Goal: Information Seeking & Learning: Learn about a topic

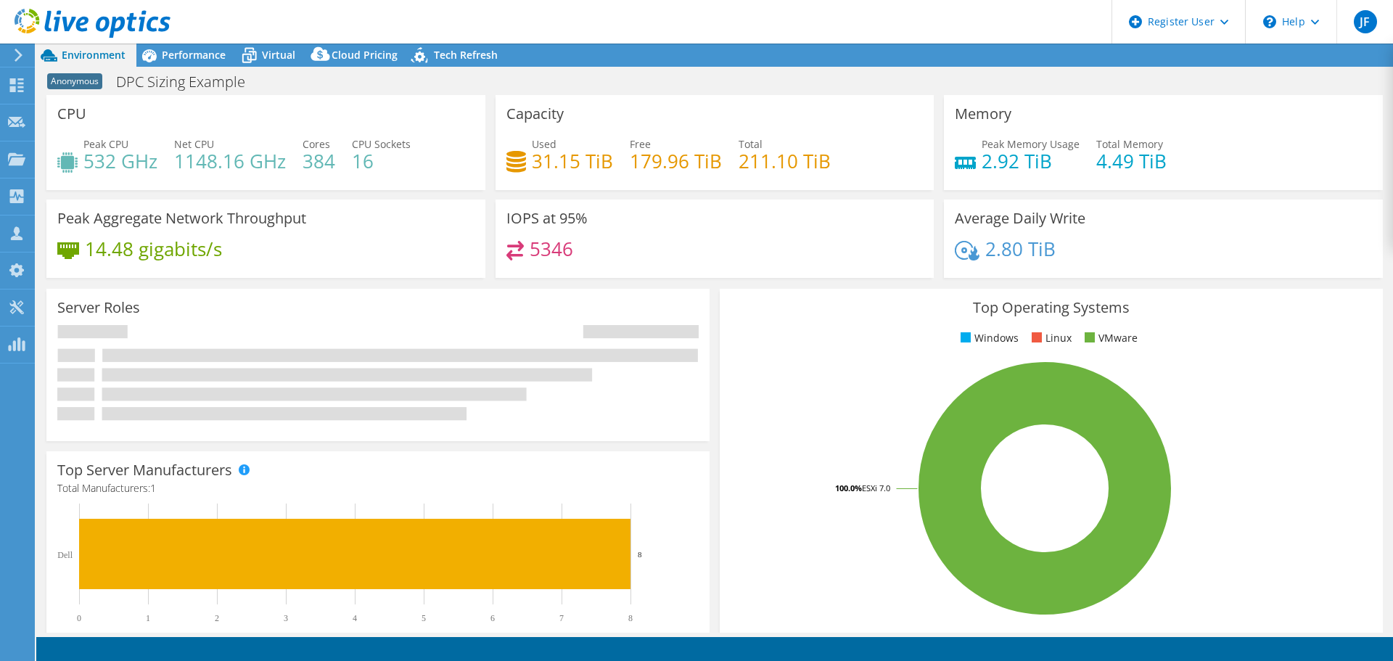
select select "USD"
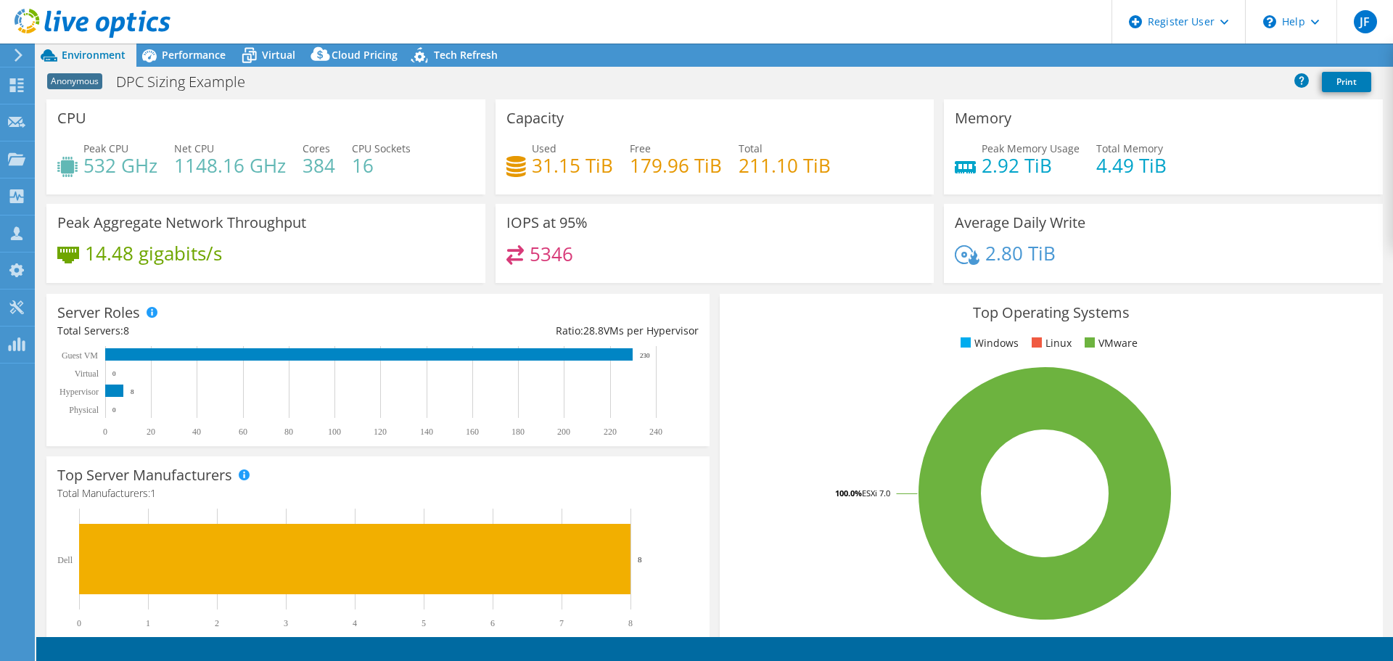
select select "EUFrankfurt"
select select "EUR"
click at [208, 62] on div "Performance" at bounding box center [186, 55] width 100 height 23
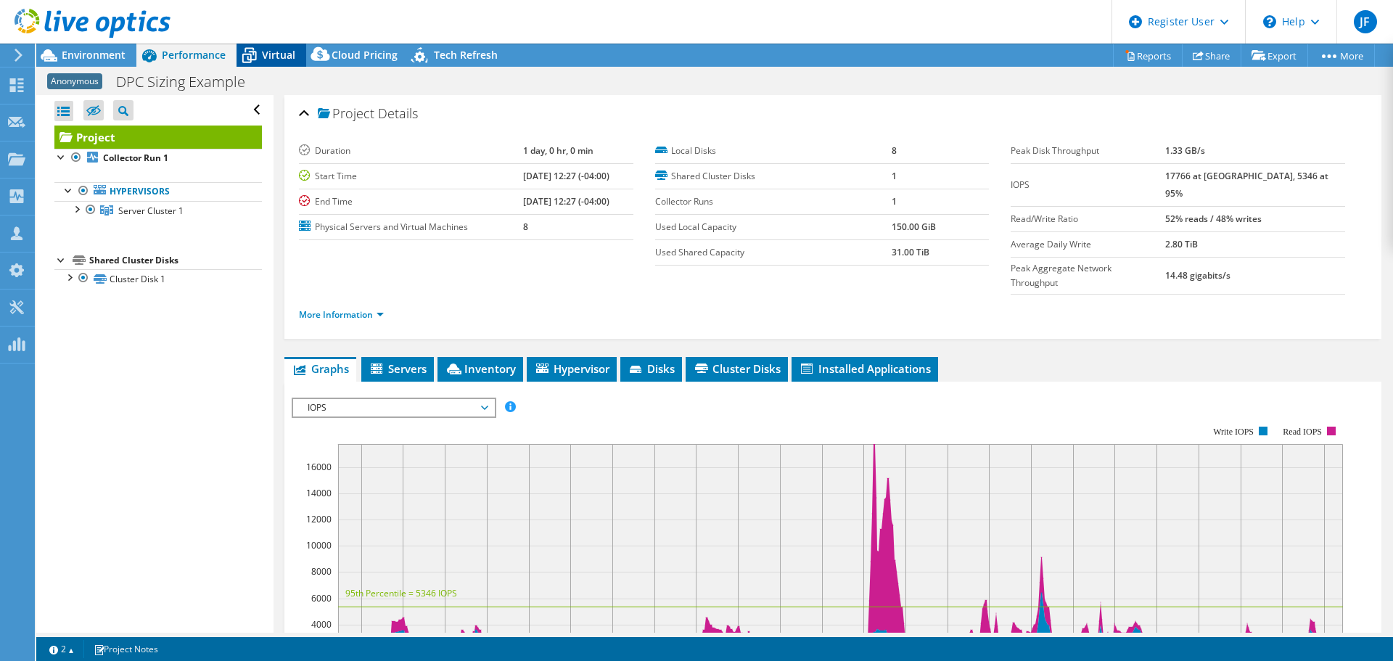
click at [261, 53] on icon at bounding box center [249, 55] width 25 height 25
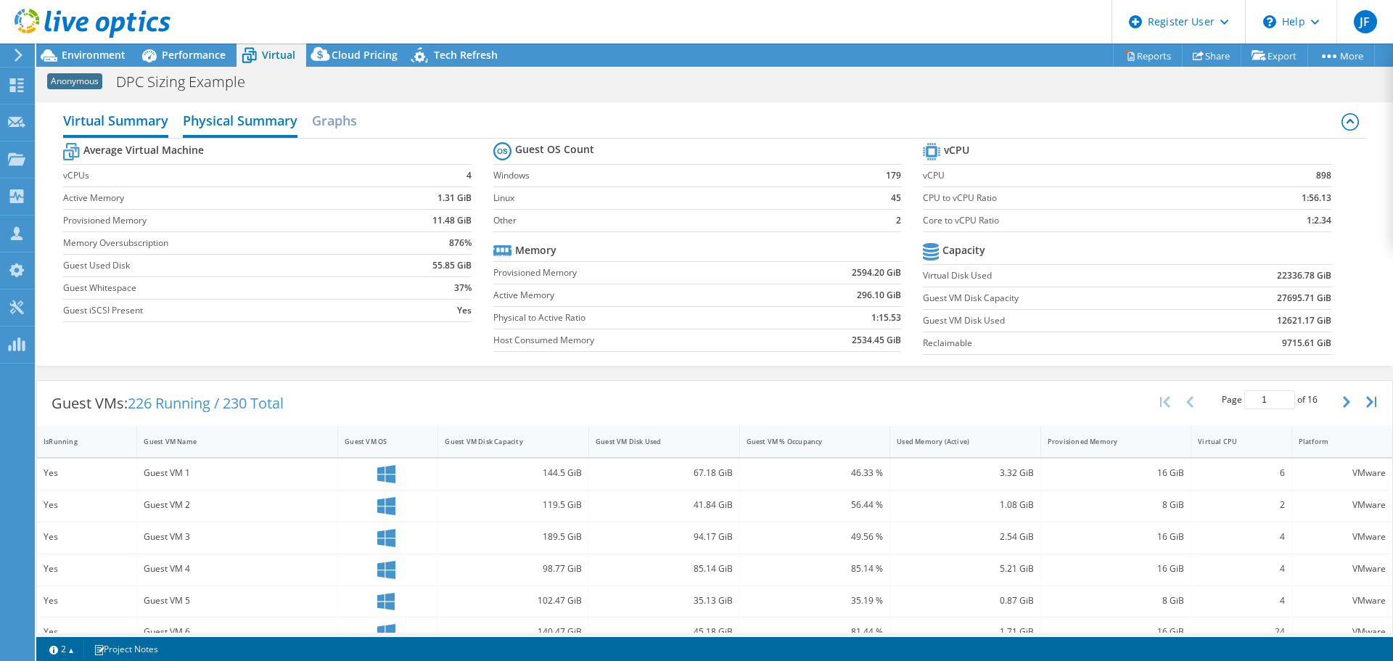
click at [252, 128] on h2 "Physical Summary" at bounding box center [240, 122] width 115 height 32
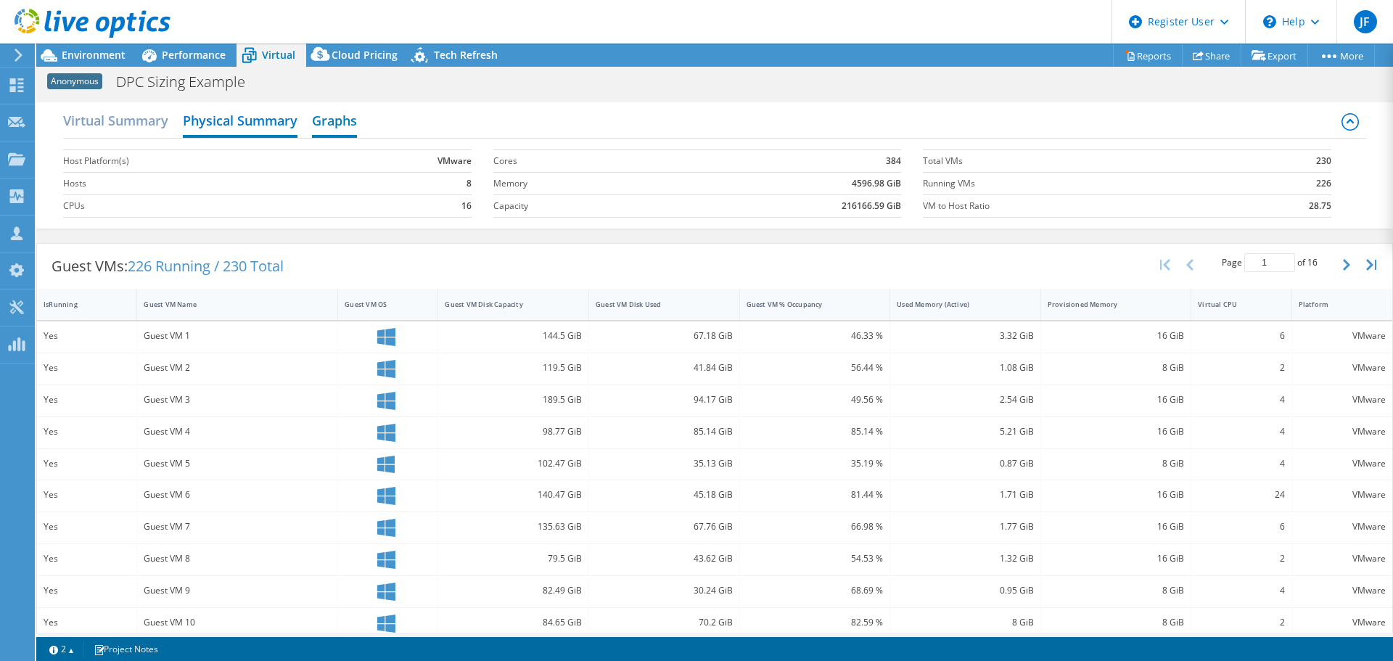
click at [323, 118] on h2 "Graphs" at bounding box center [334, 122] width 45 height 32
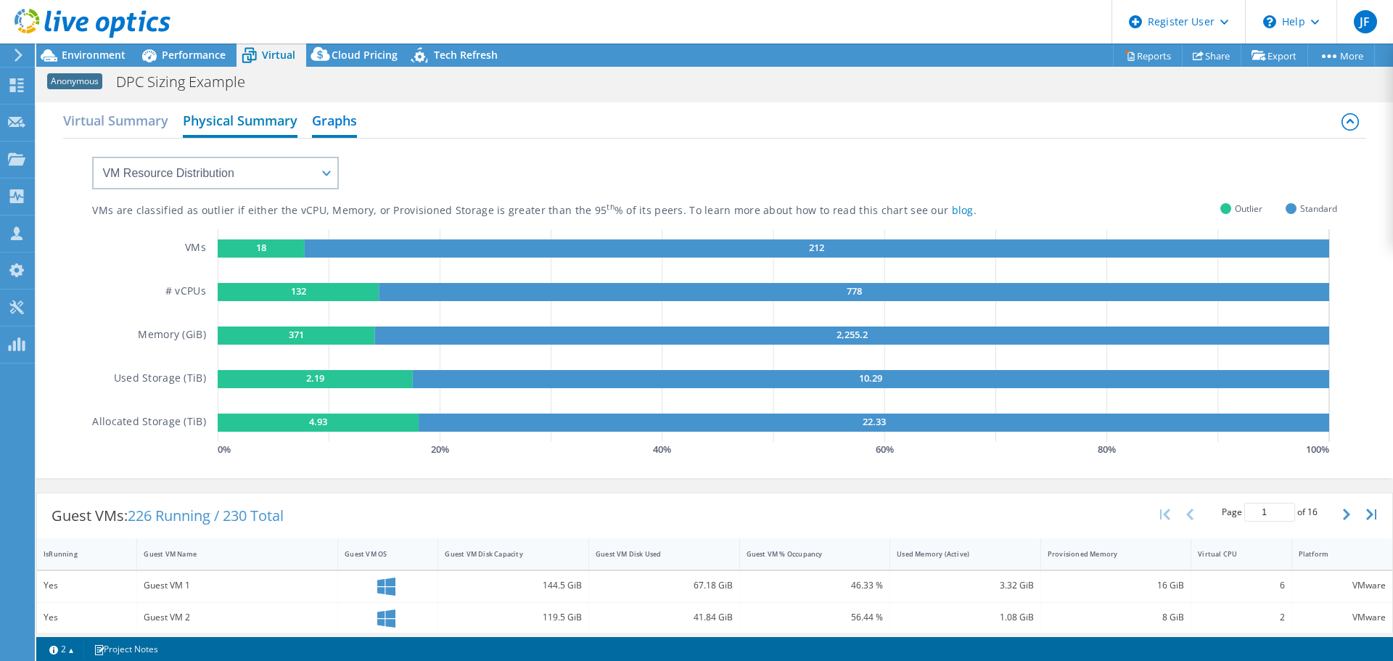
click at [261, 118] on h2 "Physical Summary" at bounding box center [240, 122] width 115 height 32
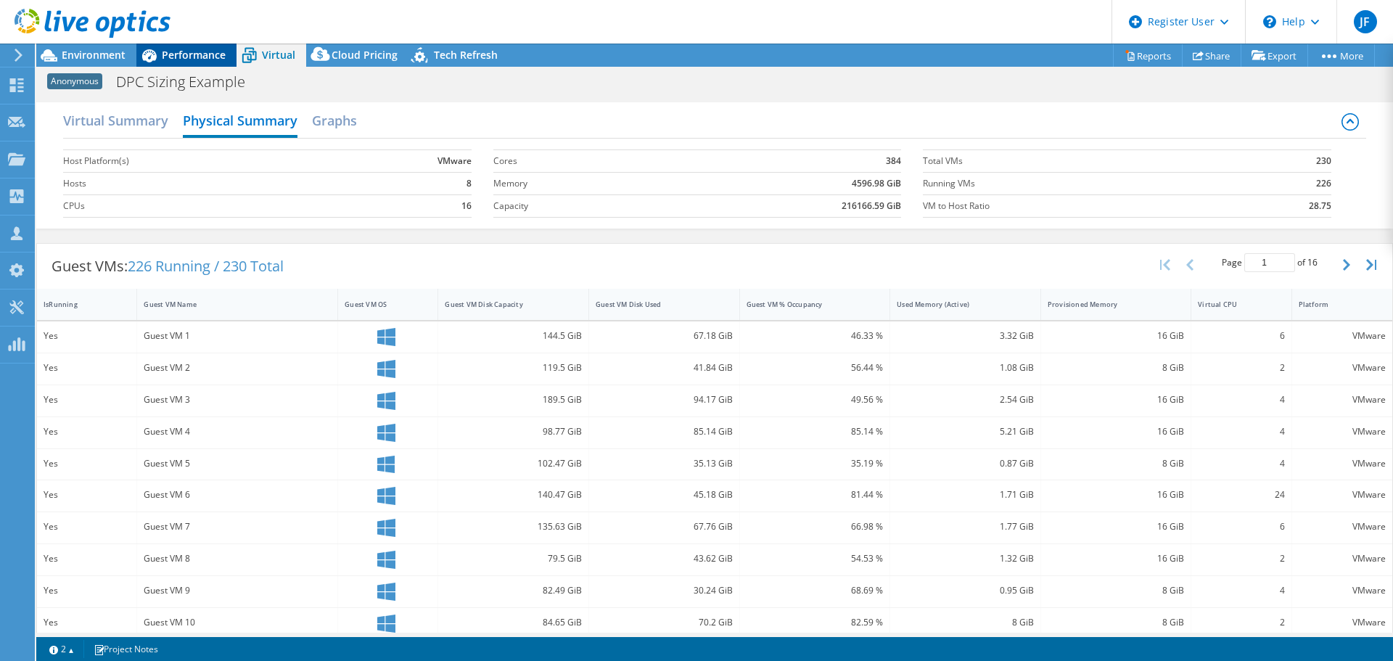
click at [184, 58] on span "Performance" at bounding box center [194, 55] width 64 height 14
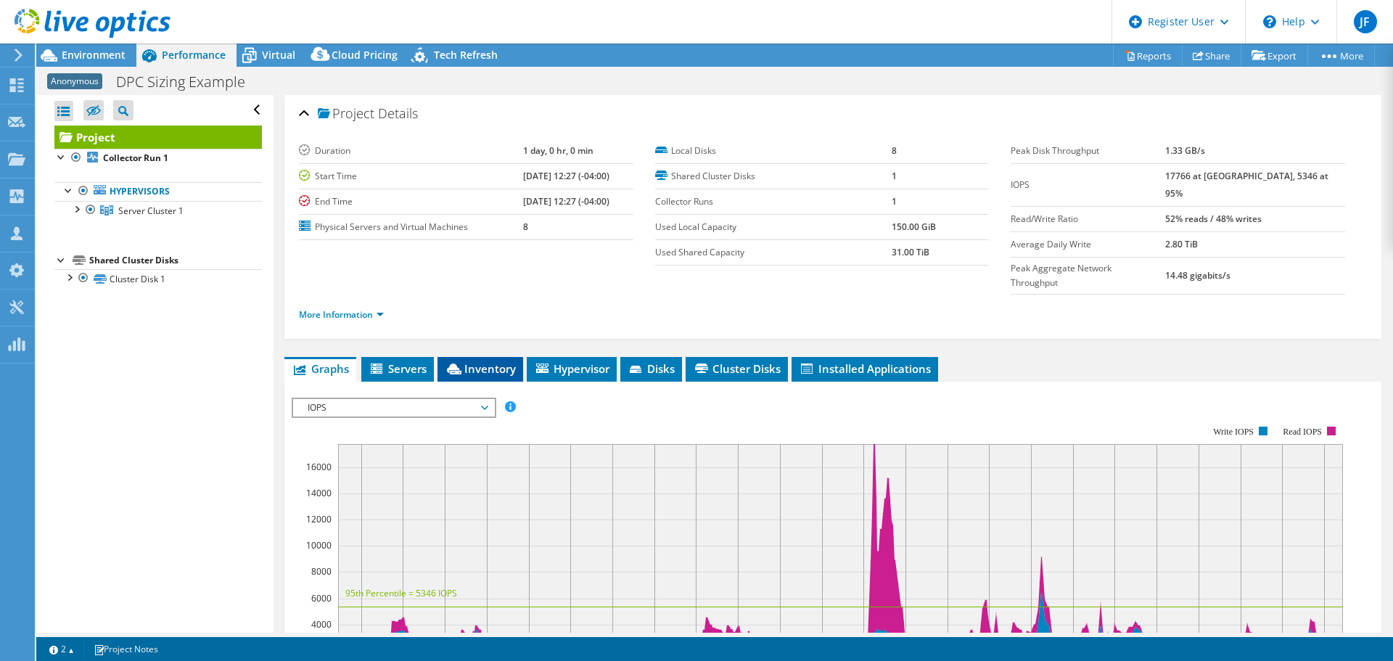
click at [497, 361] on span "Inventory" at bounding box center [480, 368] width 71 height 15
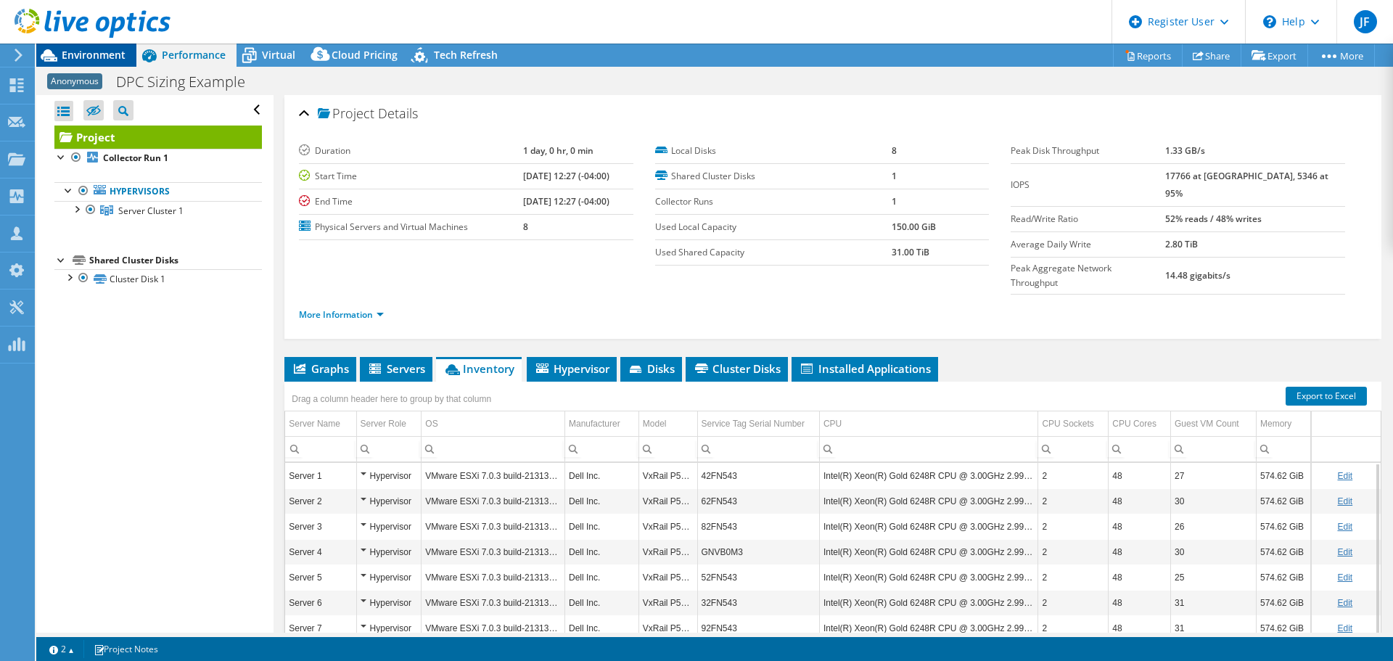
click at [98, 50] on span "Environment" at bounding box center [94, 55] width 64 height 14
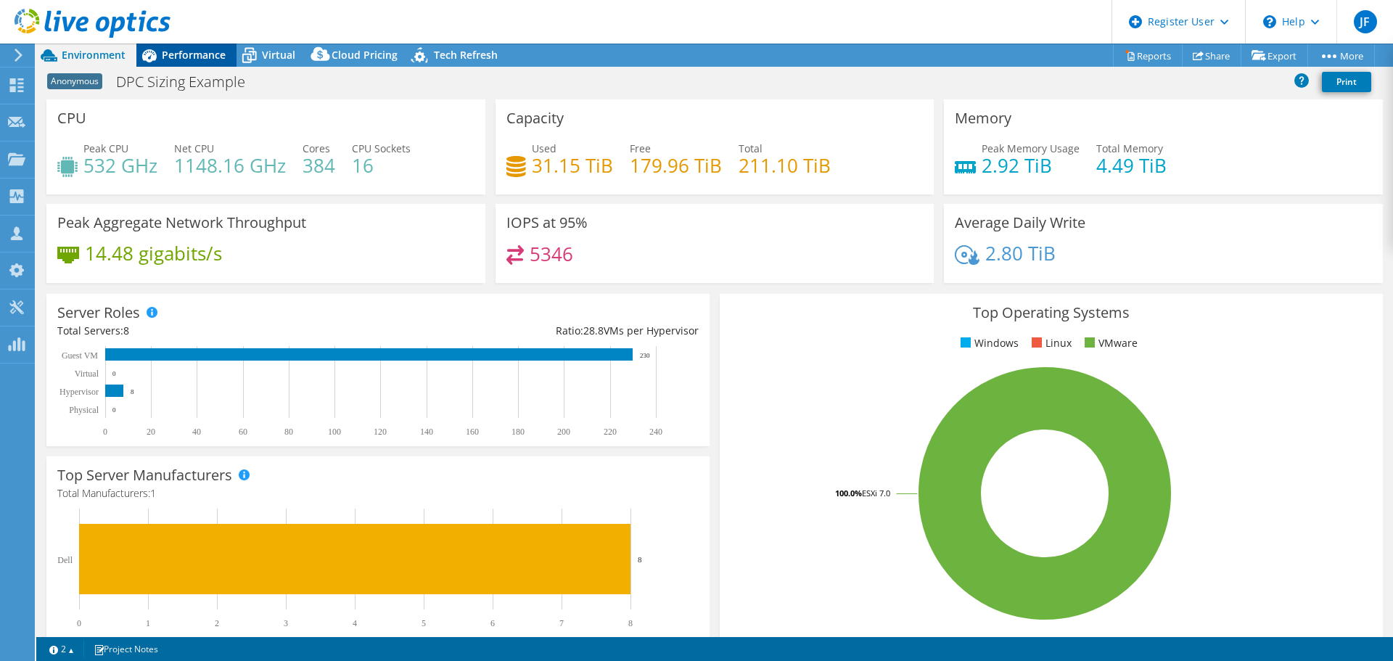
click at [189, 57] on span "Performance" at bounding box center [194, 55] width 64 height 14
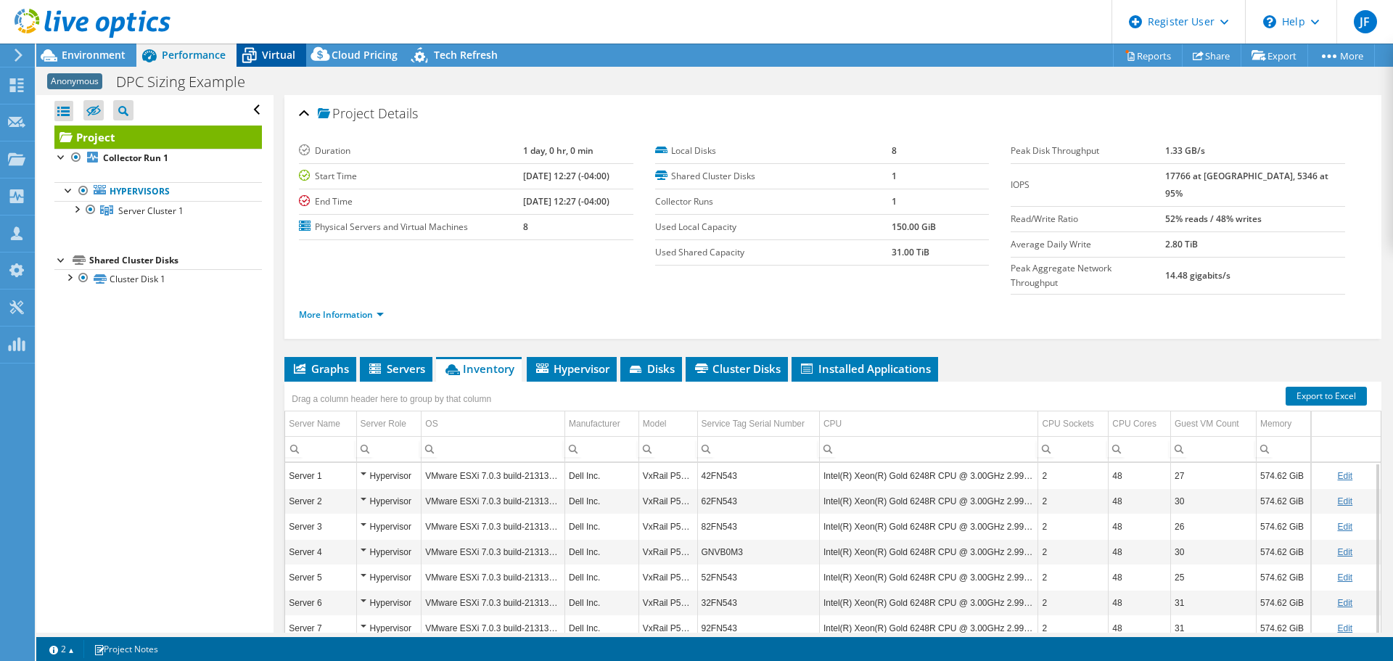
click at [260, 54] on icon at bounding box center [249, 55] width 25 height 25
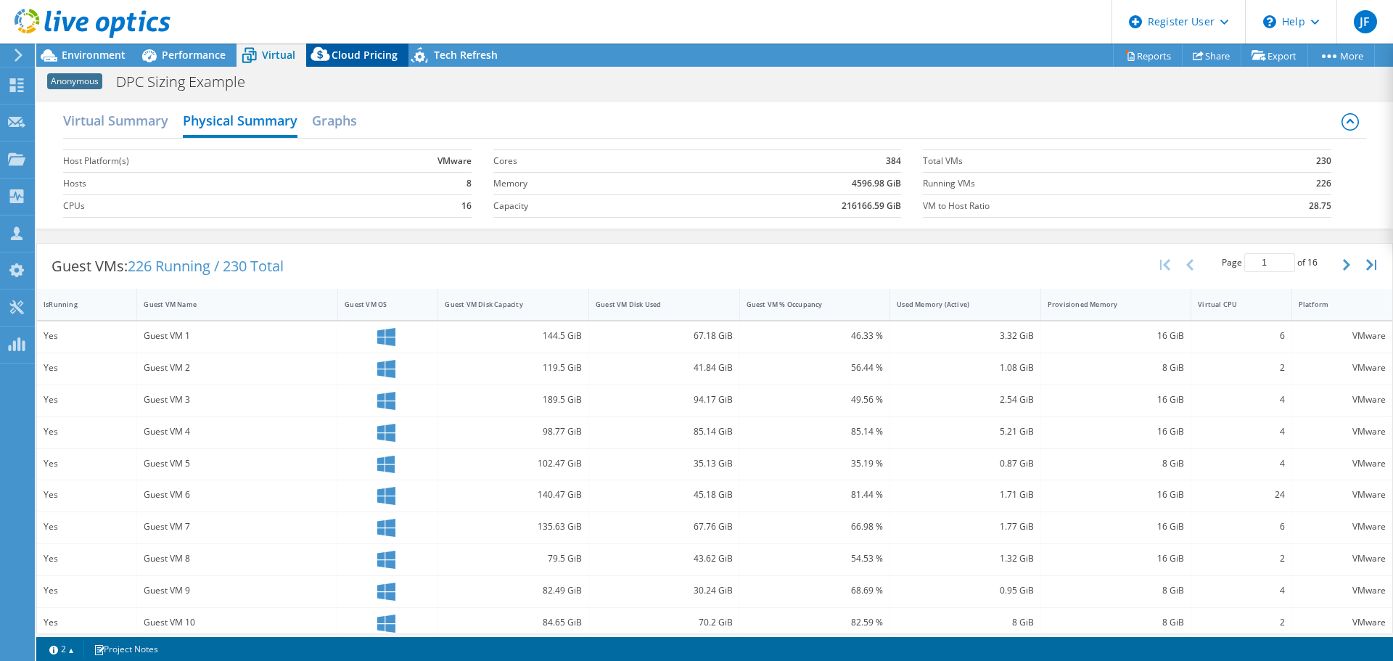
click at [343, 50] on span "Cloud Pricing" at bounding box center [365, 55] width 66 height 14
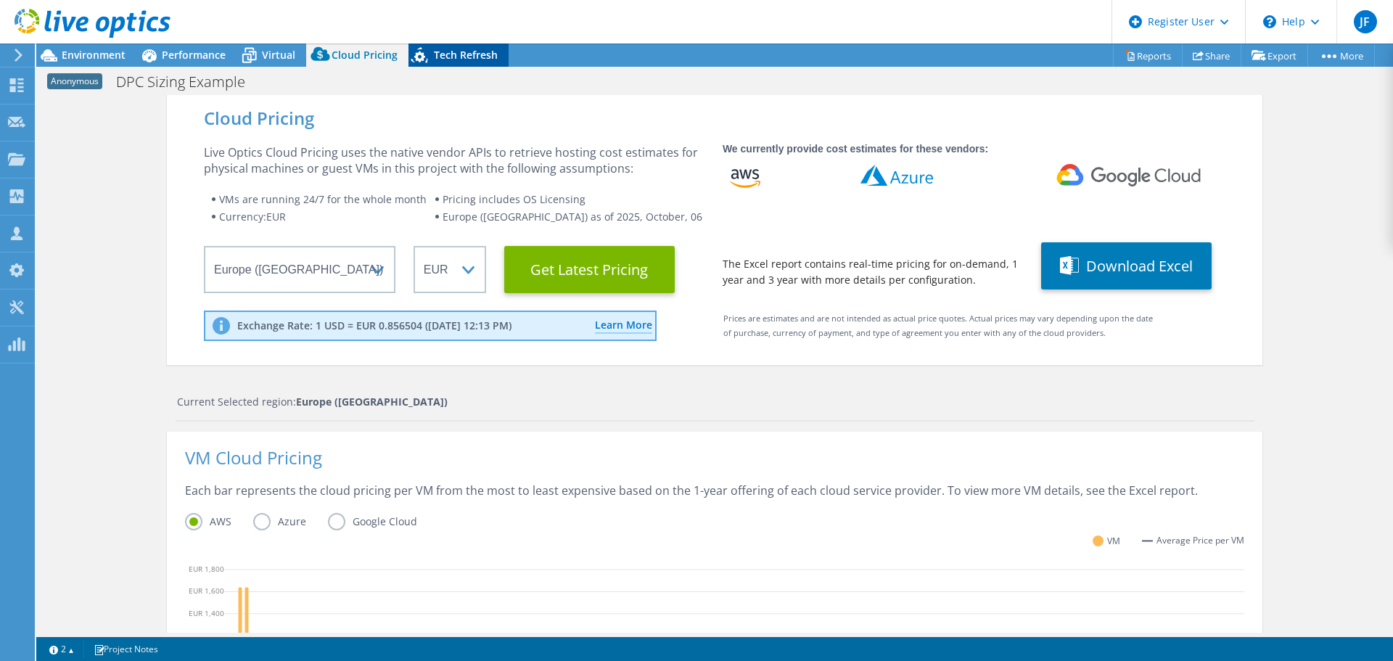
click at [446, 54] on span "Tech Refresh" at bounding box center [466, 55] width 64 height 14
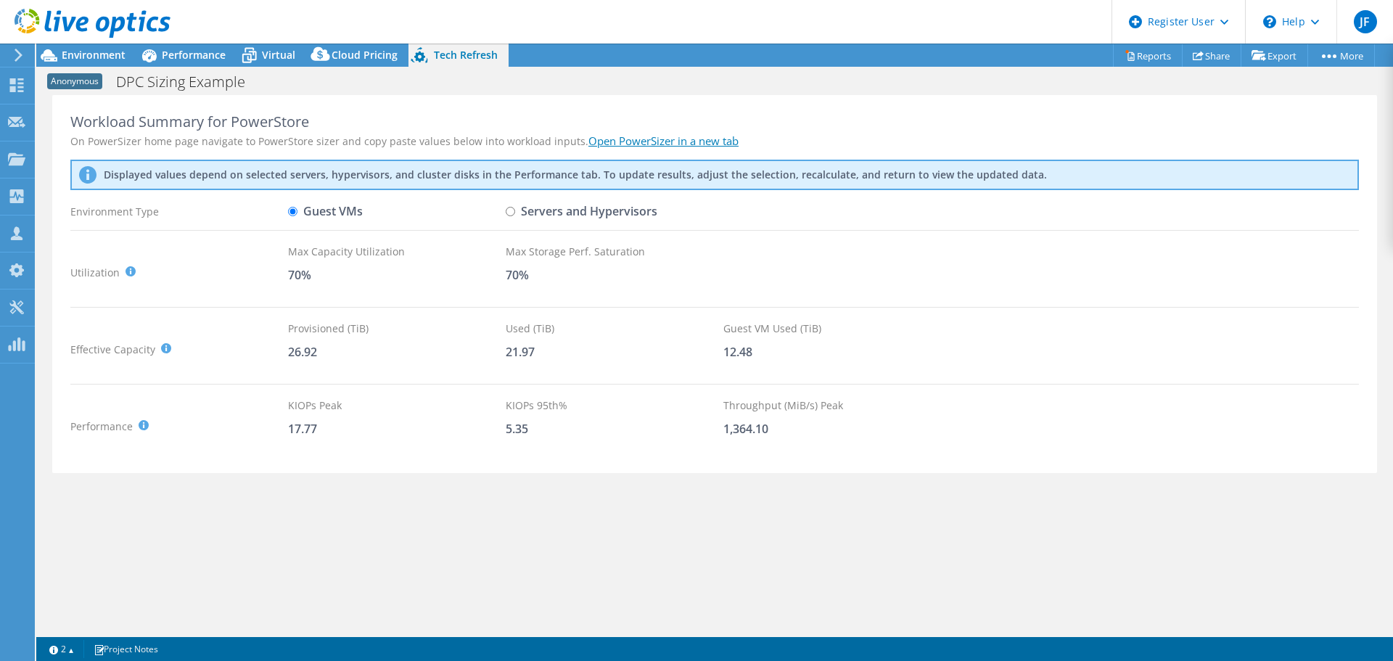
click at [512, 214] on input "Servers and Hypervisors" at bounding box center [510, 211] width 9 height 9
radio input "true"
click at [295, 212] on input "Guest VMs" at bounding box center [292, 211] width 9 height 9
radio input "true"
click at [510, 212] on input "Servers and Hypervisors" at bounding box center [510, 211] width 9 height 9
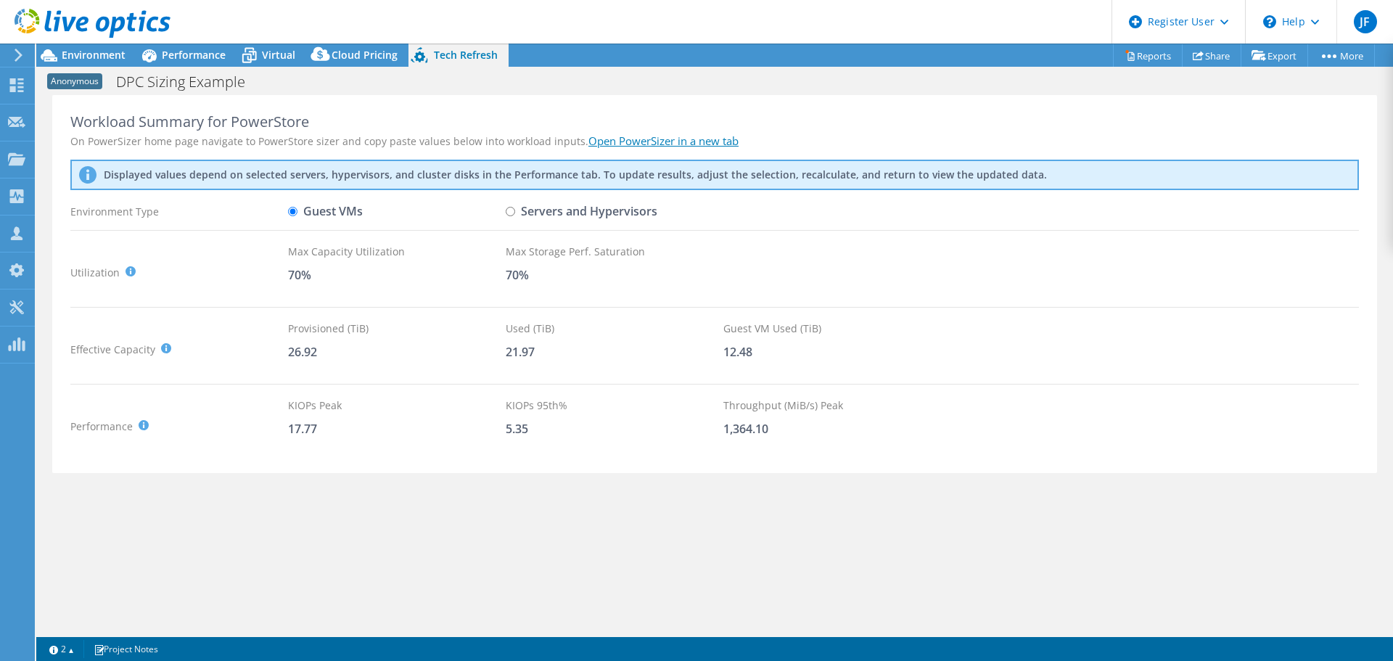
radio input "true"
click at [292, 210] on input "Guest VMs" at bounding box center [292, 211] width 9 height 9
radio input "true"
click at [337, 52] on span "Cloud Pricing" at bounding box center [365, 55] width 66 height 14
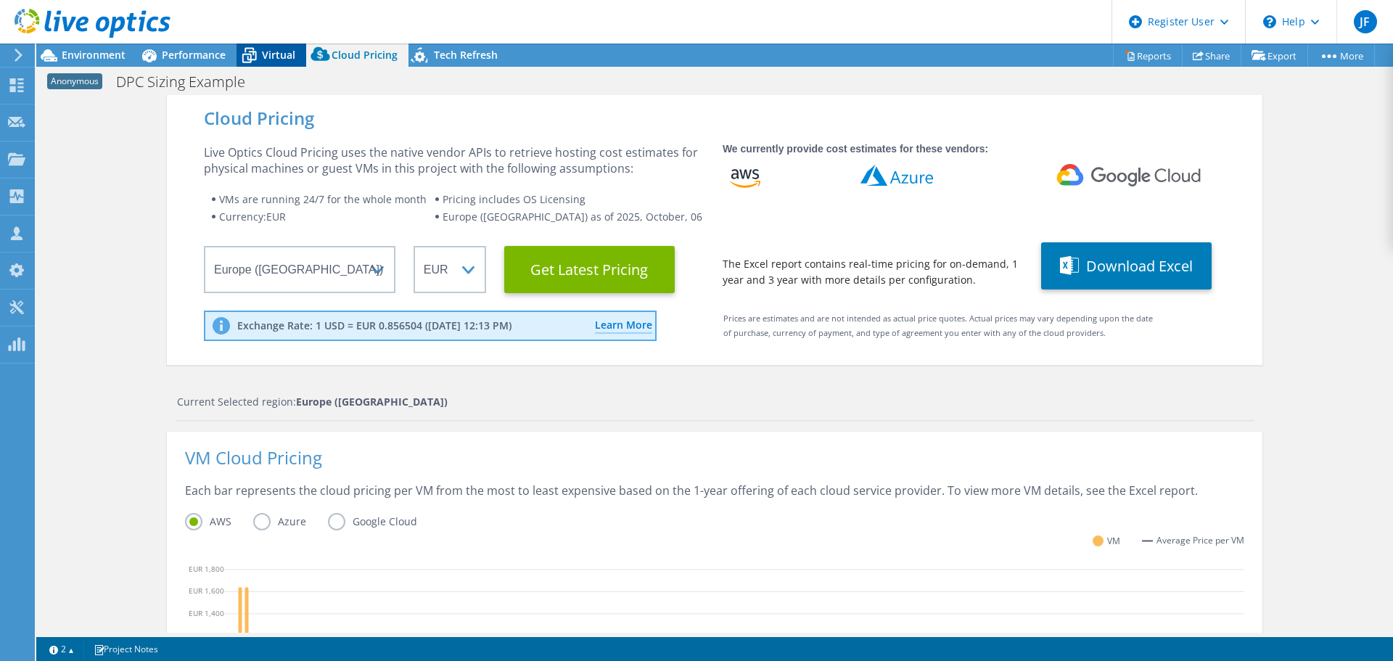
click at [257, 52] on icon at bounding box center [249, 55] width 25 height 25
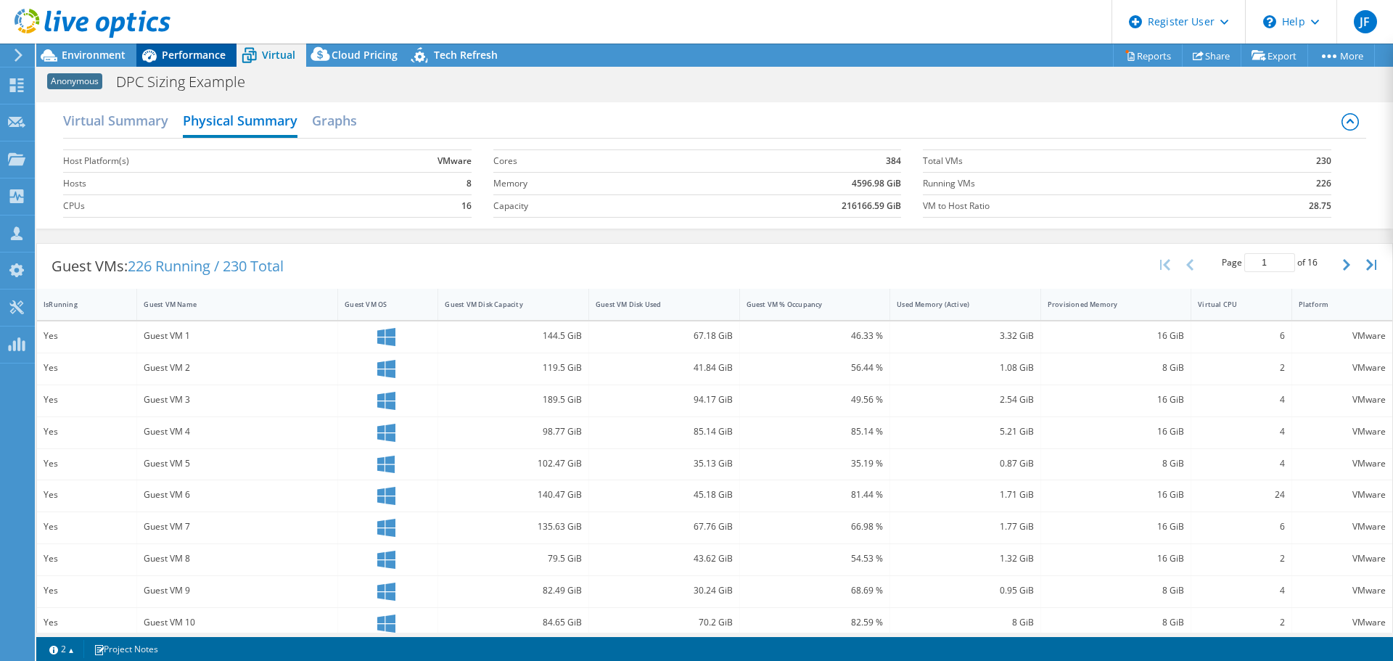
click at [198, 58] on span "Performance" at bounding box center [194, 55] width 64 height 14
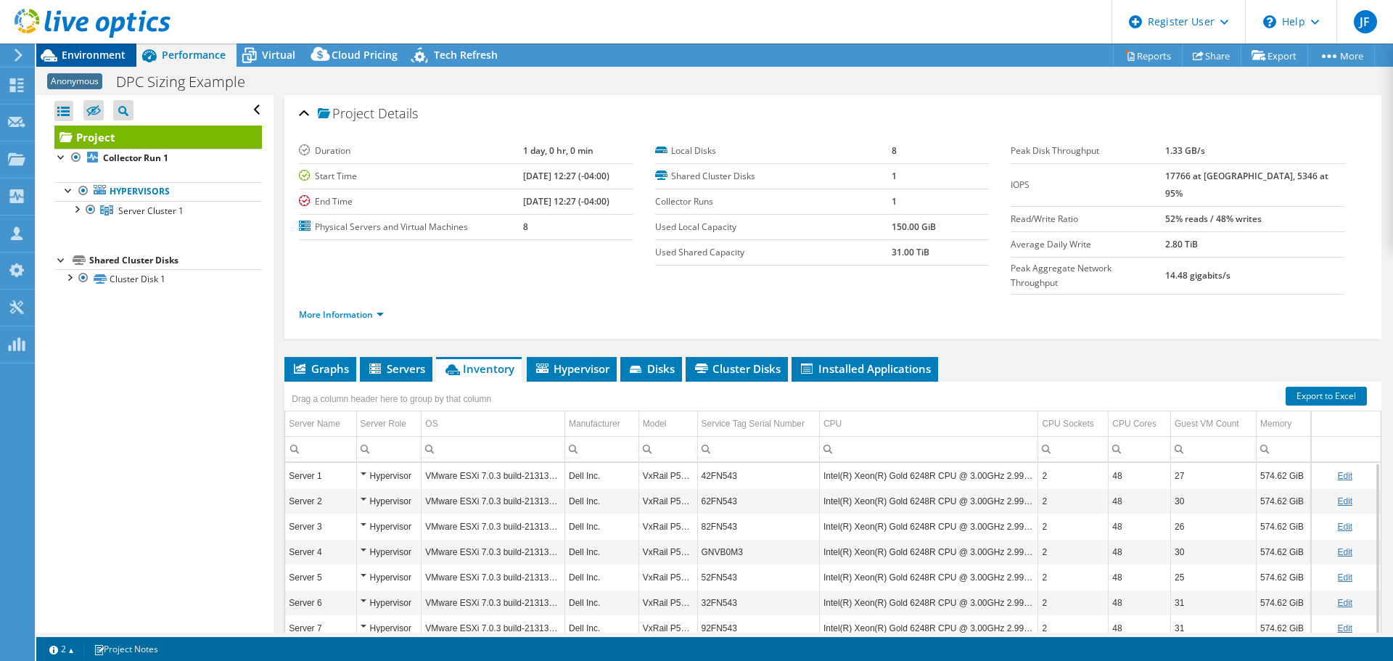
click at [106, 57] on span "Environment" at bounding box center [94, 55] width 64 height 14
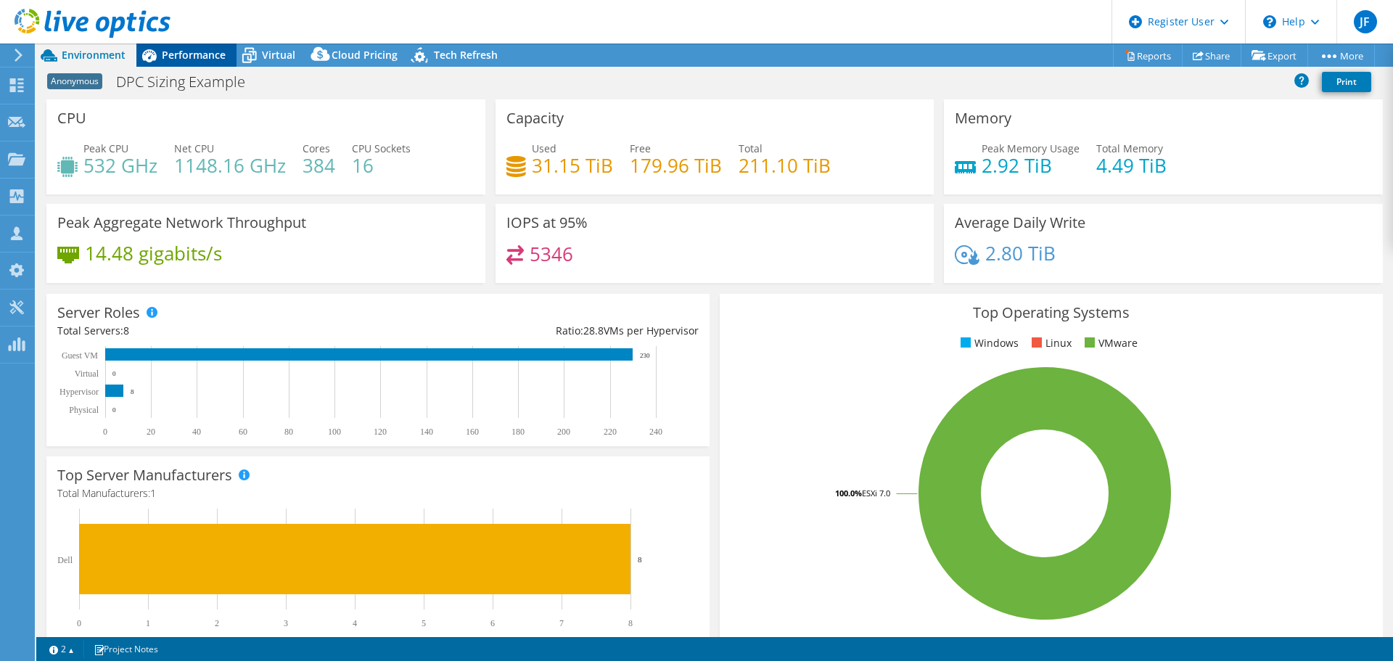
click at [163, 58] on span "Performance" at bounding box center [194, 55] width 64 height 14
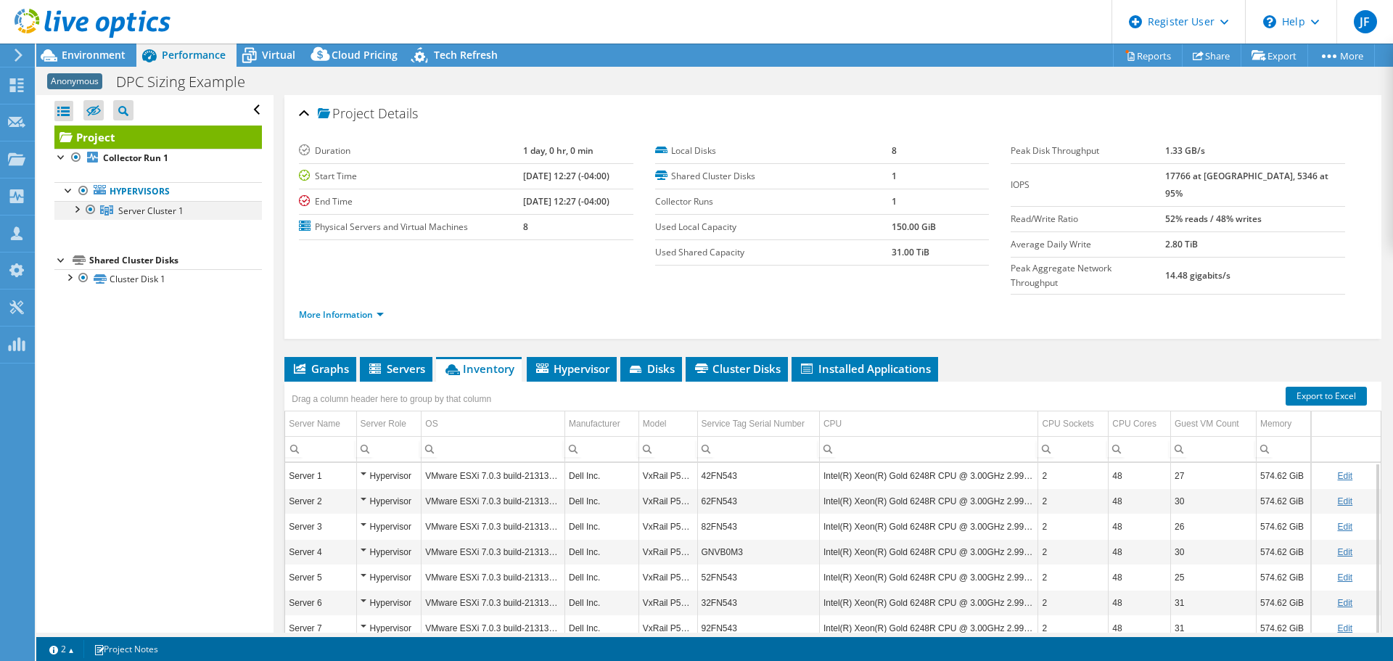
click at [78, 209] on div at bounding box center [76, 208] width 15 height 15
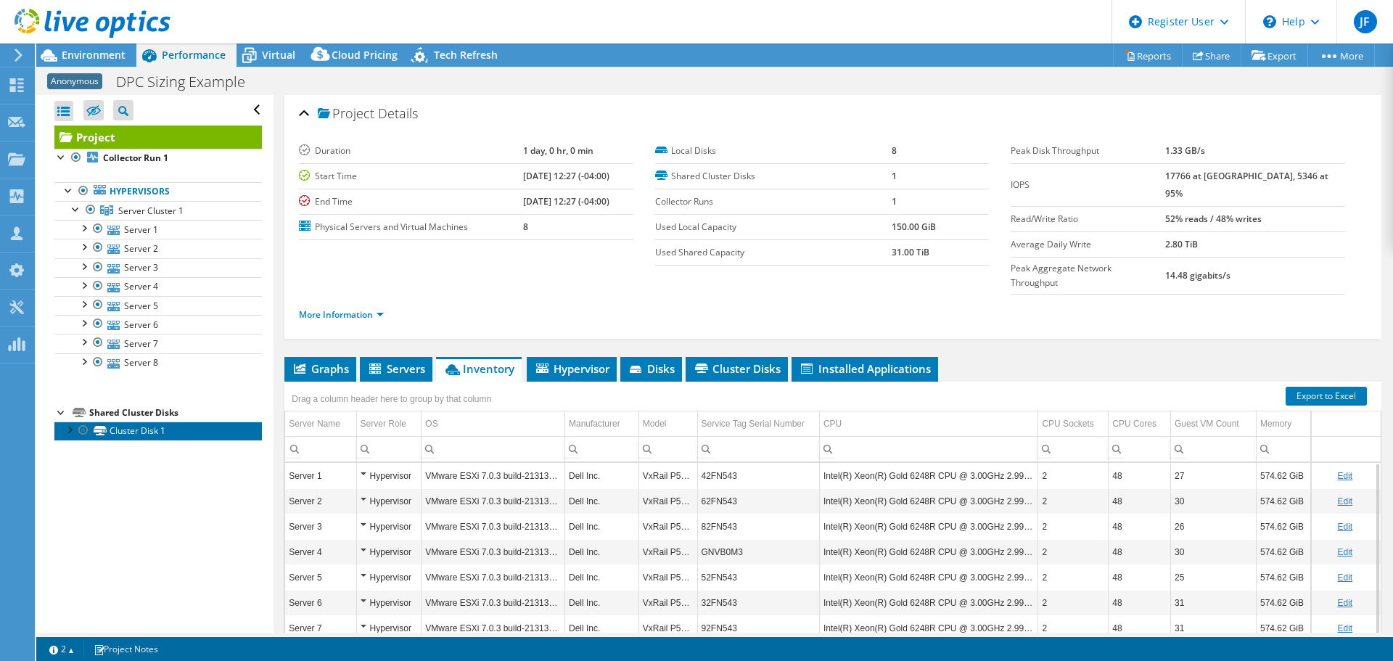
click at [70, 436] on link "Cluster Disk 1" at bounding box center [158, 431] width 208 height 19
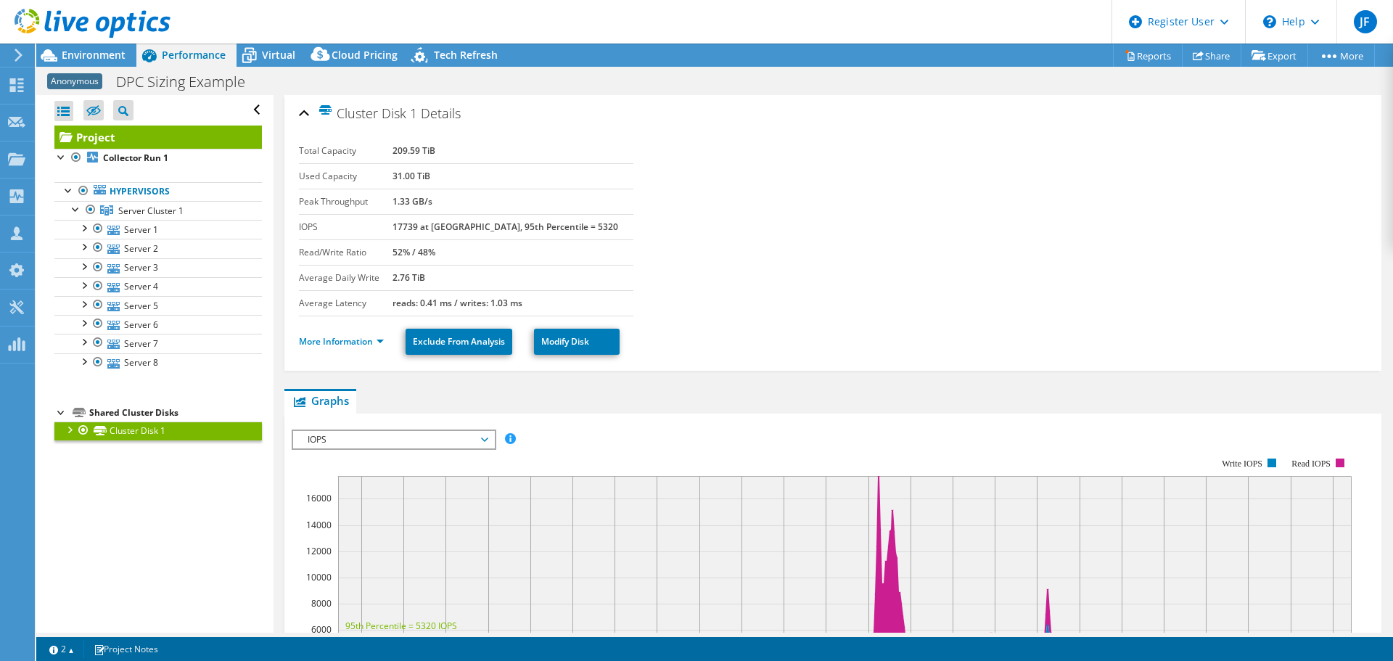
click at [69, 432] on div at bounding box center [69, 429] width 15 height 15
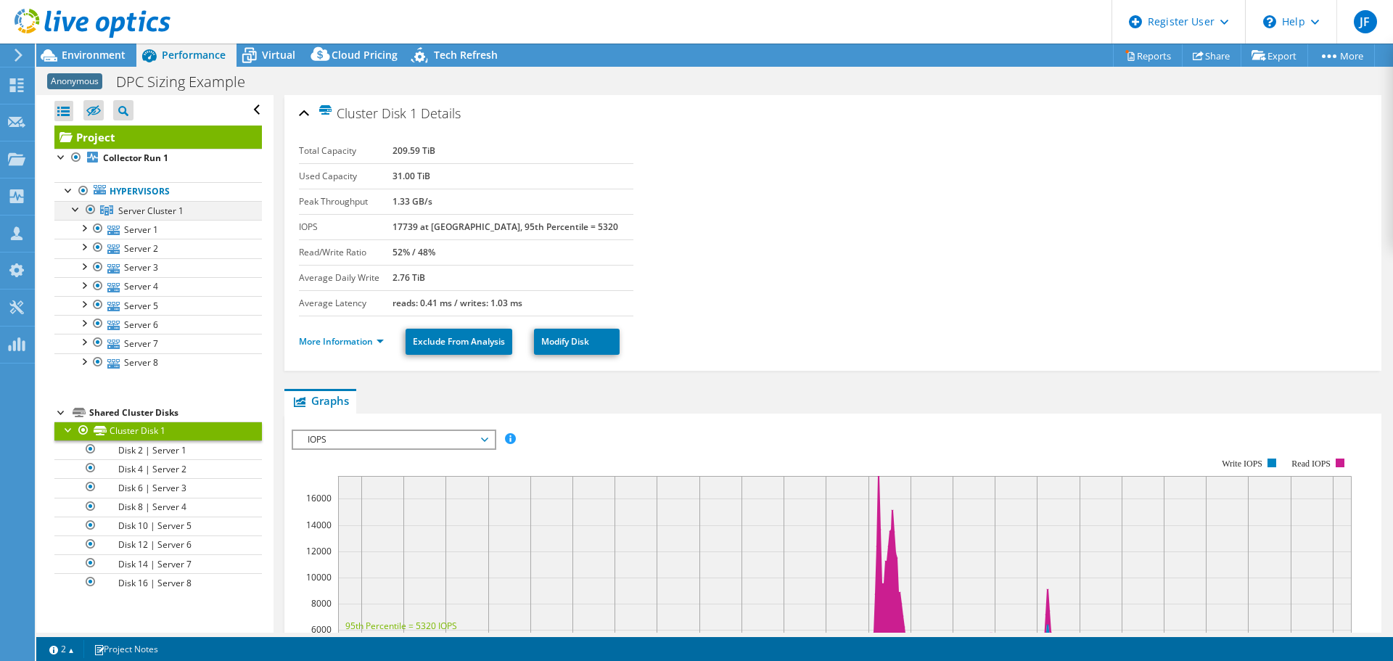
click at [75, 210] on div at bounding box center [76, 208] width 15 height 15
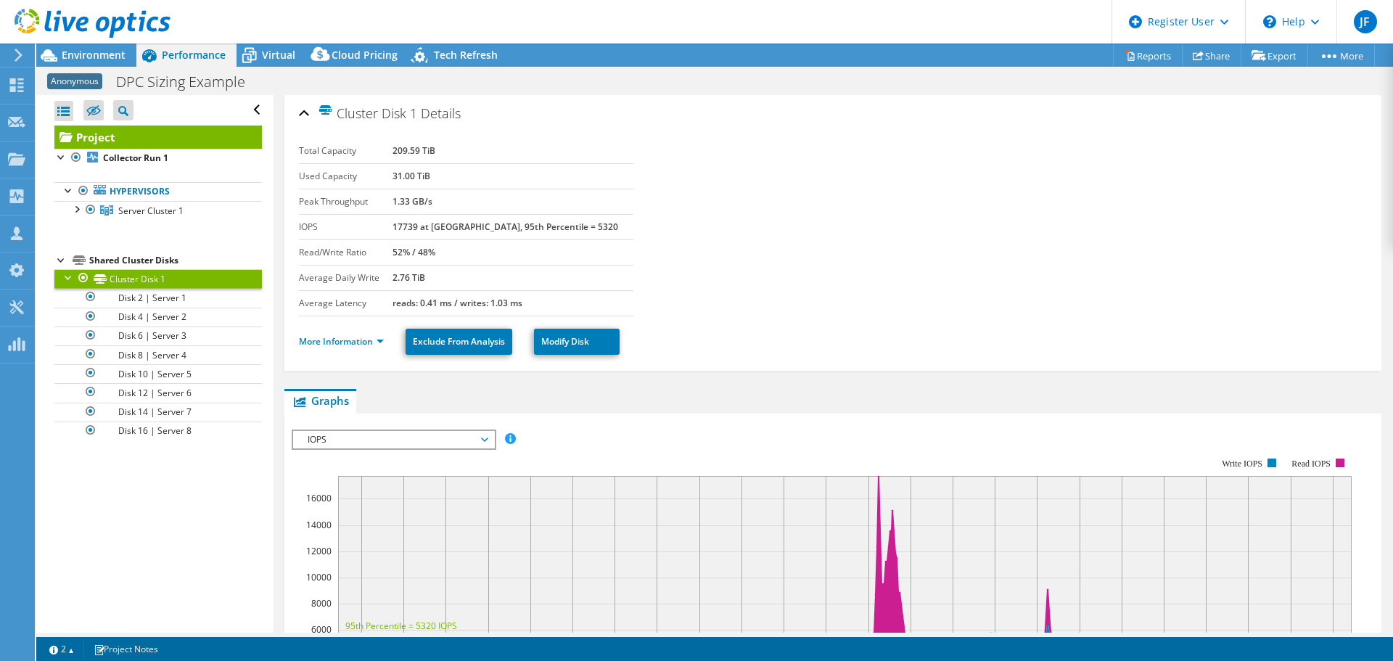
click at [66, 278] on div at bounding box center [69, 276] width 15 height 15
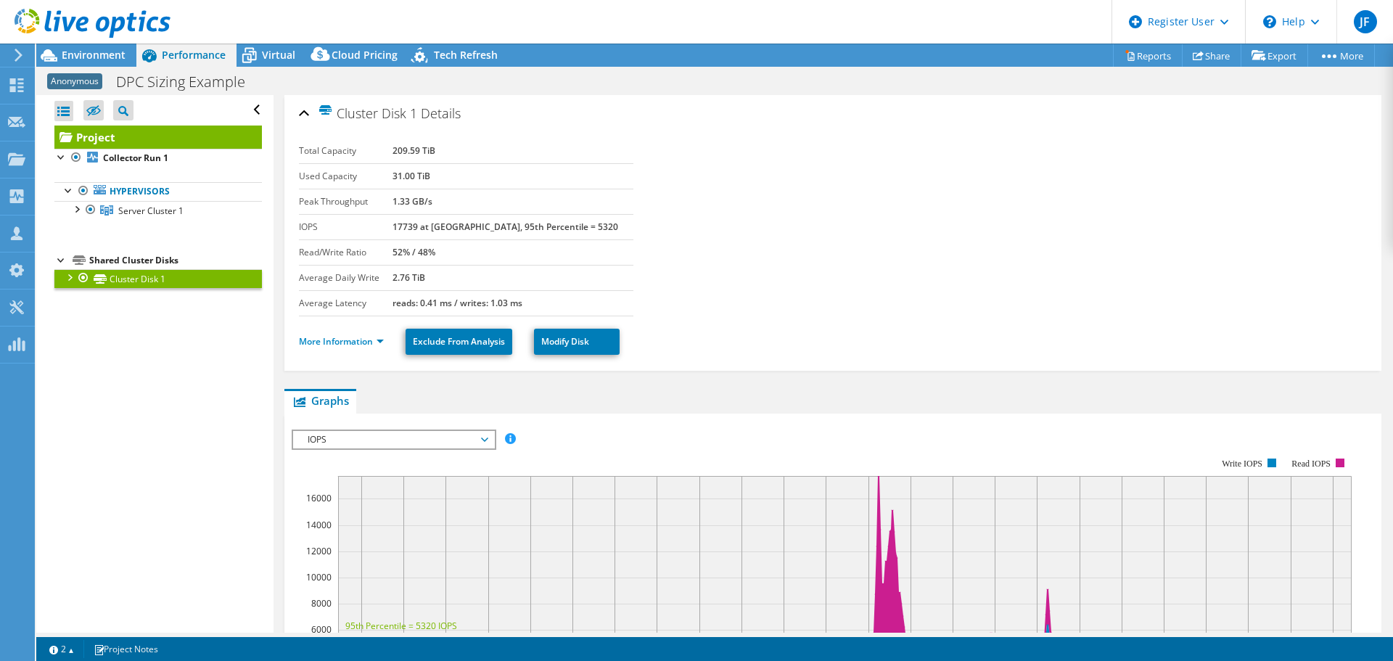
click at [57, 261] on div at bounding box center [61, 259] width 15 height 15
click at [67, 189] on div at bounding box center [69, 189] width 15 height 15
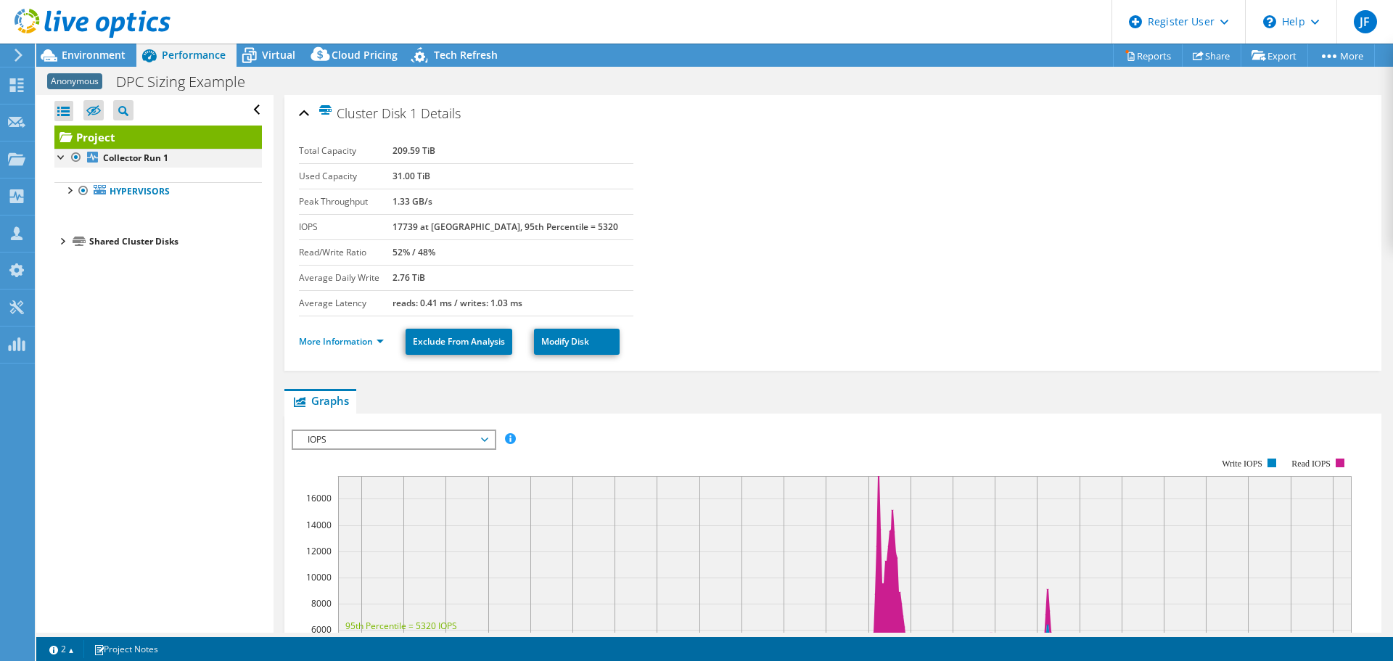
click at [62, 162] on div at bounding box center [61, 156] width 15 height 15
click at [60, 157] on div at bounding box center [61, 156] width 15 height 15
click at [73, 190] on div at bounding box center [69, 189] width 15 height 15
click at [78, 208] on div at bounding box center [76, 208] width 15 height 15
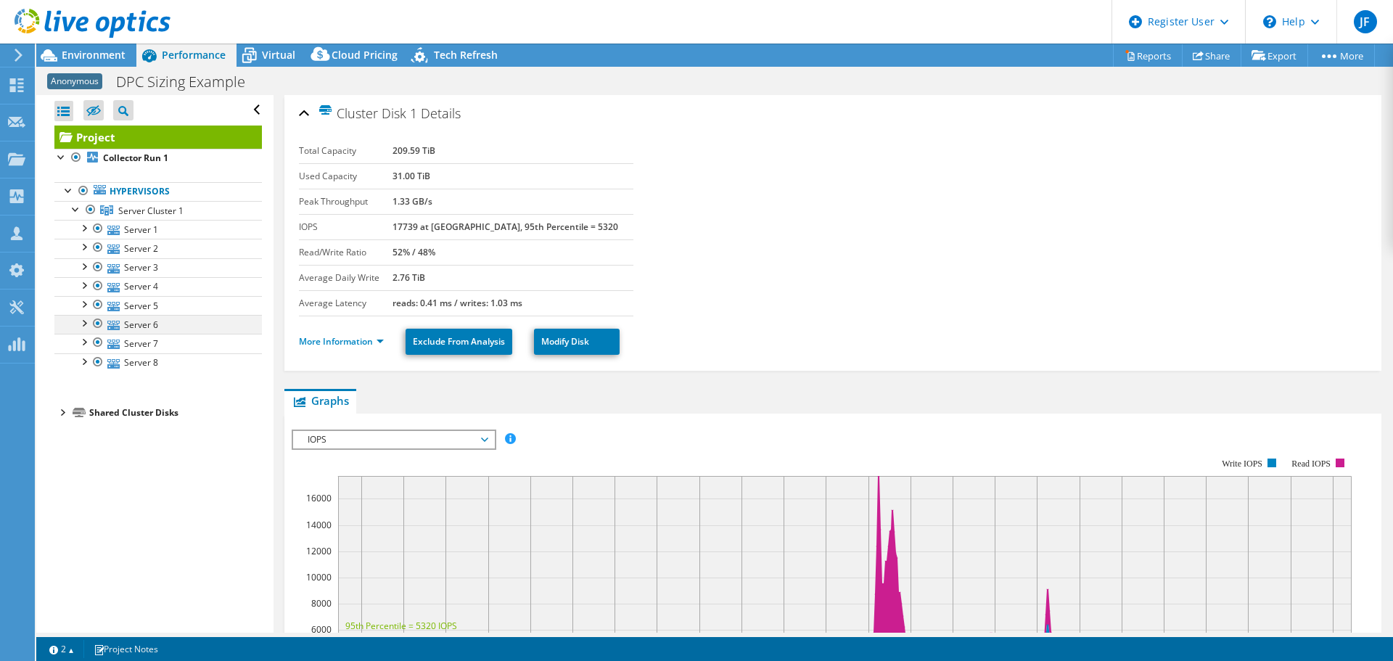
click at [86, 326] on div at bounding box center [83, 322] width 15 height 15
click at [85, 321] on div at bounding box center [83, 322] width 15 height 15
click at [79, 208] on div at bounding box center [76, 208] width 15 height 15
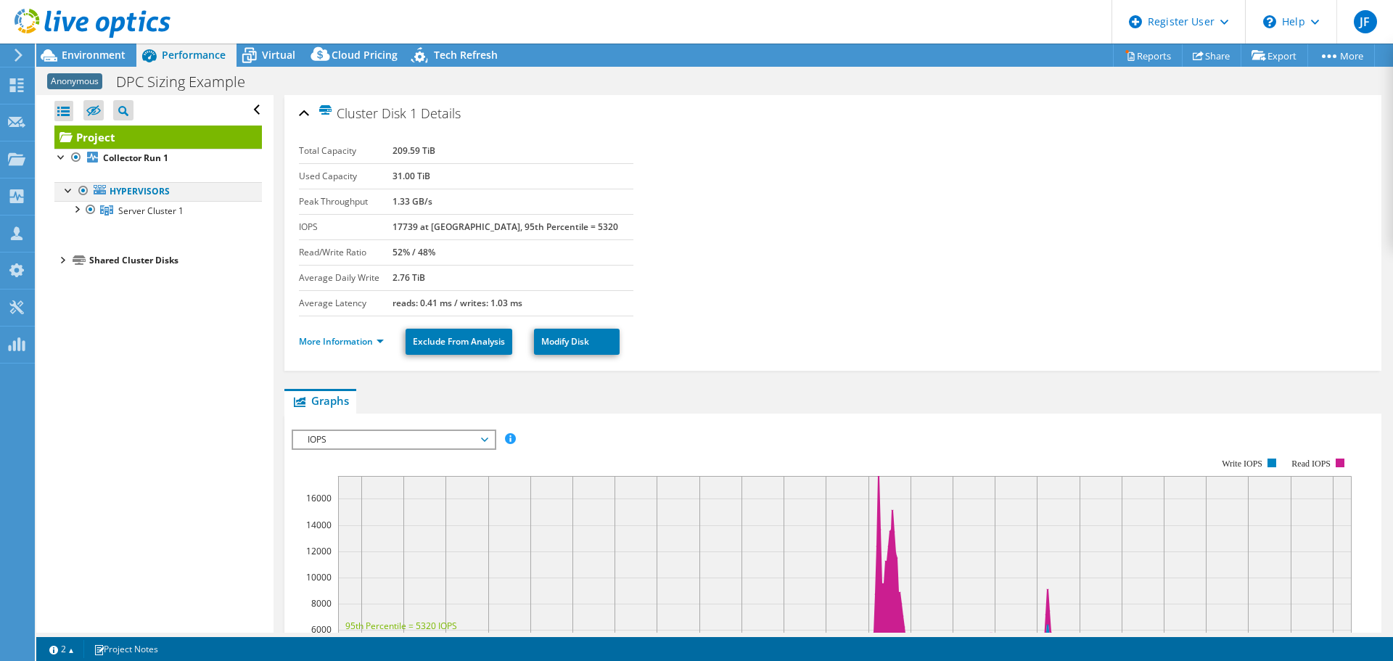
click at [67, 192] on div at bounding box center [69, 189] width 15 height 15
click at [83, 54] on span "Environment" at bounding box center [94, 55] width 64 height 14
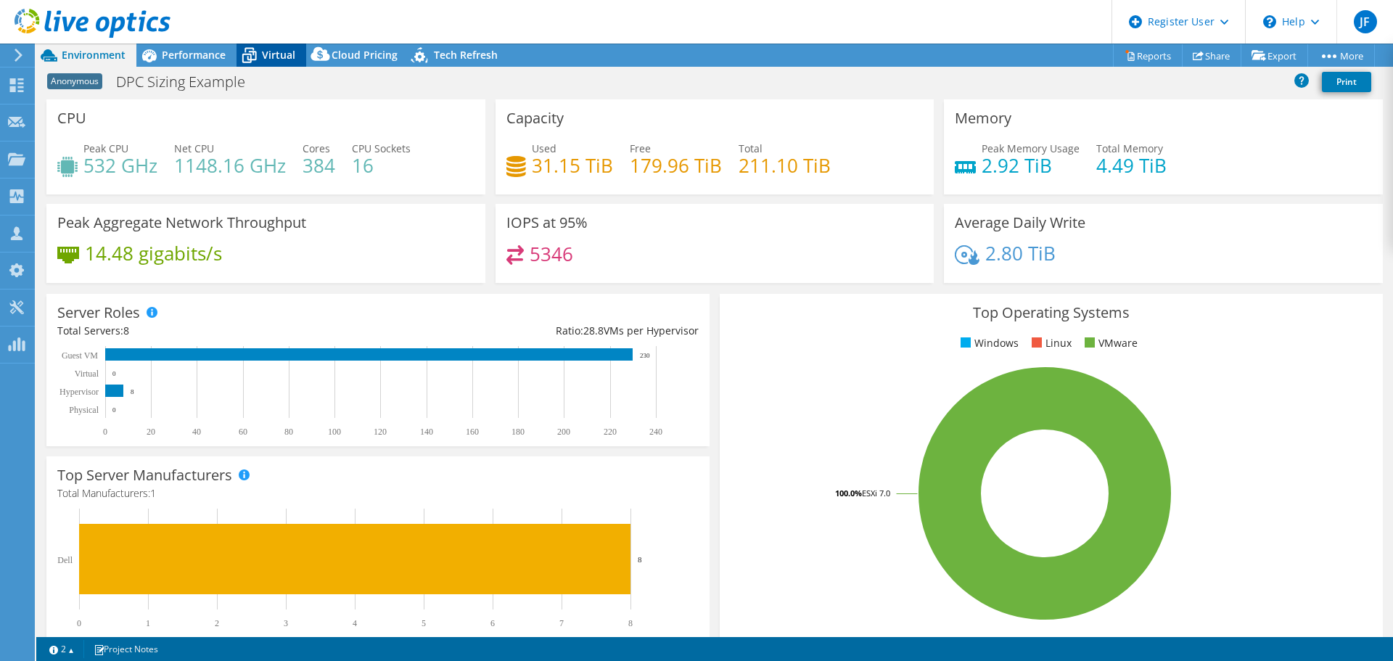
click at [276, 55] on span "Virtual" at bounding box center [278, 55] width 33 height 14
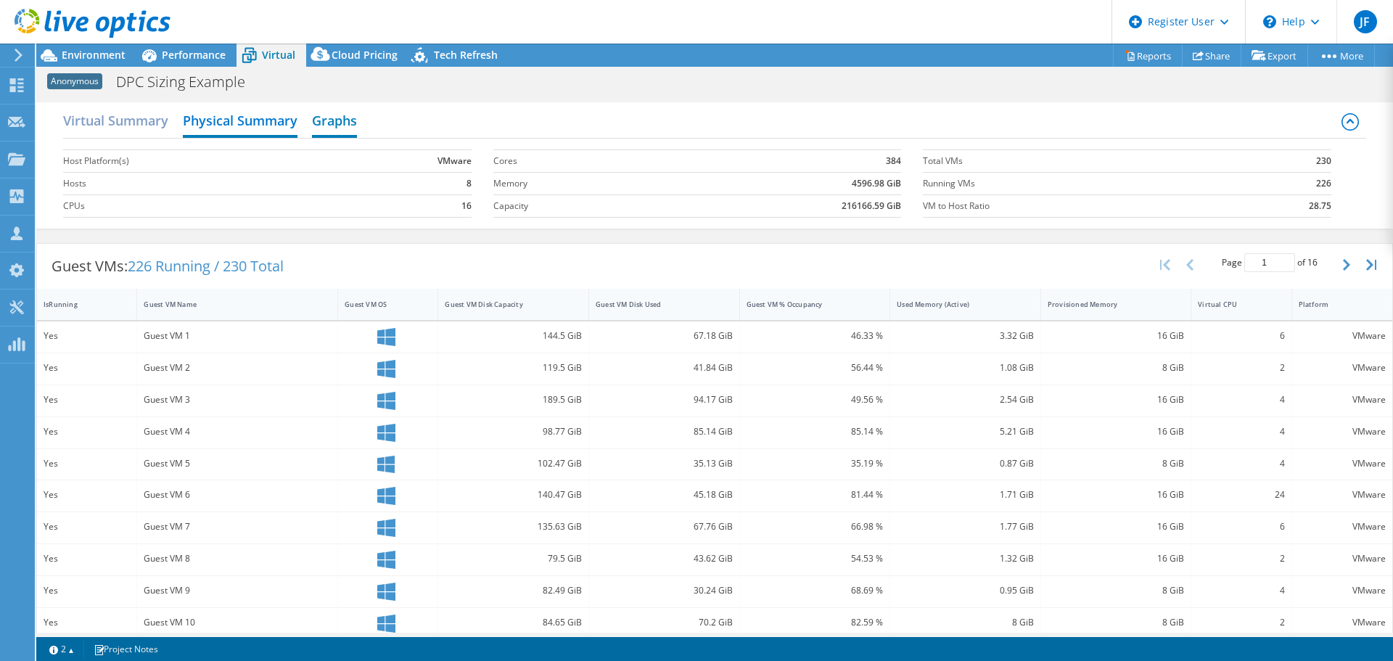
click at [339, 114] on h2 "Graphs" at bounding box center [334, 122] width 45 height 32
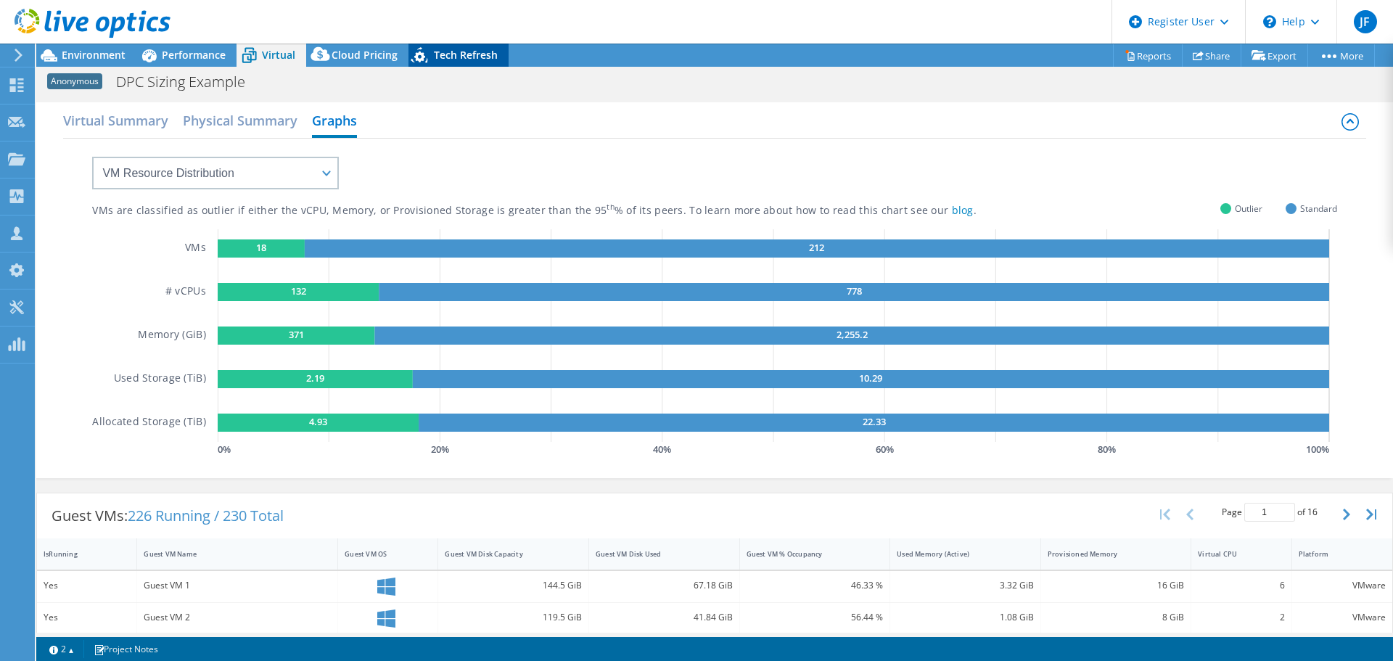
click at [446, 50] on span "Tech Refresh" at bounding box center [466, 55] width 64 height 14
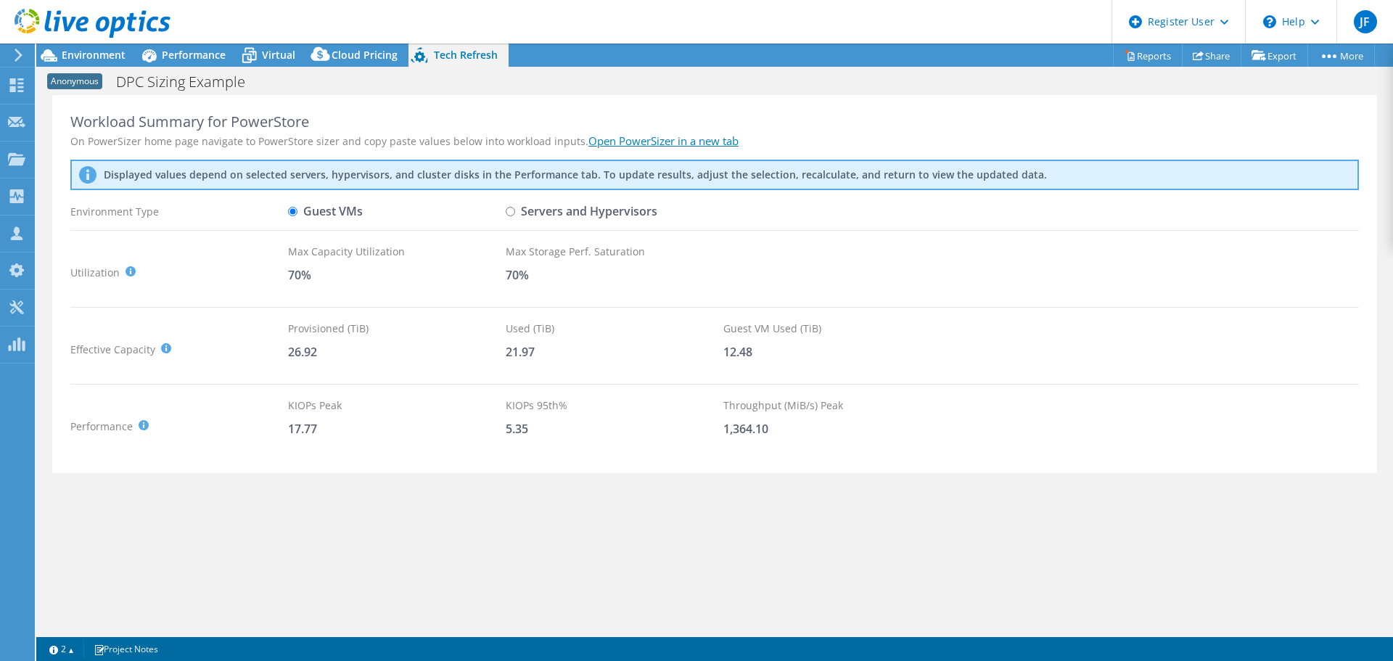
click at [517, 212] on label "Servers and Hypervisors" at bounding box center [582, 211] width 152 height 25
click at [515, 212] on input "Servers and Hypervisors" at bounding box center [510, 211] width 9 height 9
radio input "true"
click at [294, 209] on input "Guest VMs" at bounding box center [292, 211] width 9 height 9
radio input "true"
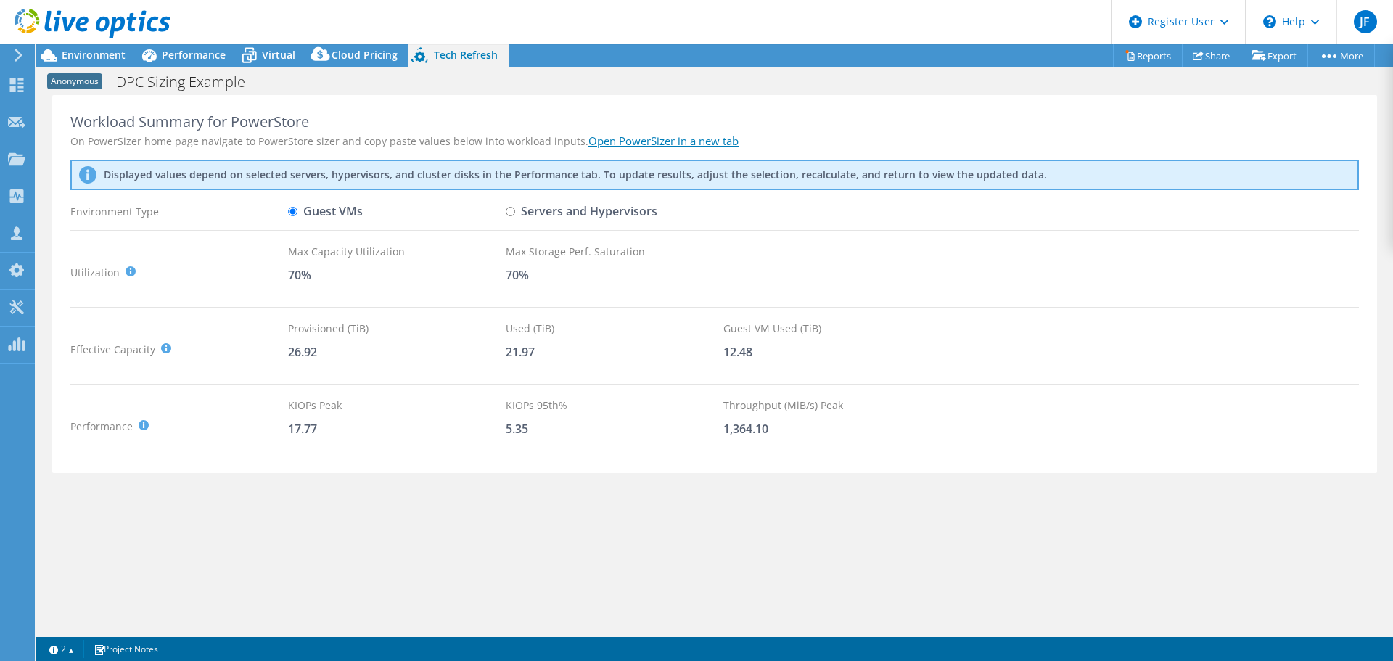
click at [508, 209] on input "Servers and Hypervisors" at bounding box center [510, 211] width 9 height 9
radio input "true"
radio input "false"
click at [189, 55] on span "Performance" at bounding box center [194, 55] width 64 height 14
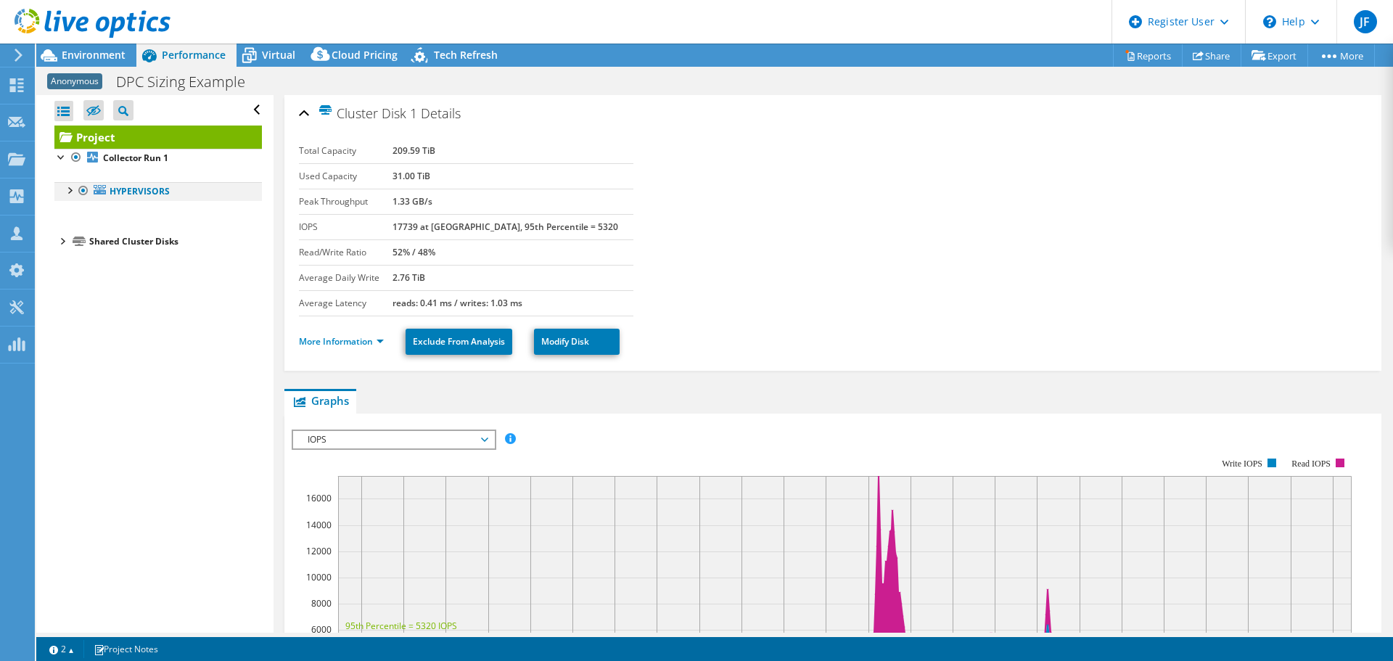
click at [68, 193] on div at bounding box center [69, 189] width 15 height 15
click at [80, 214] on div at bounding box center [76, 208] width 15 height 15
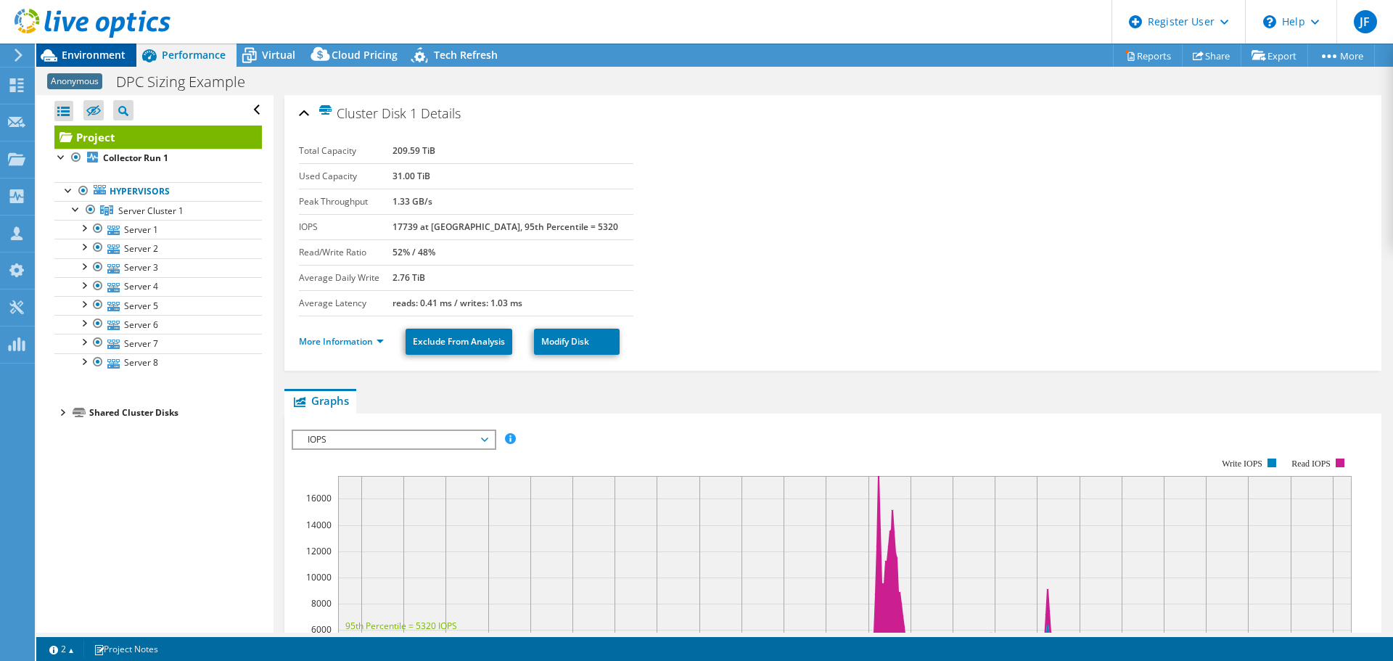
click at [118, 55] on span "Environment" at bounding box center [94, 55] width 64 height 14
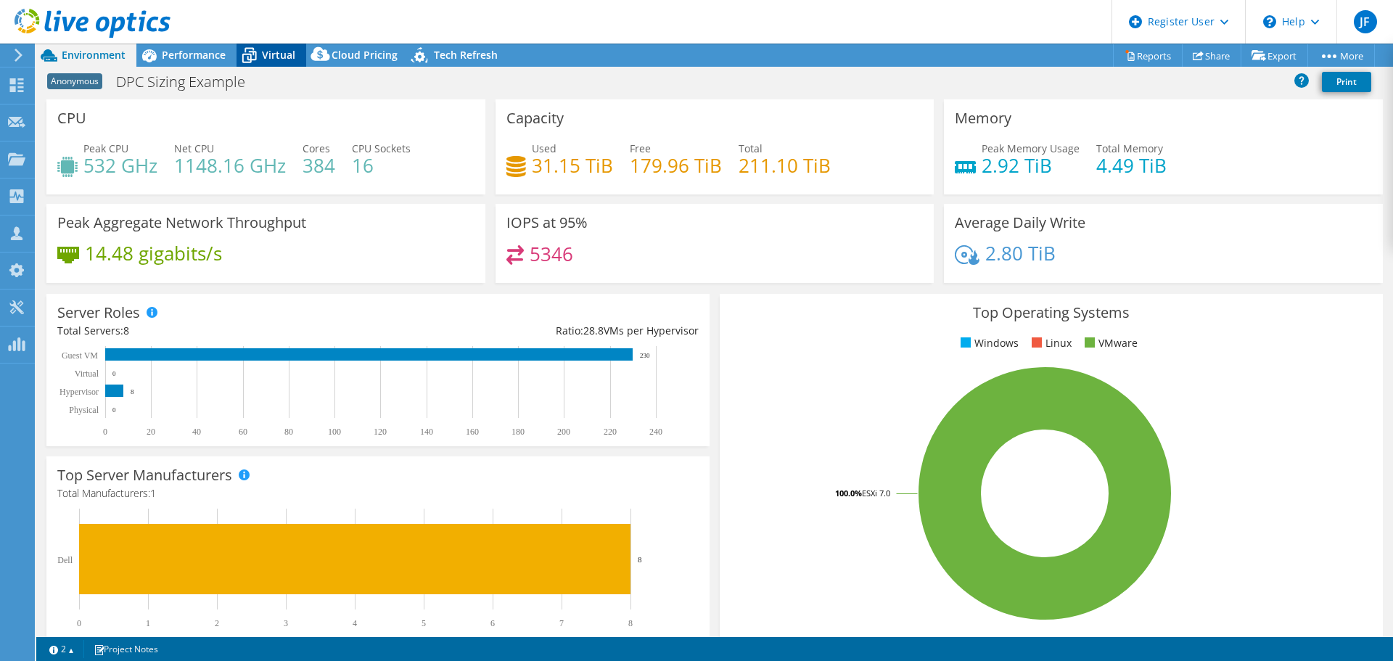
click at [267, 47] on div "Virtual" at bounding box center [272, 55] width 70 height 23
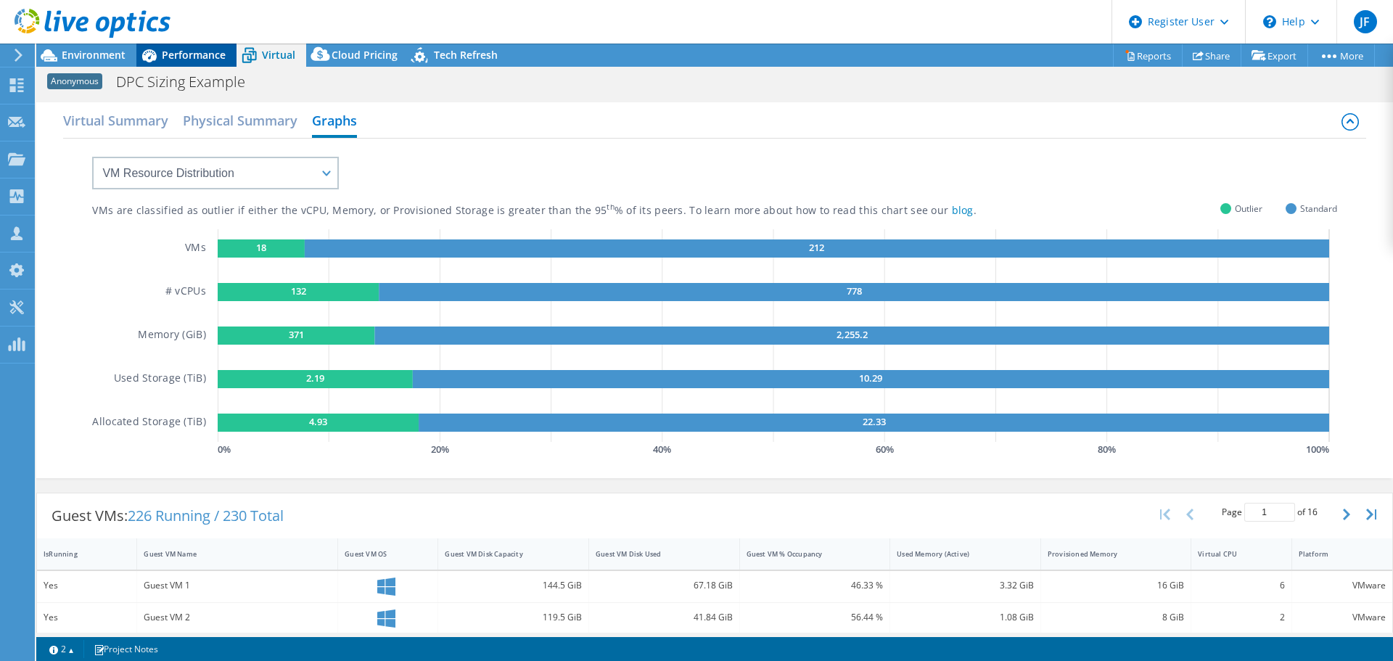
click at [208, 51] on span "Performance" at bounding box center [194, 55] width 64 height 14
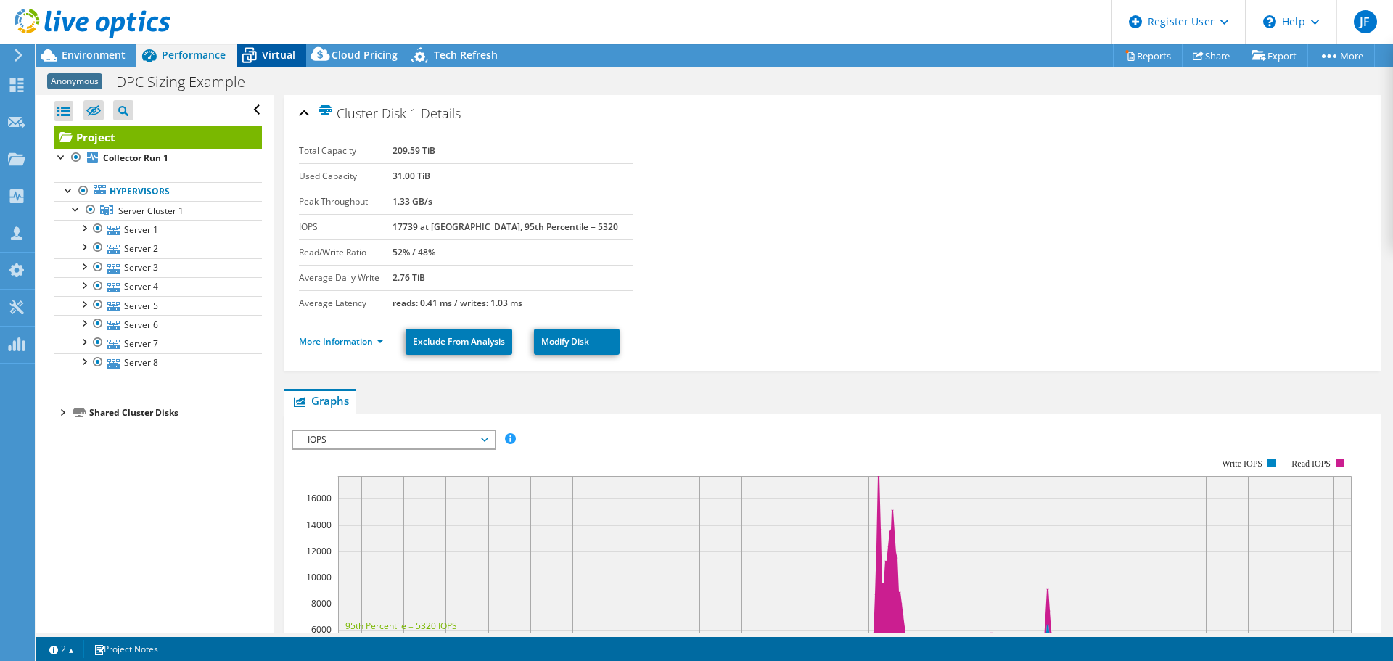
click at [281, 57] on span "Virtual" at bounding box center [278, 55] width 33 height 14
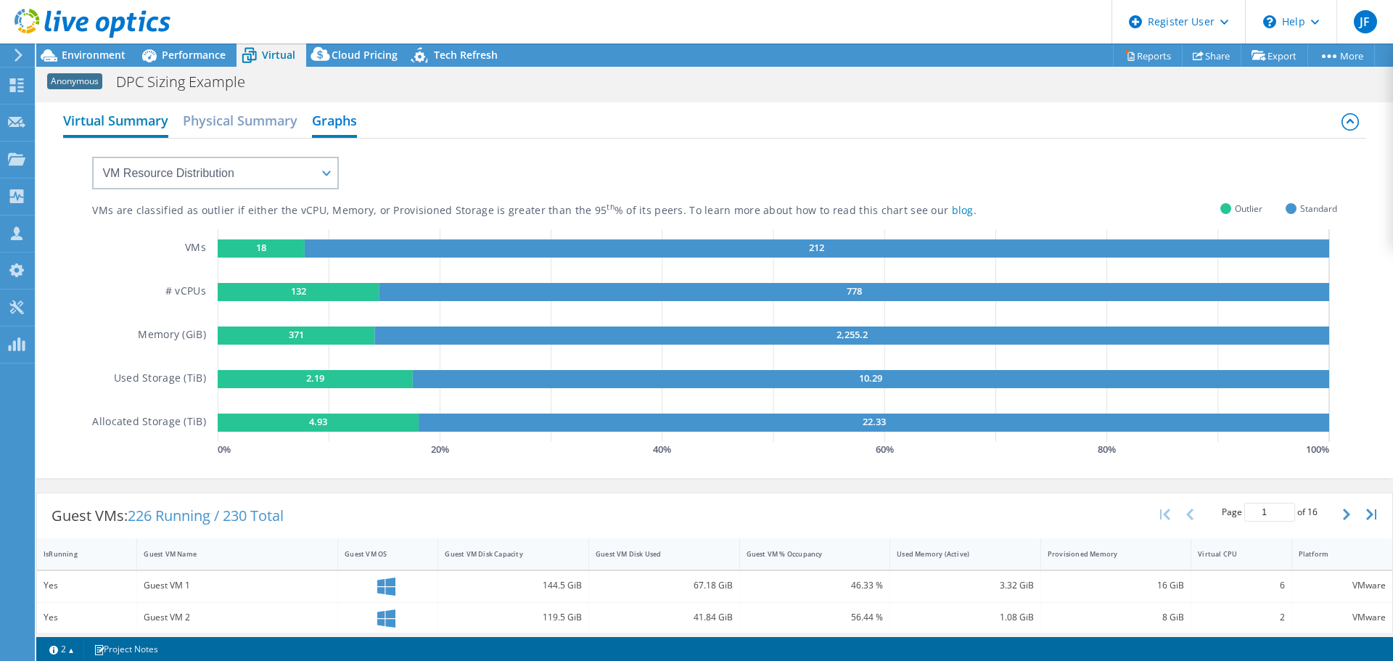
click at [116, 124] on h2 "Virtual Summary" at bounding box center [115, 122] width 105 height 32
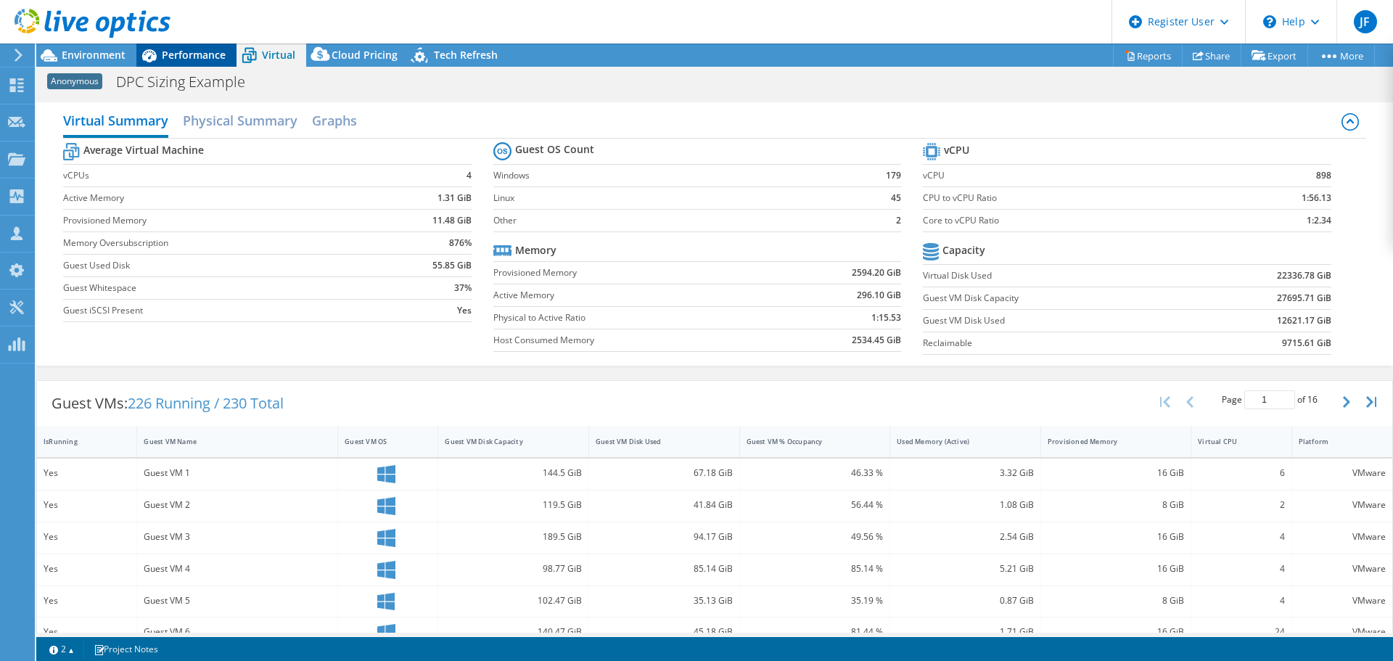
click at [192, 54] on span "Performance" at bounding box center [194, 55] width 64 height 14
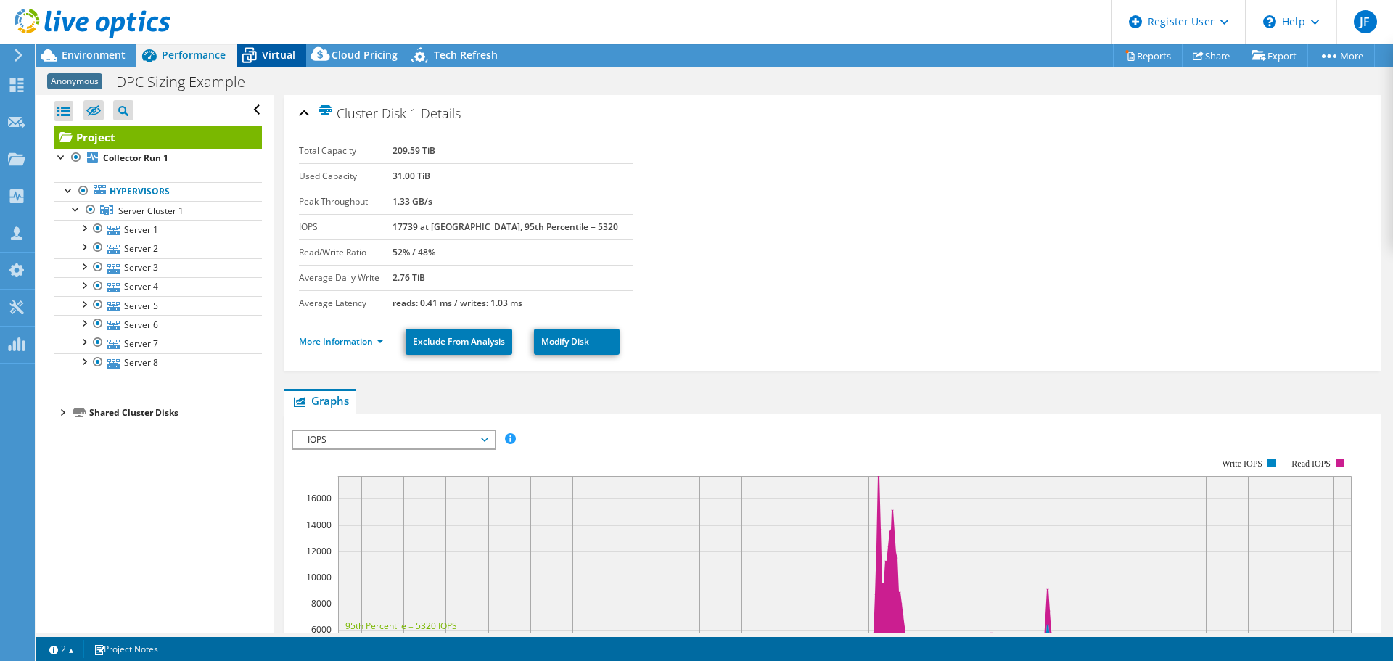
click at [258, 48] on icon at bounding box center [249, 55] width 25 height 25
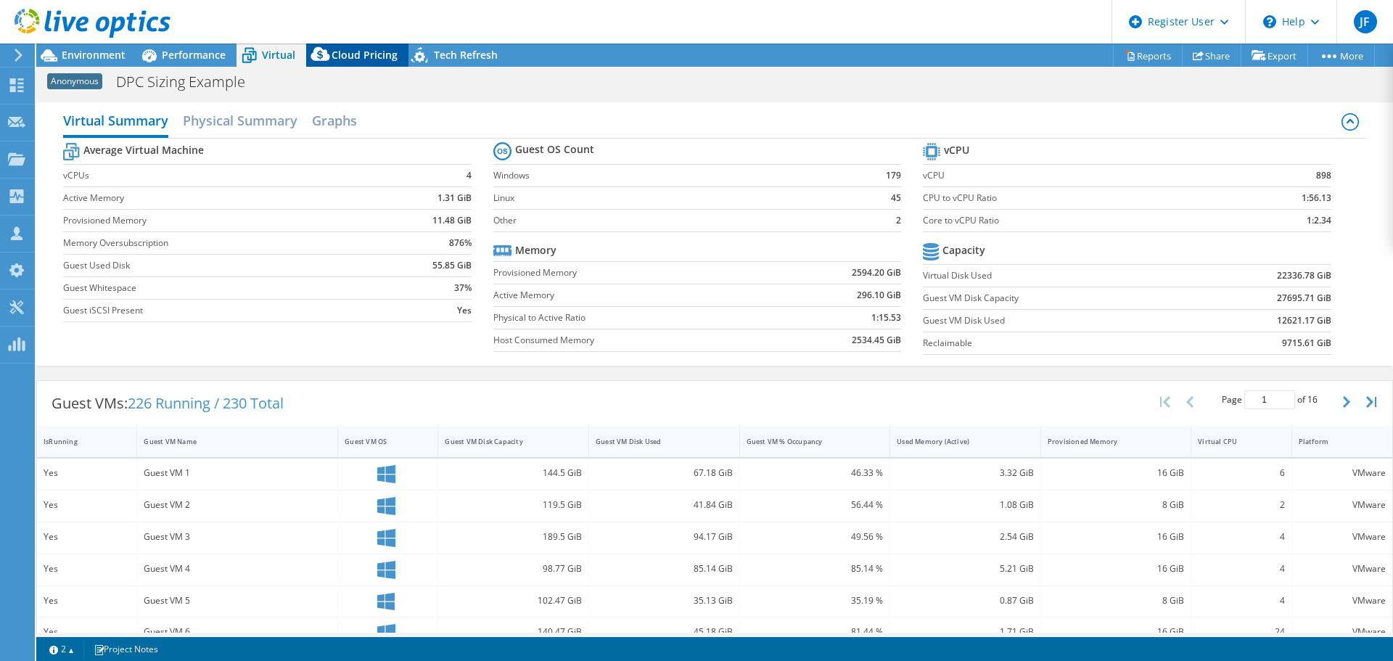
click at [352, 65] on div "Cloud Pricing" at bounding box center [357, 55] width 102 height 23
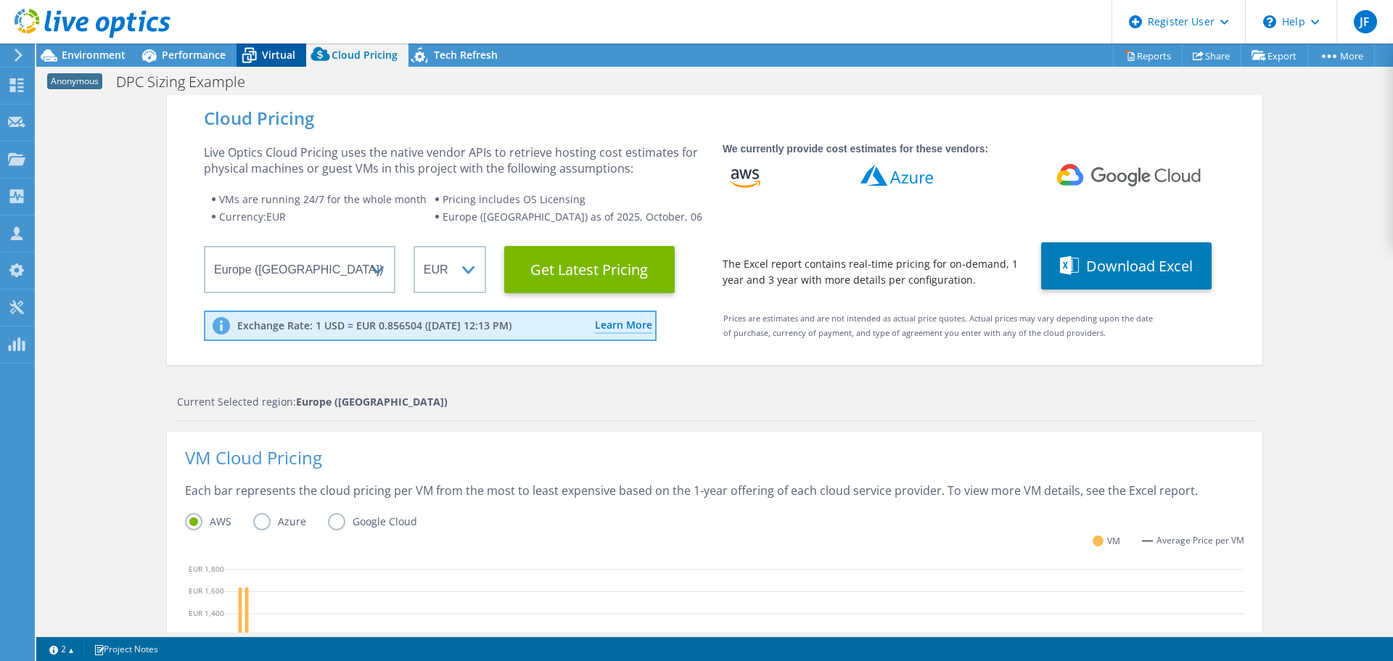
click at [266, 51] on span "Virtual" at bounding box center [278, 55] width 33 height 14
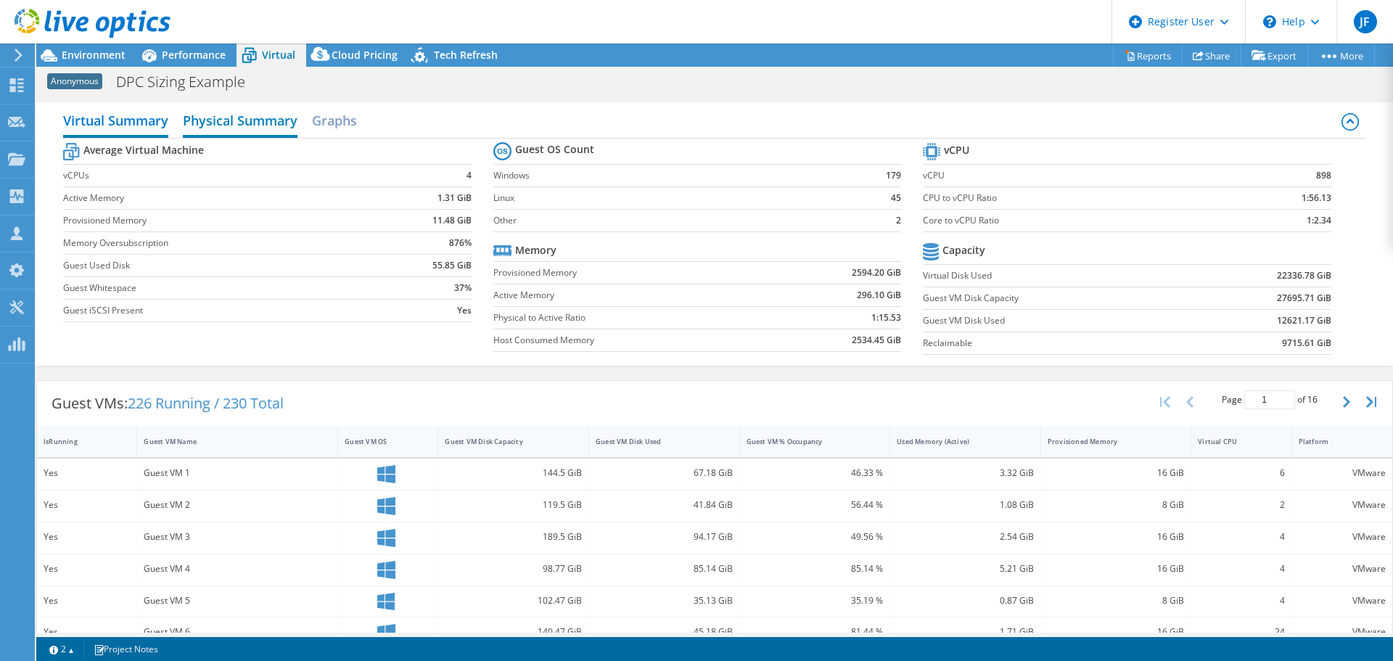
click at [237, 123] on h2 "Physical Summary" at bounding box center [240, 122] width 115 height 32
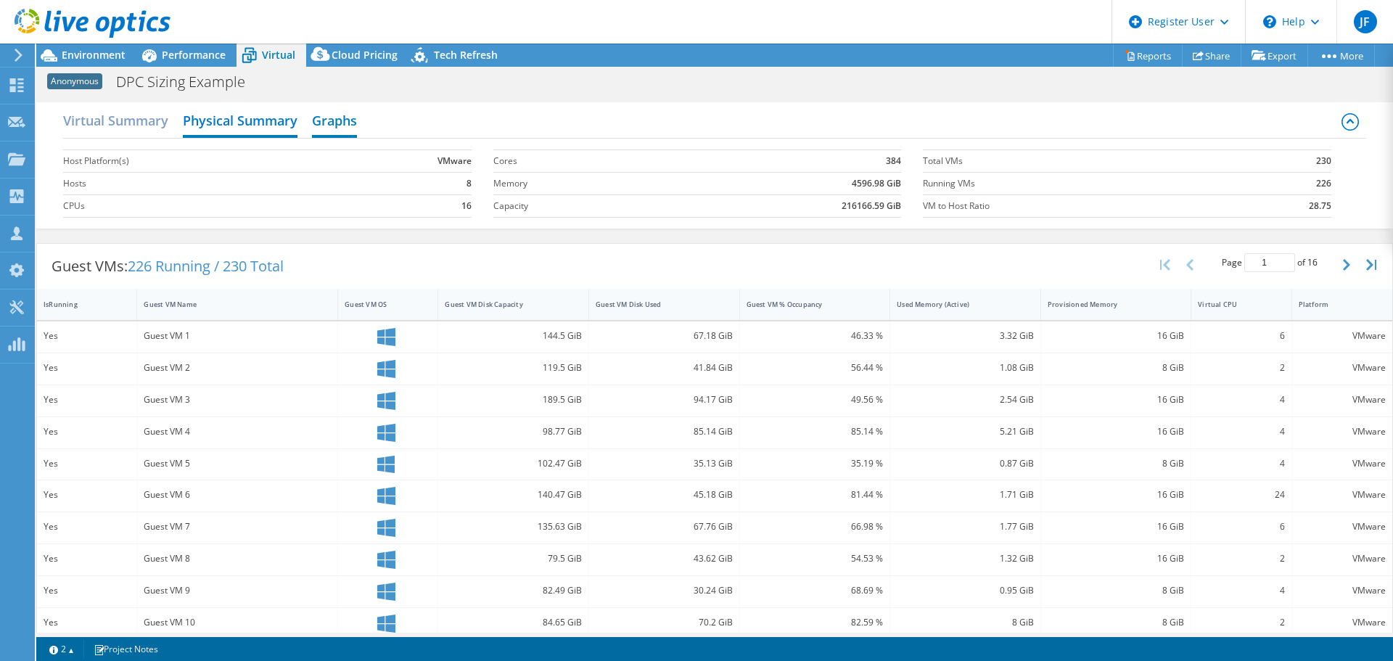
click at [348, 121] on h2 "Graphs" at bounding box center [334, 122] width 45 height 32
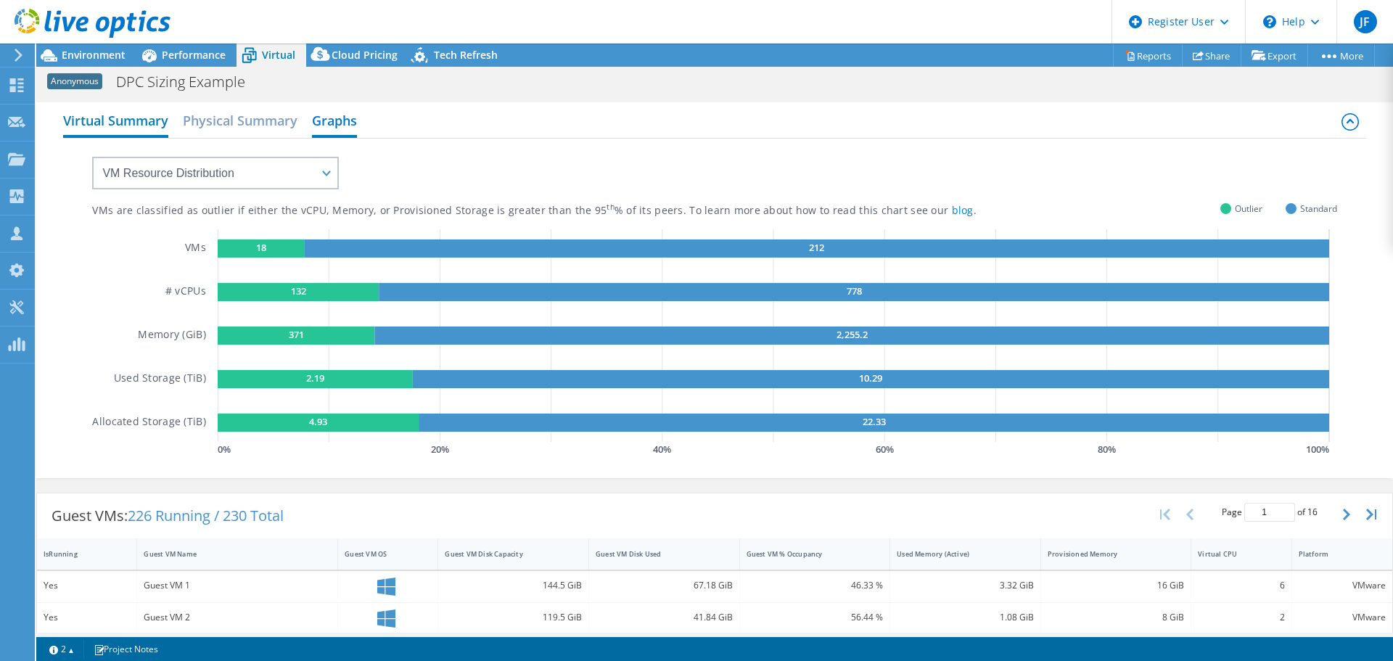
click at [143, 124] on h2 "Virtual Summary" at bounding box center [115, 122] width 105 height 32
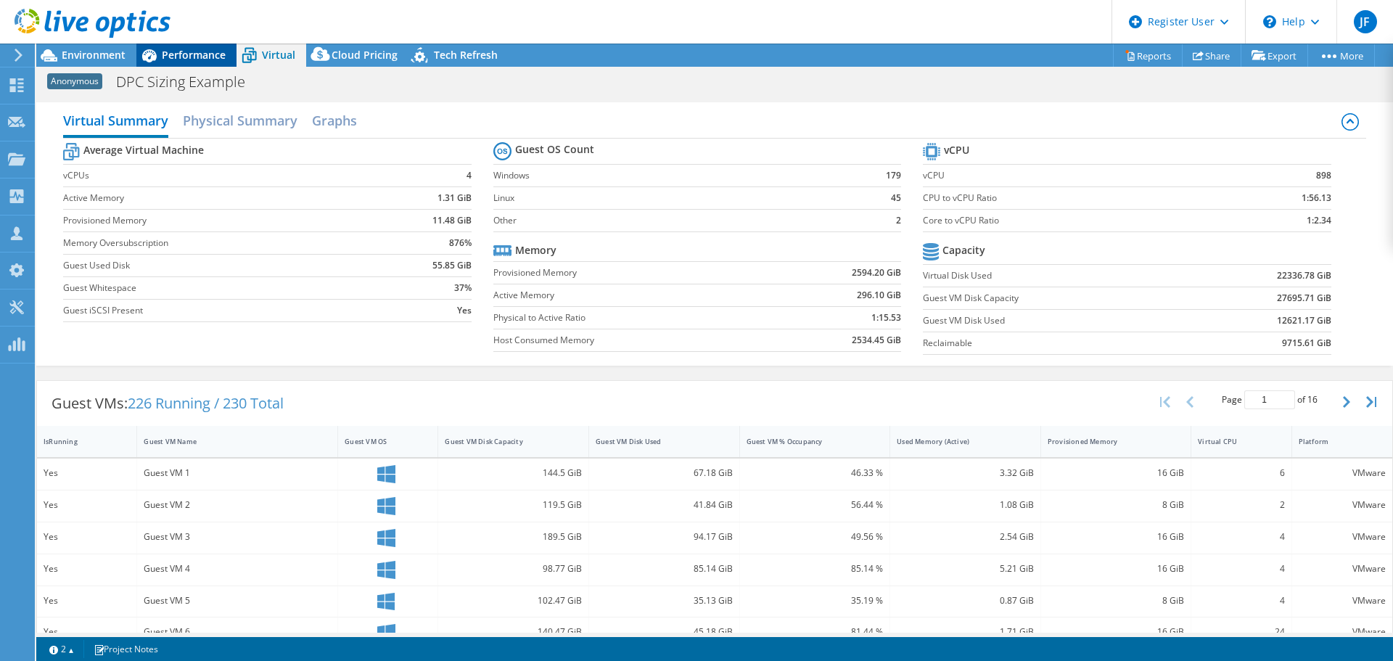
click at [204, 57] on span "Performance" at bounding box center [194, 55] width 64 height 14
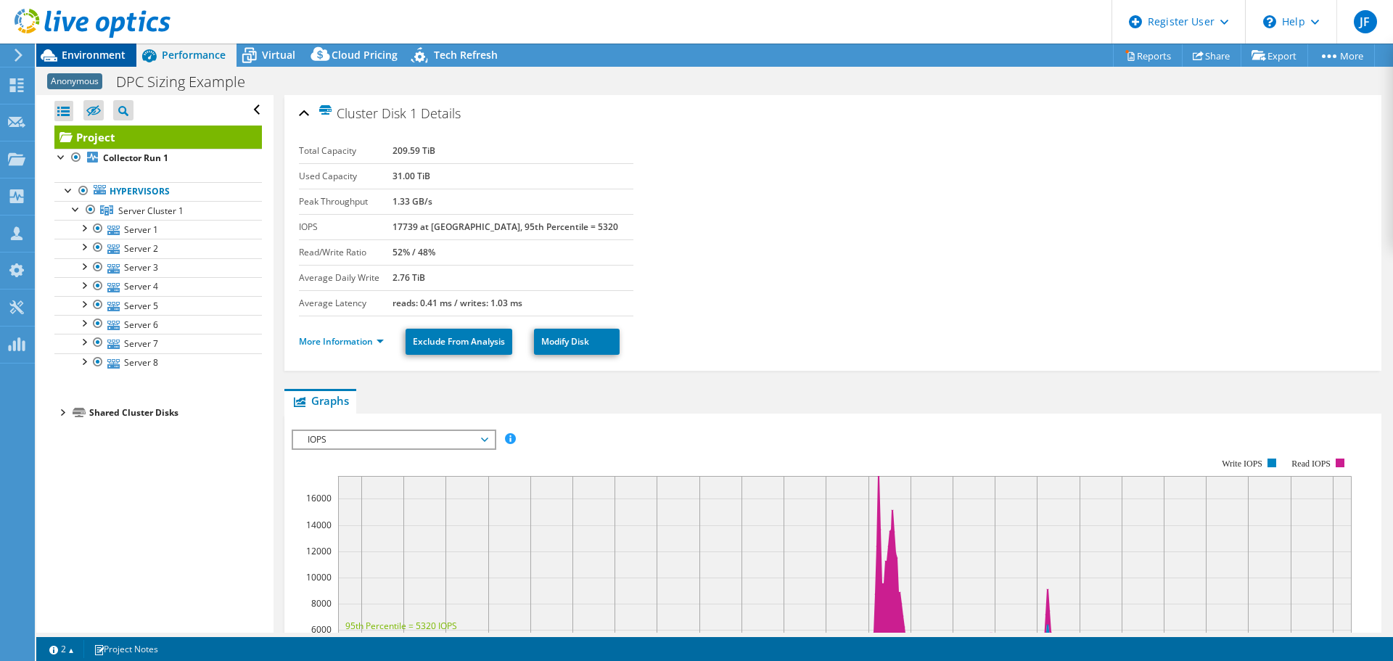
click at [83, 59] on span "Environment" at bounding box center [94, 55] width 64 height 14
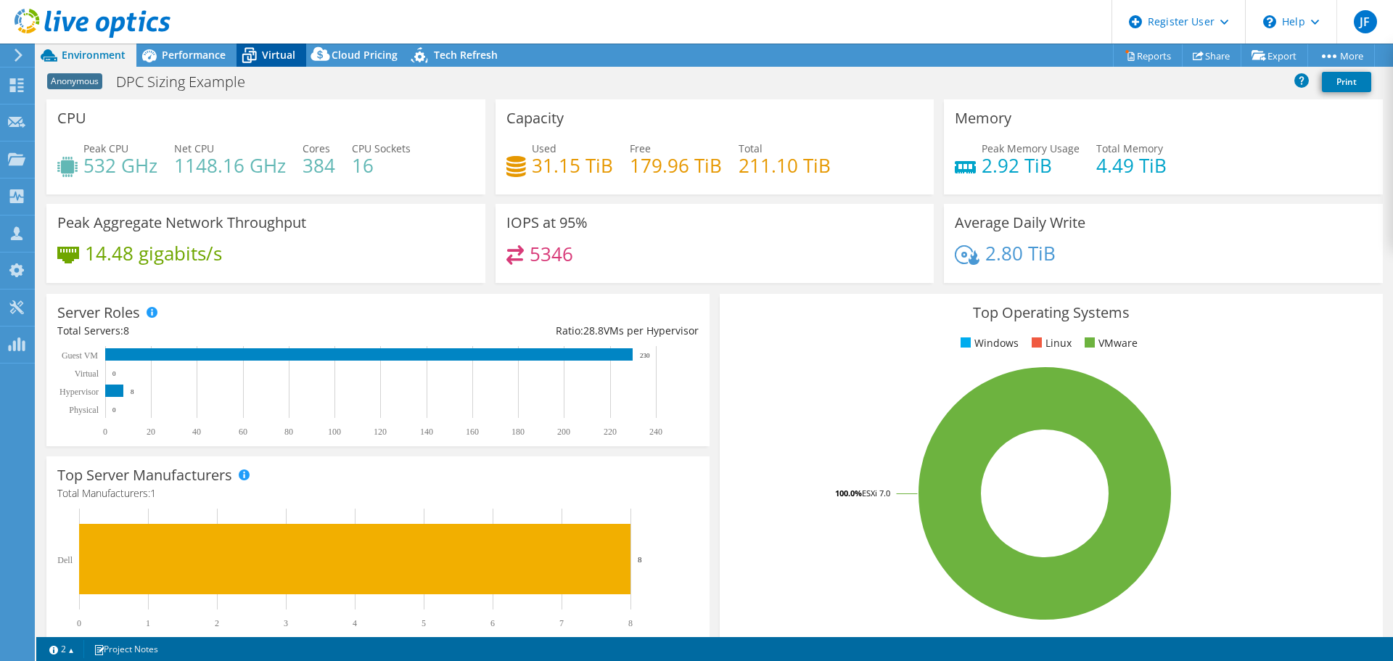
click at [281, 52] on span "Virtual" at bounding box center [278, 55] width 33 height 14
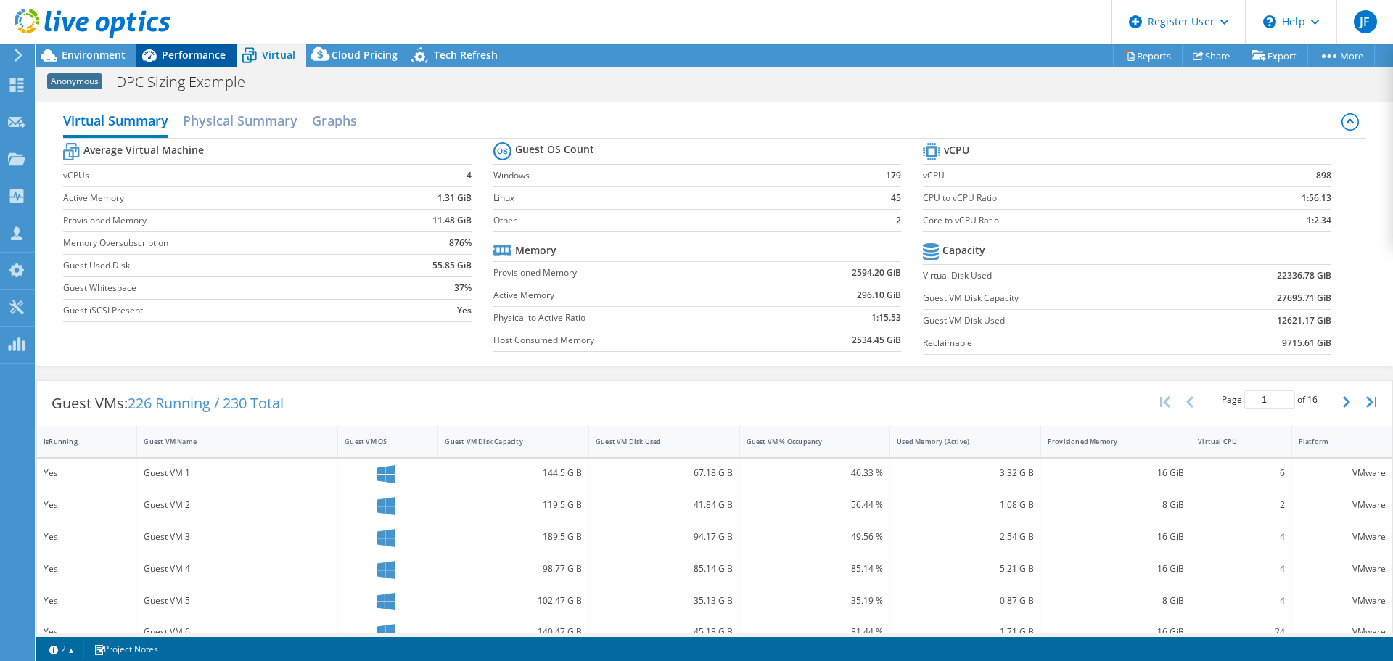
click at [204, 64] on div "Performance" at bounding box center [186, 55] width 100 height 23
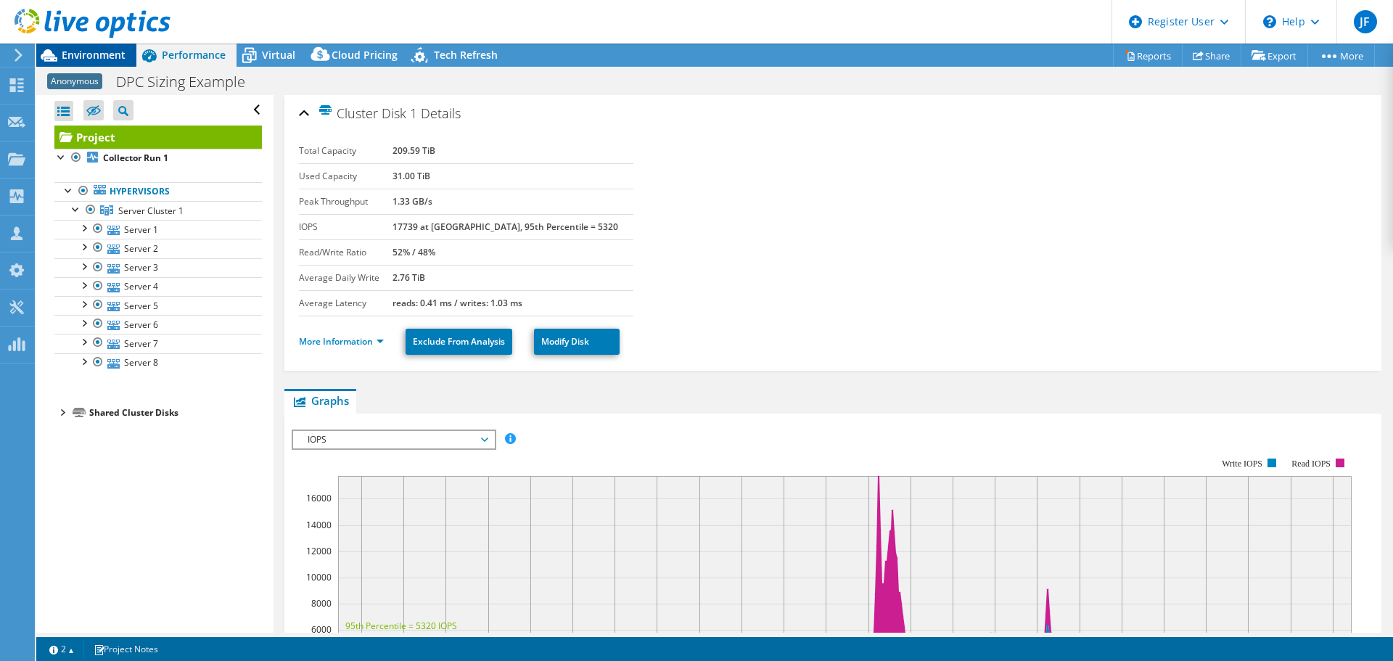
click at [111, 52] on span "Environment" at bounding box center [94, 55] width 64 height 14
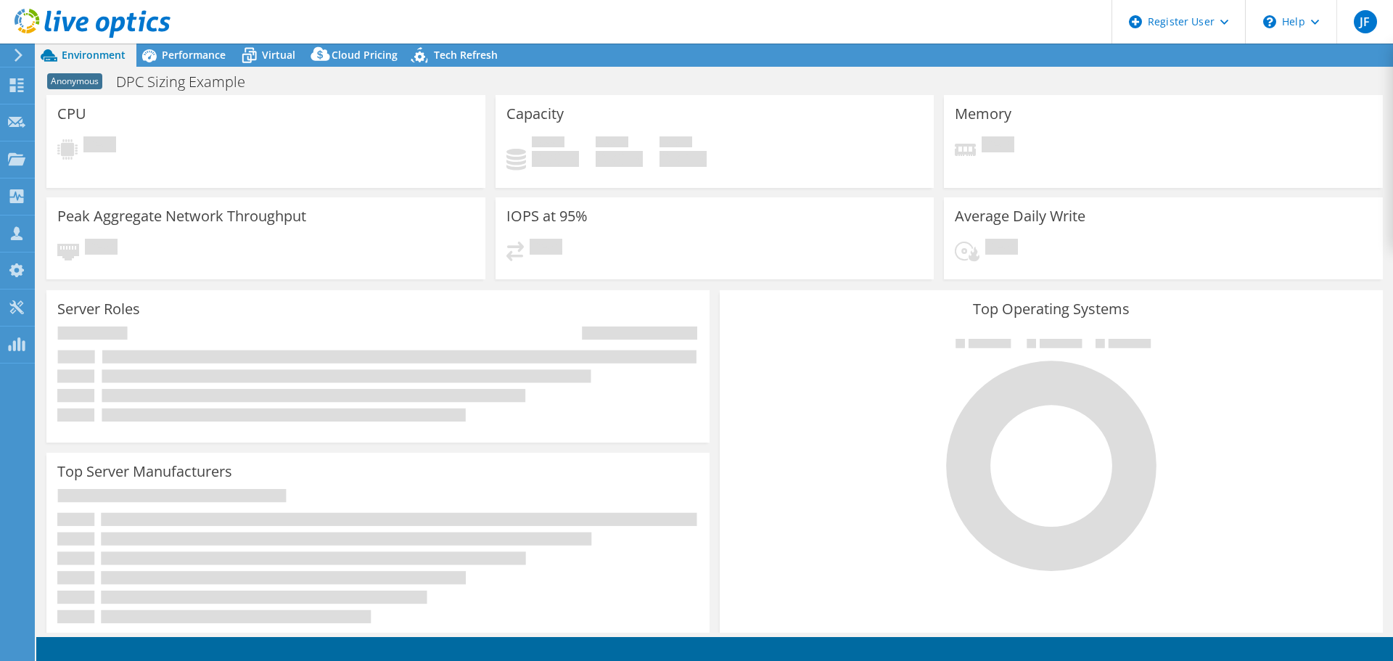
select select "USEast"
select select "USD"
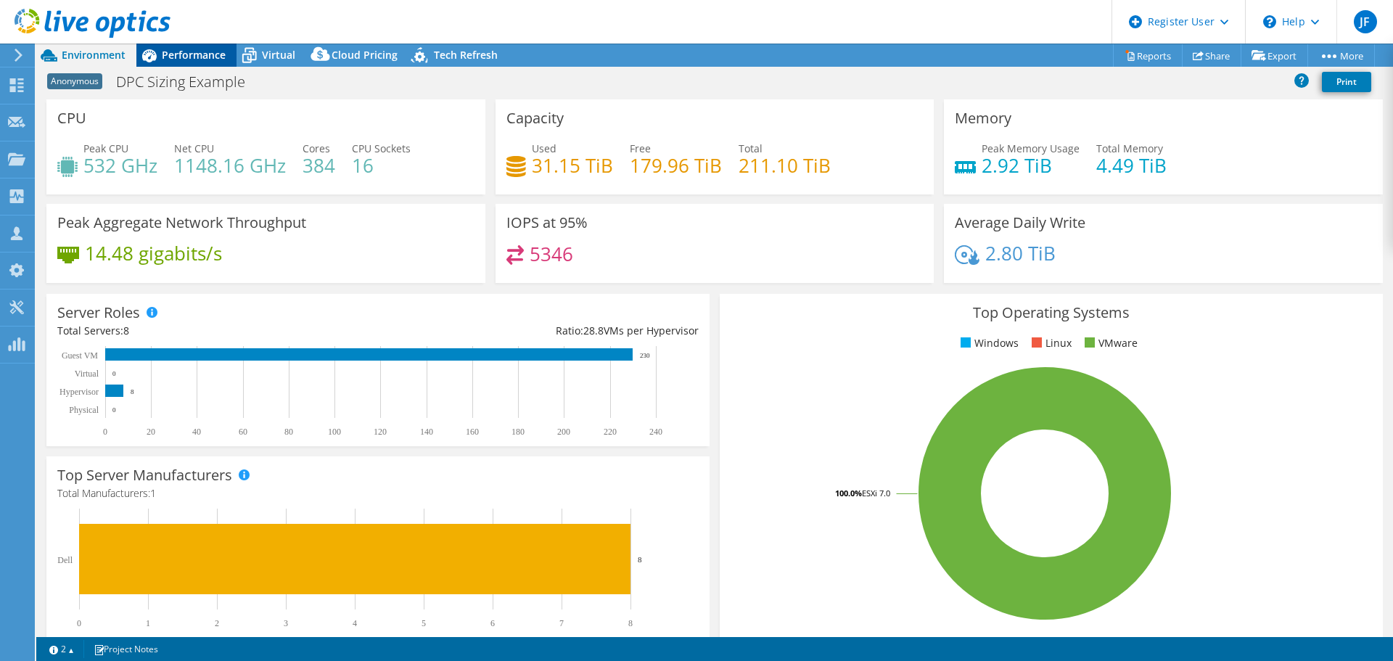
click at [194, 53] on span "Performance" at bounding box center [194, 55] width 64 height 14
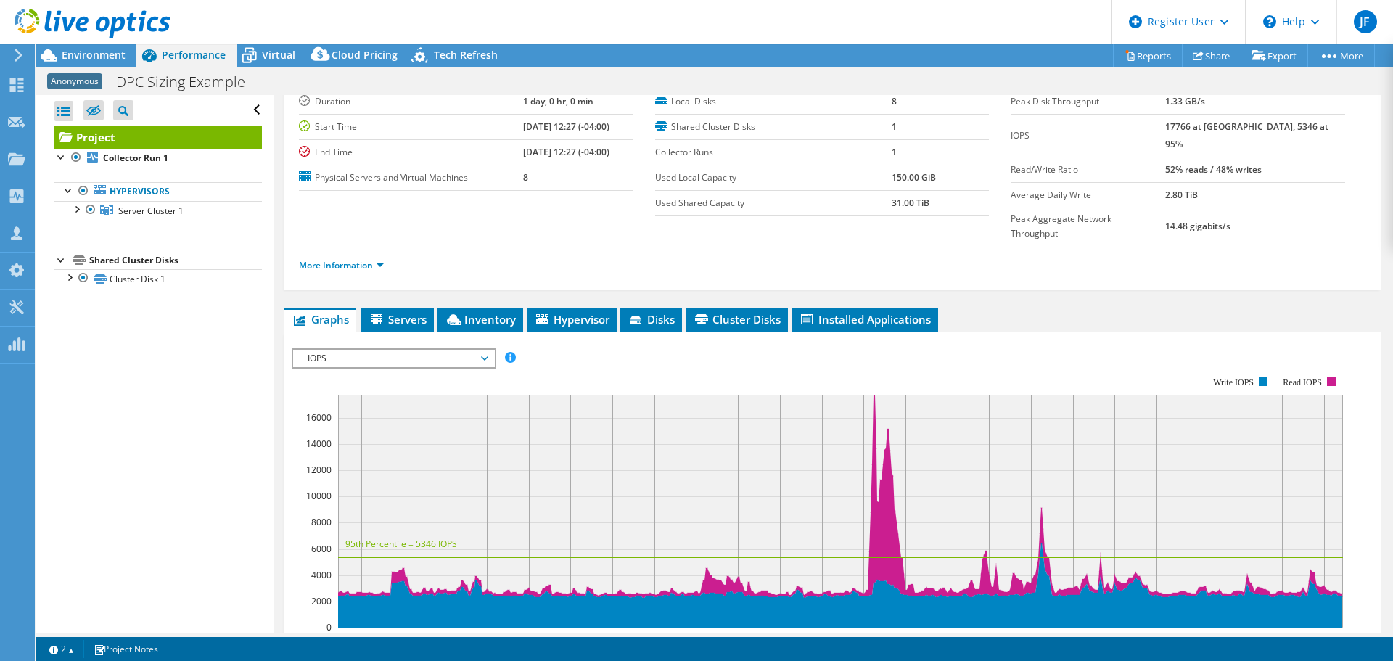
scroll to position [73, 0]
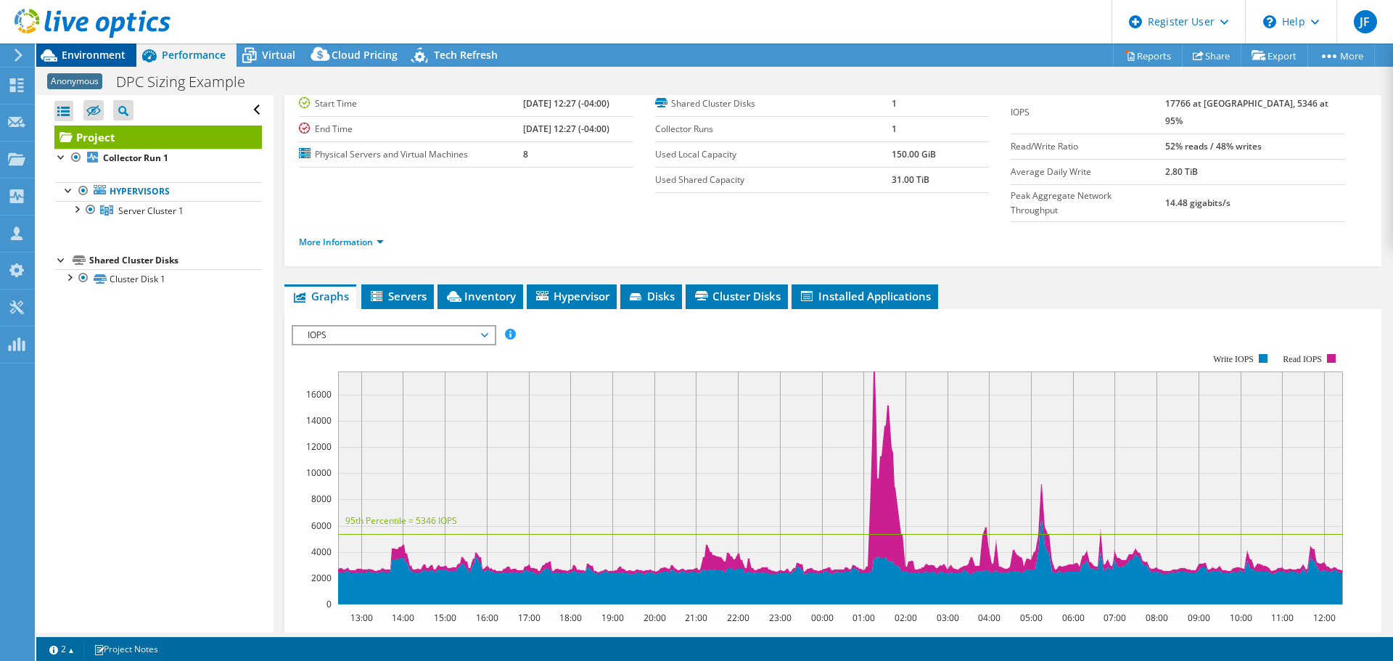
click at [102, 58] on span "Environment" at bounding box center [94, 55] width 64 height 14
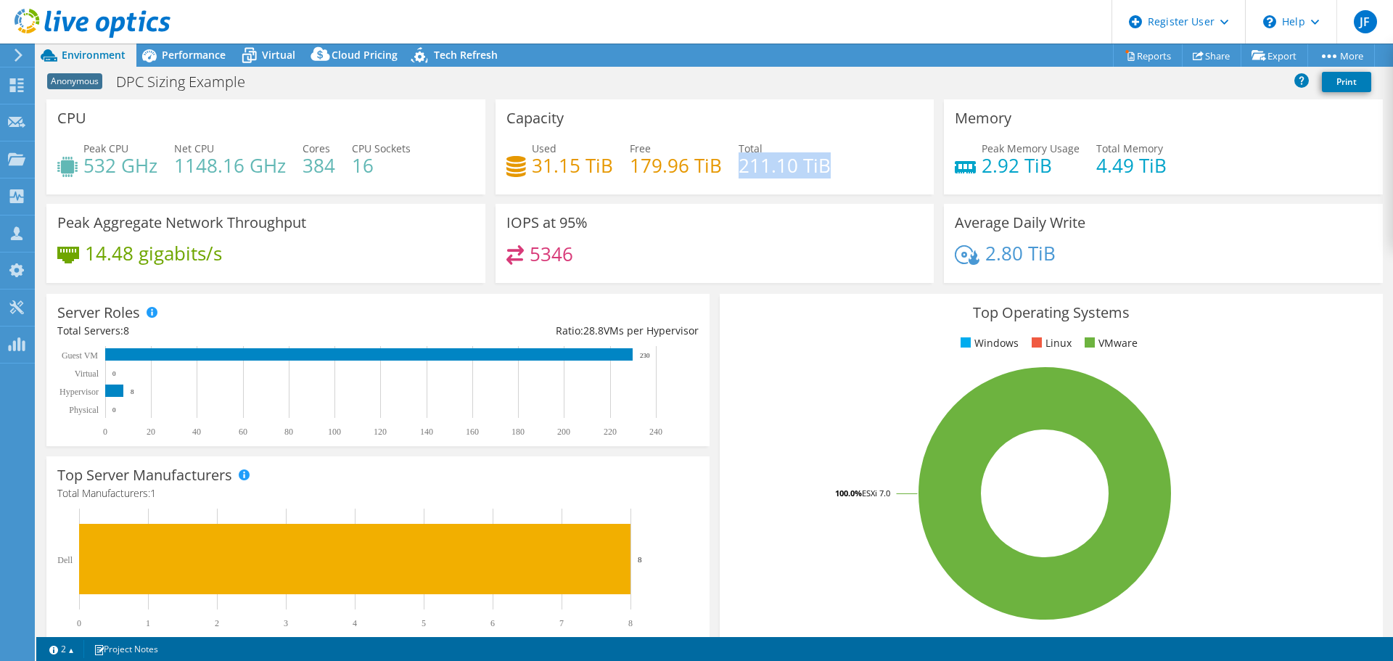
drag, startPoint x: 733, startPoint y: 163, endPoint x: 856, endPoint y: 168, distance: 122.7
click at [856, 168] on div "Used 31.15 TiB Free 179.96 TiB Total 211.10 TiB" at bounding box center [715, 164] width 417 height 47
click at [851, 166] on div "Used 31.15 TiB Free 179.96 TiB Total 211.10 TiB" at bounding box center [715, 164] width 417 height 47
drag, startPoint x: 840, startPoint y: 163, endPoint x: 771, endPoint y: 167, distance: 69.1
click at [771, 167] on div "Used 31.15 TiB Free 179.96 TiB Total 211.10 TiB" at bounding box center [715, 164] width 417 height 47
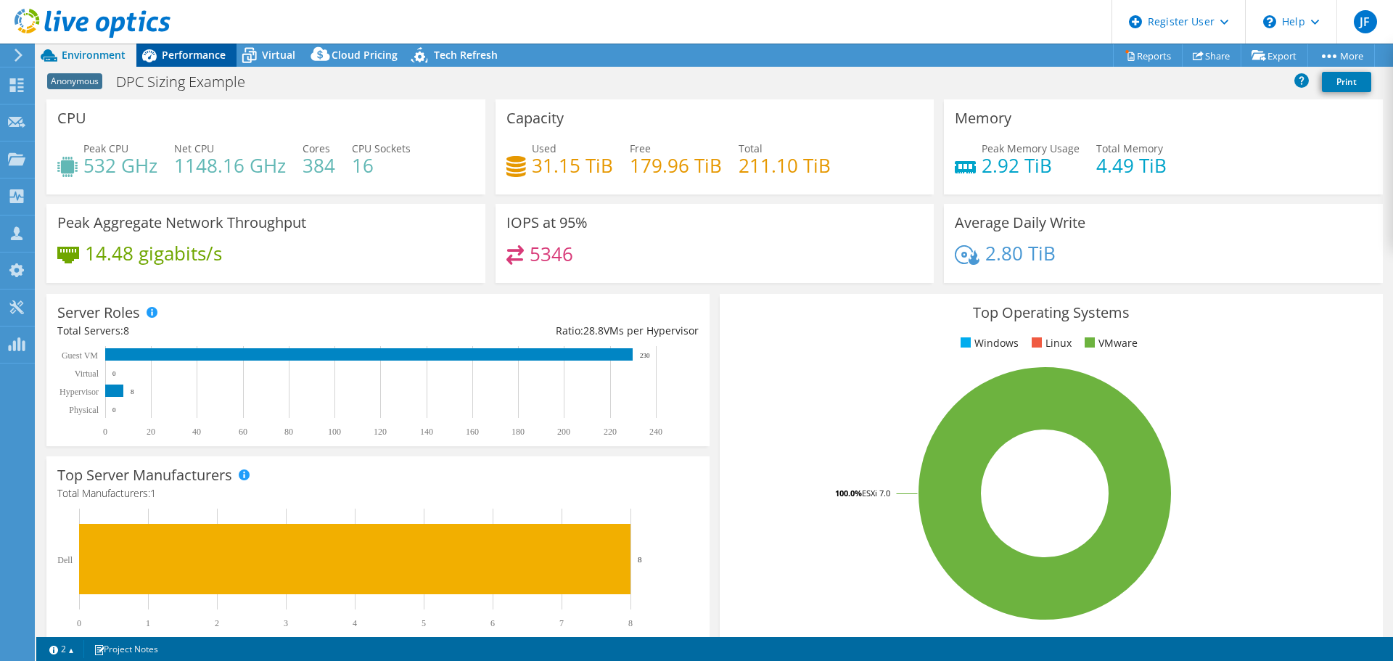
click at [200, 50] on span "Performance" at bounding box center [194, 55] width 64 height 14
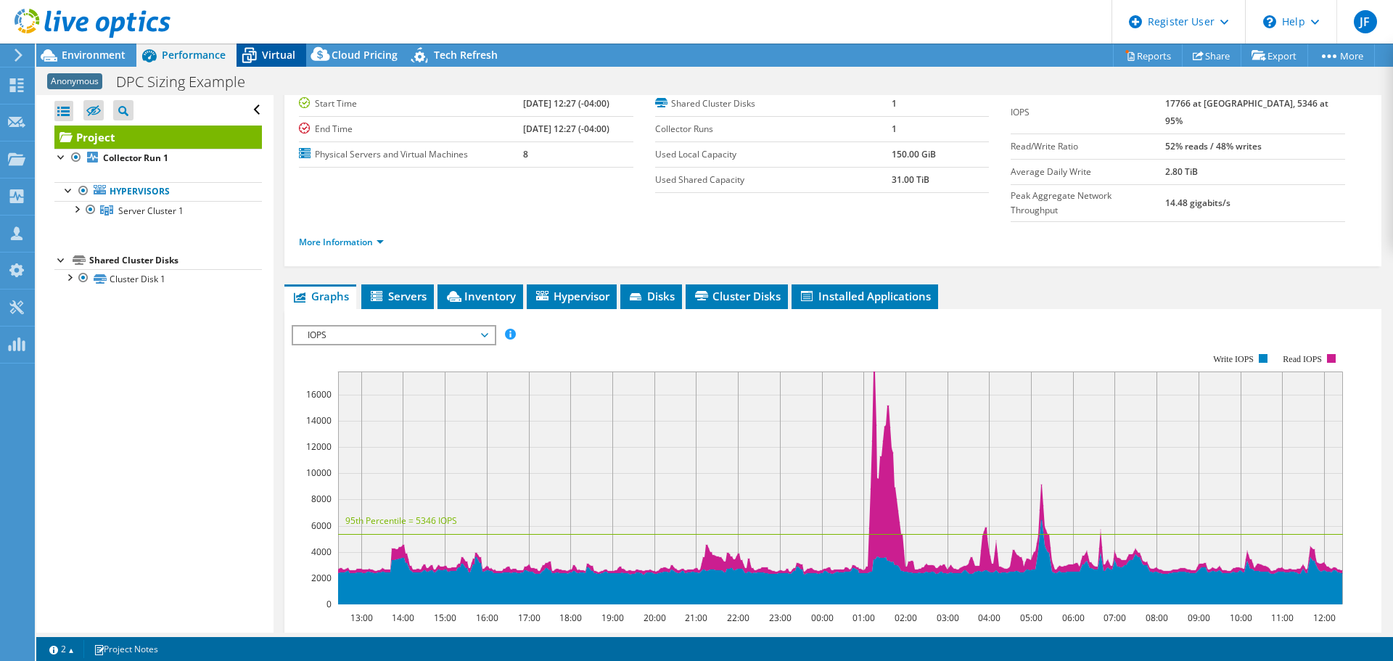
click at [269, 54] on span "Virtual" at bounding box center [278, 55] width 33 height 14
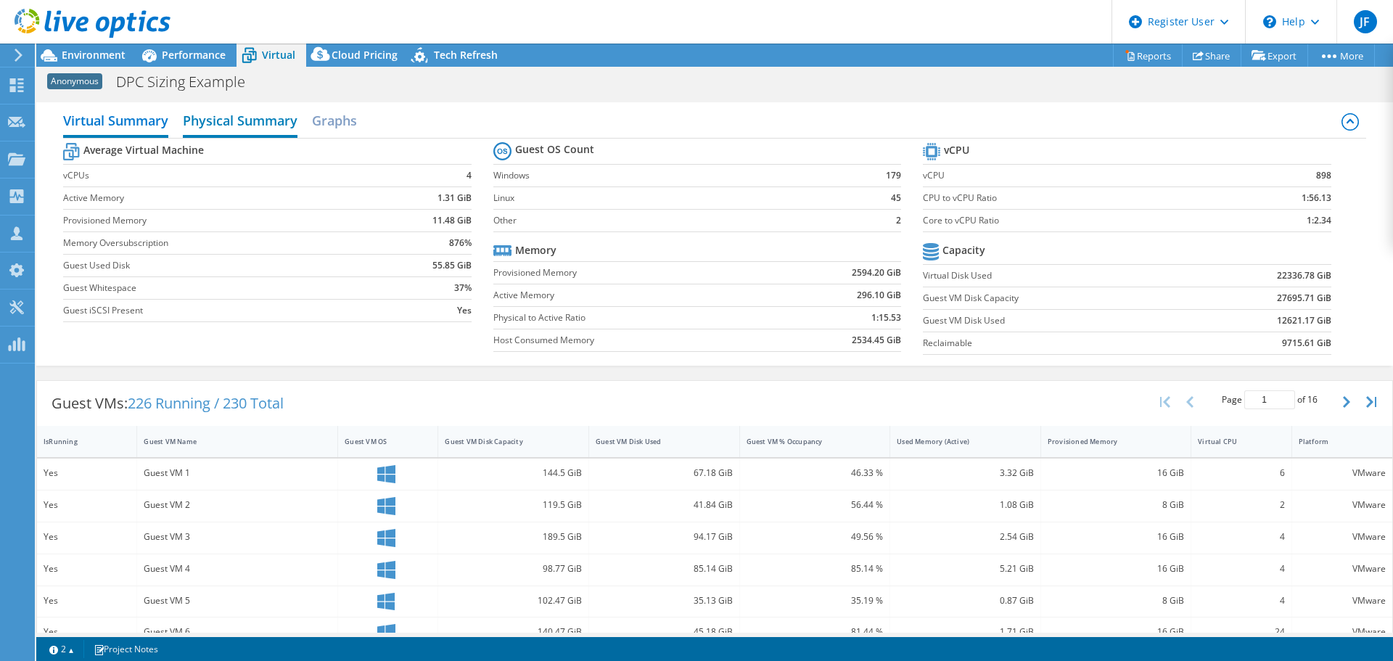
click at [266, 128] on h2 "Physical Summary" at bounding box center [240, 122] width 115 height 32
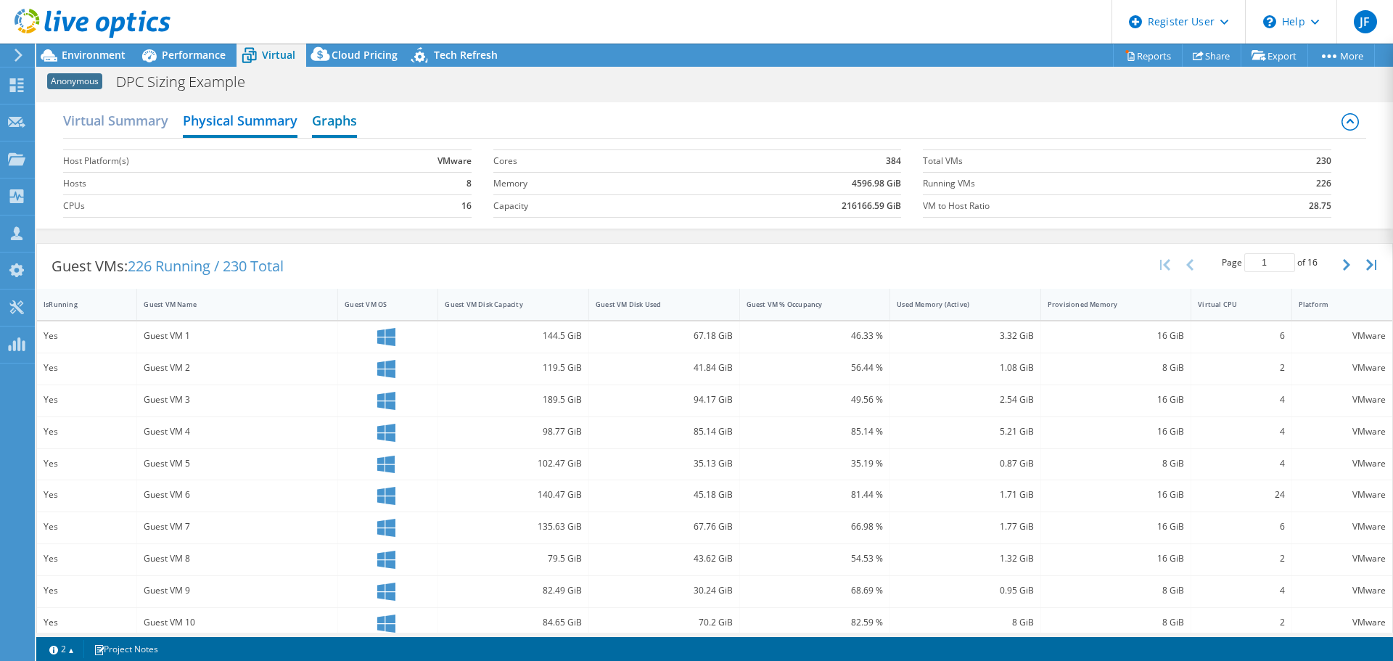
click at [350, 126] on h2 "Graphs" at bounding box center [334, 122] width 45 height 32
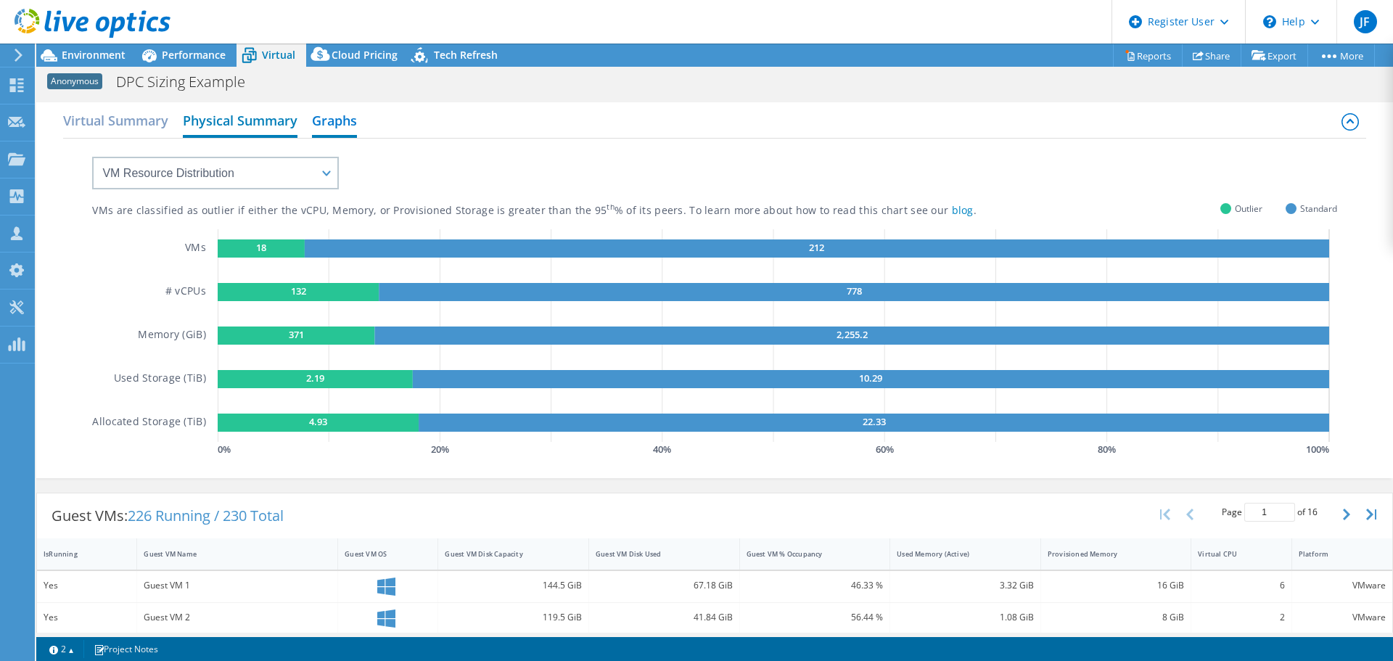
click at [234, 126] on h2 "Physical Summary" at bounding box center [240, 122] width 115 height 32
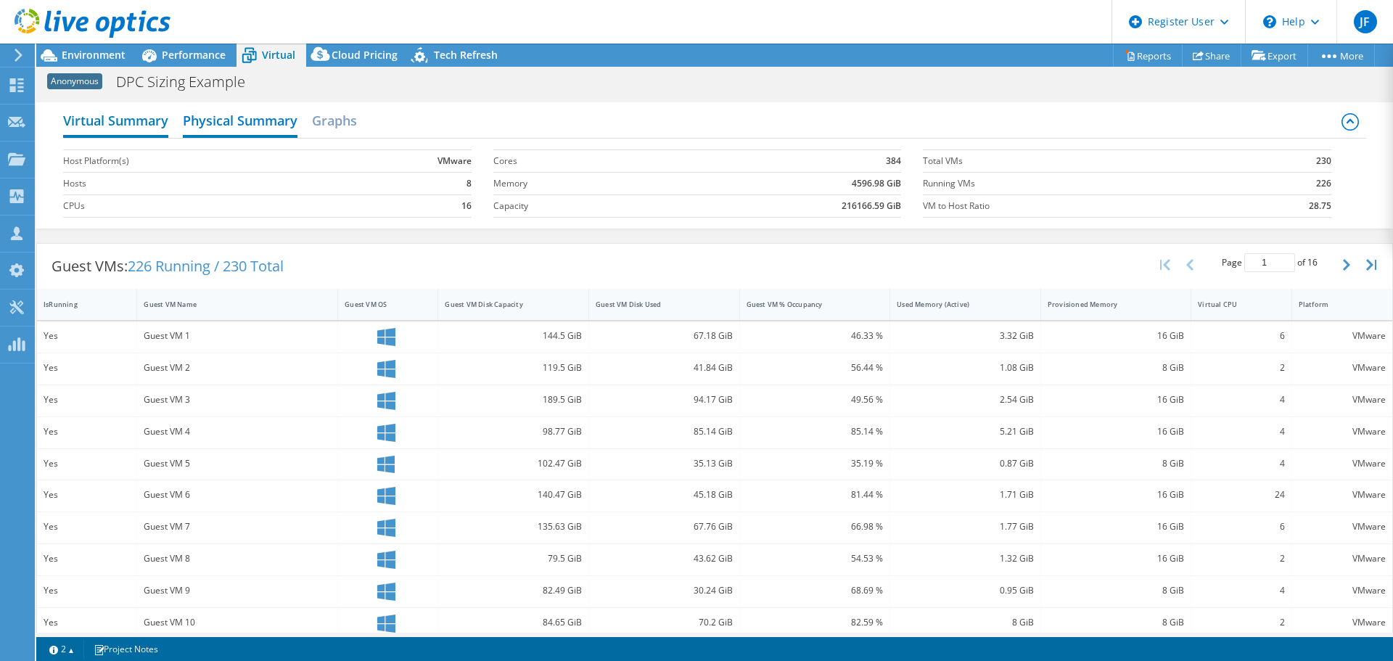
click at [143, 121] on h2 "Virtual Summary" at bounding box center [115, 122] width 105 height 32
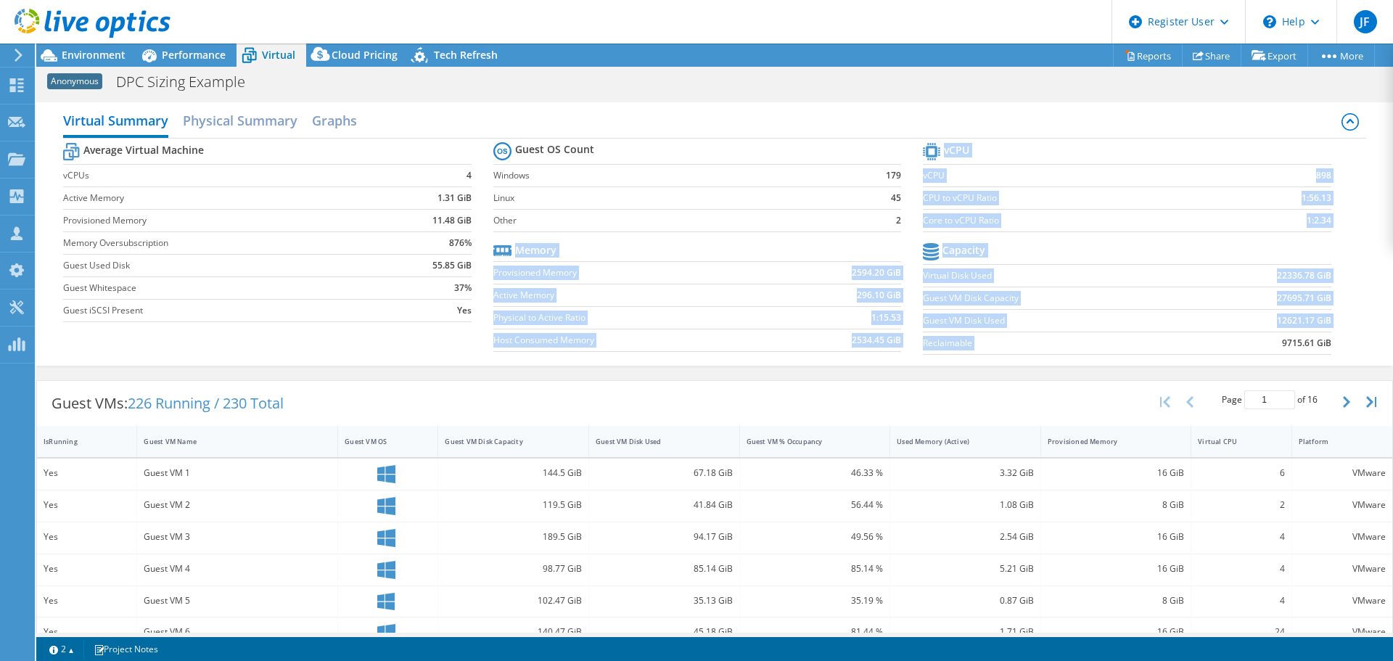
drag, startPoint x: 913, startPoint y: 338, endPoint x: 1260, endPoint y: 335, distance: 346.9
click at [1260, 335] on div "Average Virtual Machine vCPUs 4 Active Memory 1.31 GiB Provisioned Memory 11.48…" at bounding box center [714, 251] width 1303 height 224
click at [1267, 338] on td "9715.61 GiB" at bounding box center [1260, 343] width 141 height 22
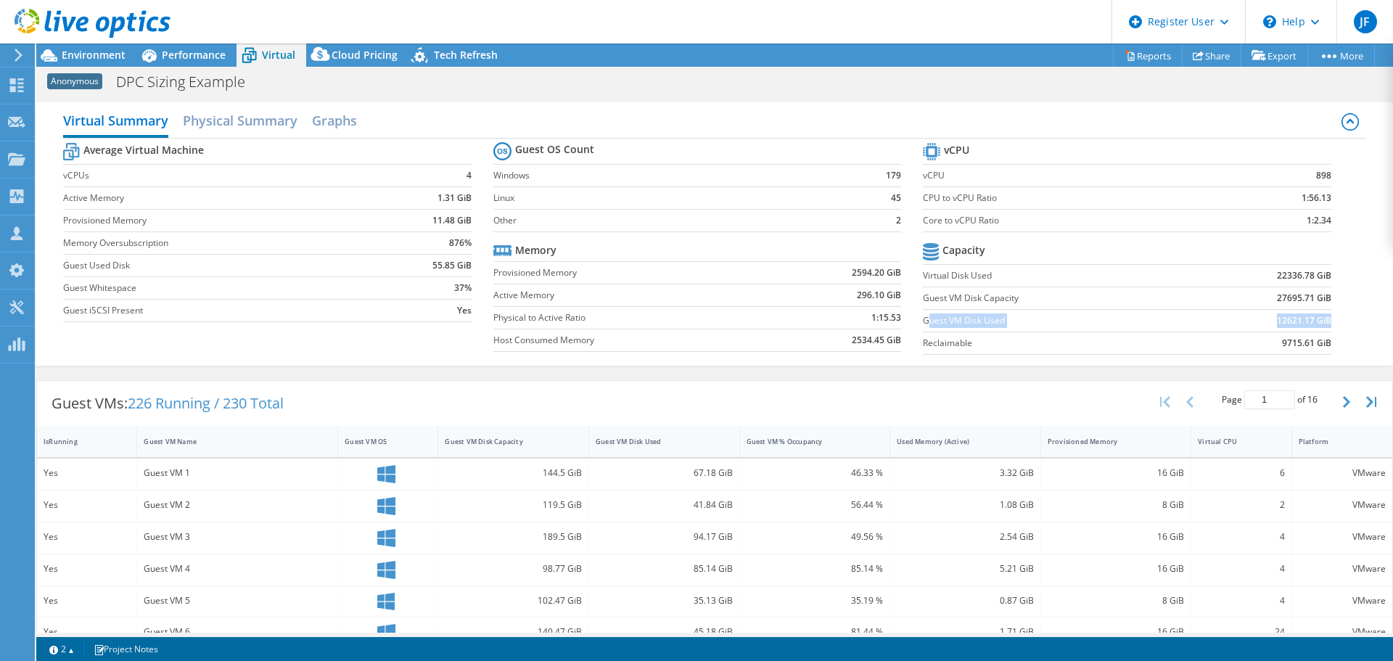
drag, startPoint x: 919, startPoint y: 319, endPoint x: 1319, endPoint y: 319, distance: 399.9
click at [1319, 319] on tr "Guest VM Disk Used 12621.17 GiB" at bounding box center [1127, 320] width 408 height 22
click at [82, 58] on span "Environment" at bounding box center [94, 55] width 64 height 14
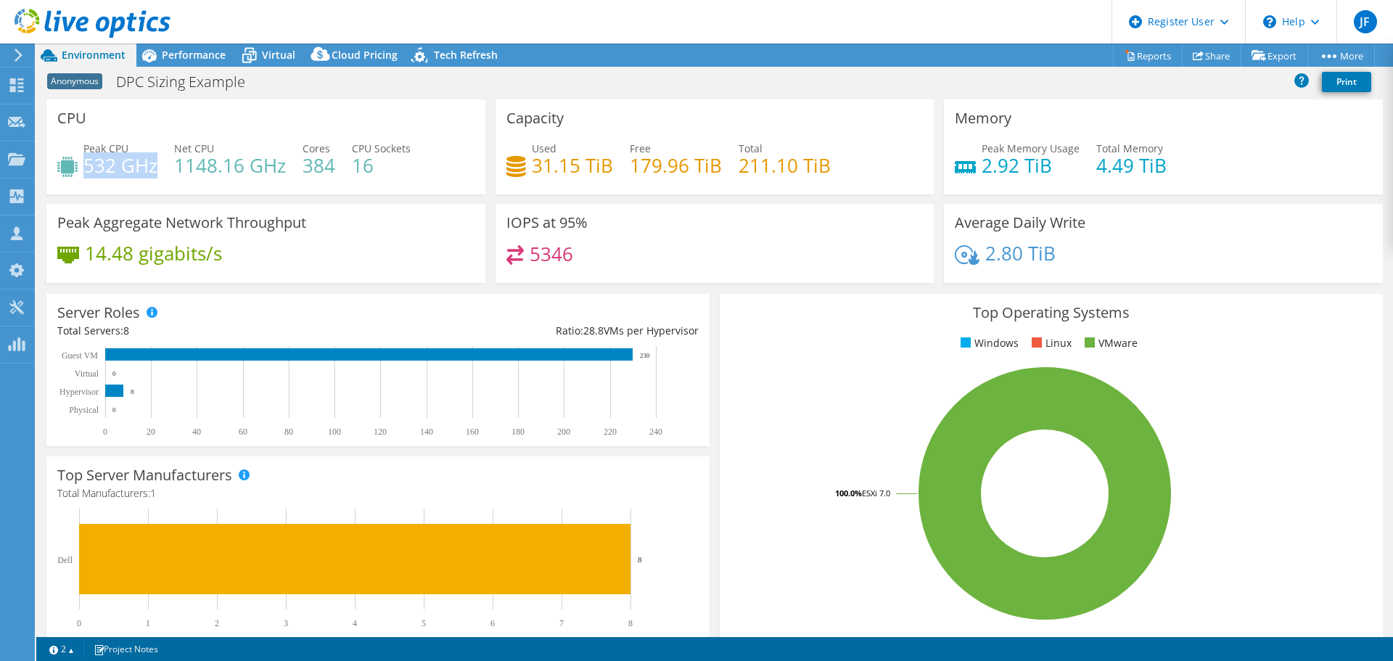
drag, startPoint x: 85, startPoint y: 165, endPoint x: 156, endPoint y: 167, distance: 71.1
click at [156, 167] on h4 "532 GHz" at bounding box center [120, 165] width 74 height 16
click at [237, 128] on div "CPU Peak CPU 532 GHz Net CPU 1148.16 GHz Cores 384 CPU Sockets 16" at bounding box center [265, 146] width 439 height 95
drag, startPoint x: 160, startPoint y: 163, endPoint x: 86, endPoint y: 166, distance: 74.8
click at [86, 166] on div "Peak CPU 532 GHz Net CPU 1148.16 GHz Cores 384 CPU Sockets 16" at bounding box center [265, 164] width 417 height 47
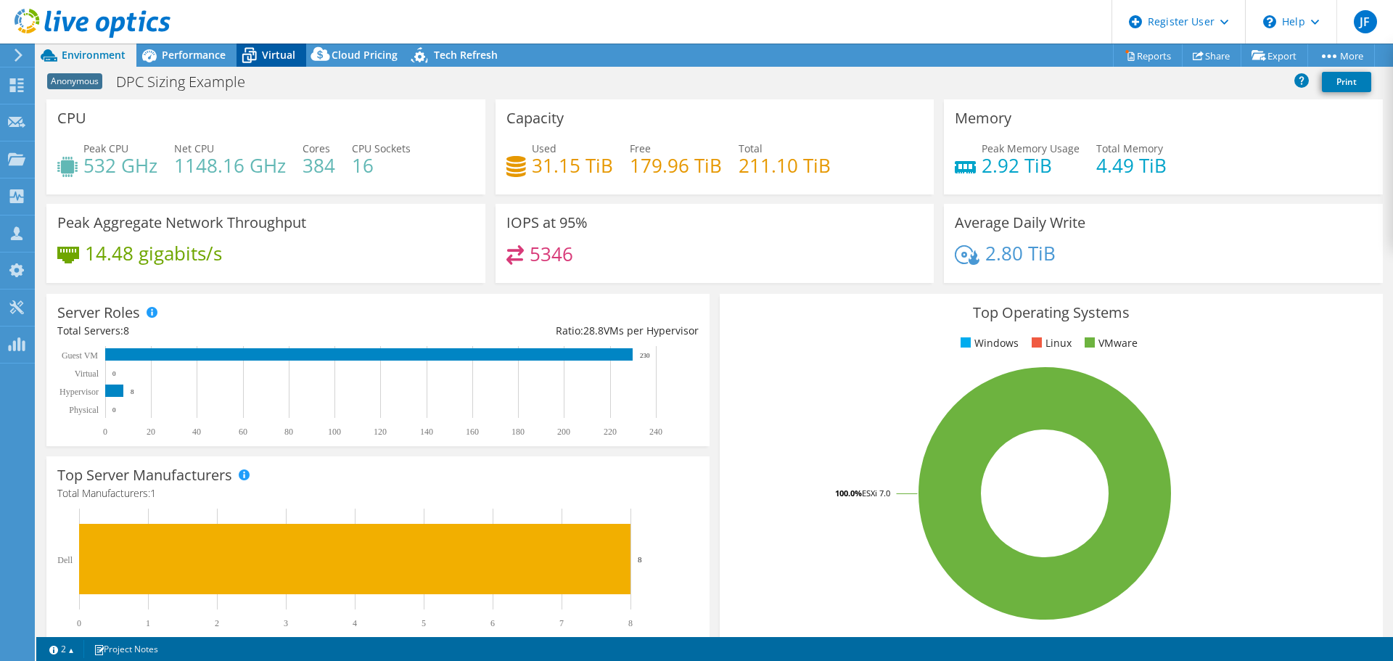
click at [284, 56] on span "Virtual" at bounding box center [278, 55] width 33 height 14
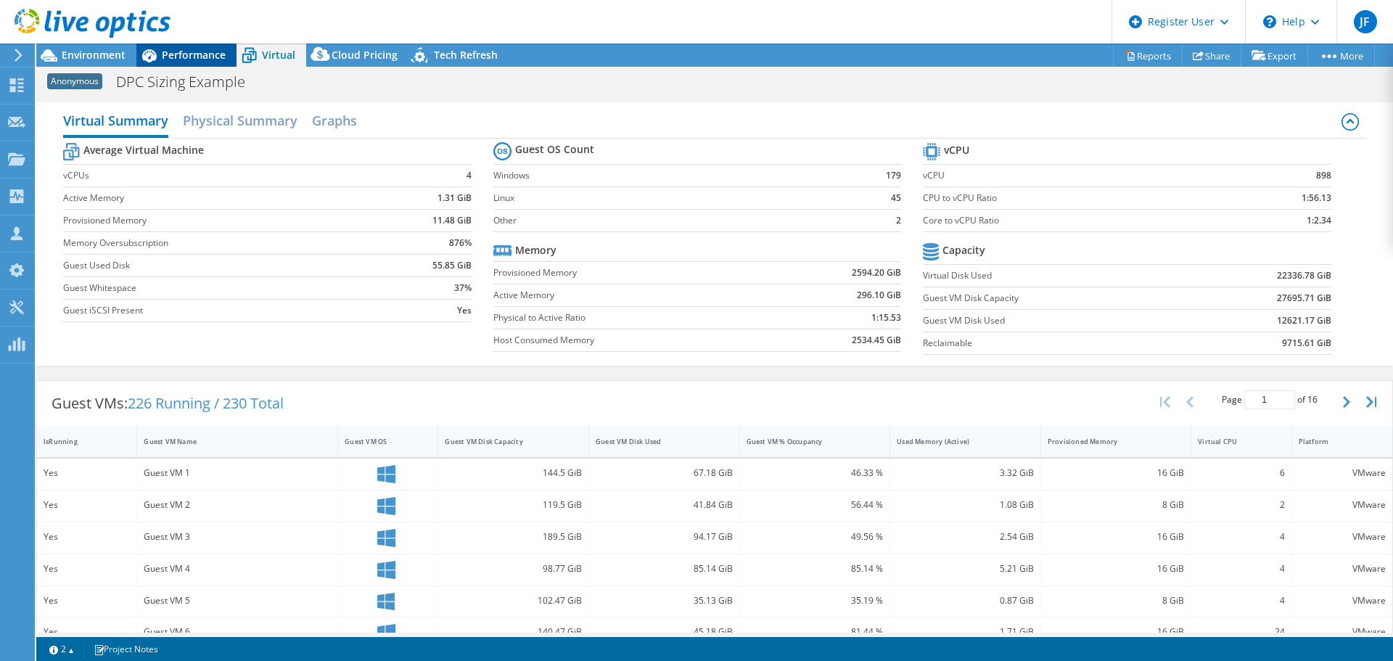
click at [210, 60] on span "Performance" at bounding box center [194, 55] width 64 height 14
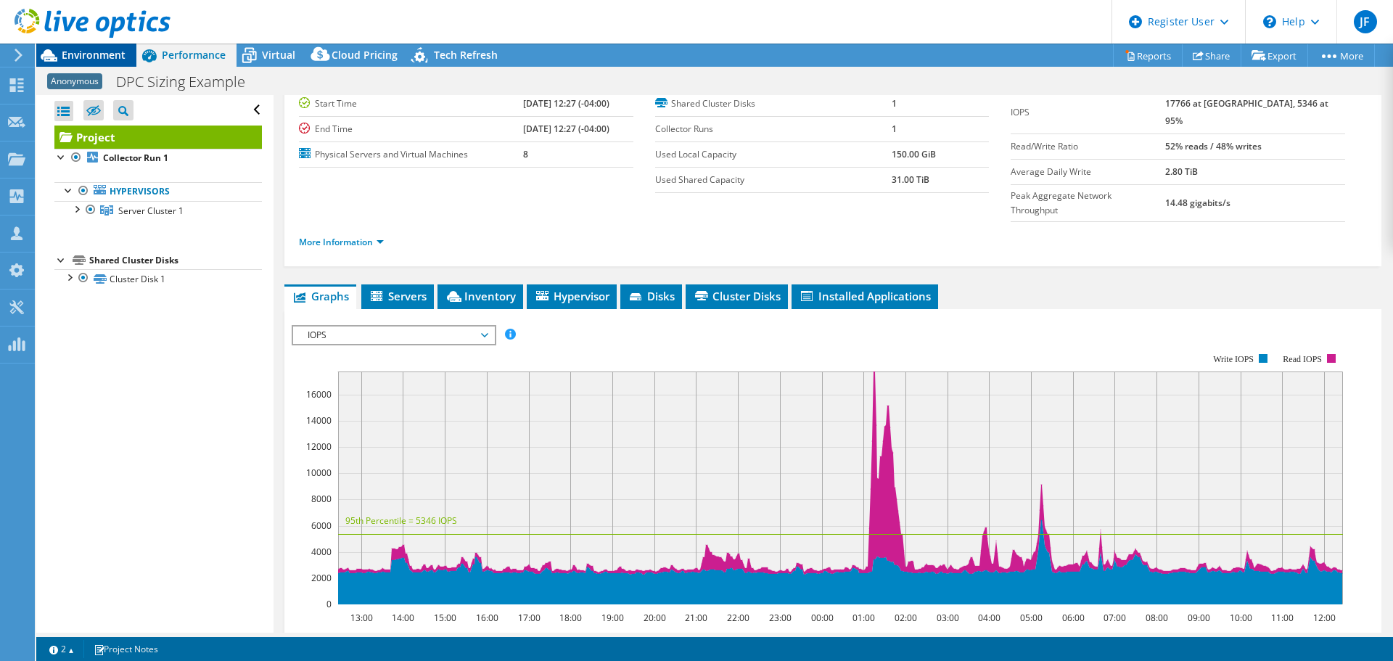
click at [99, 59] on span "Environment" at bounding box center [94, 55] width 64 height 14
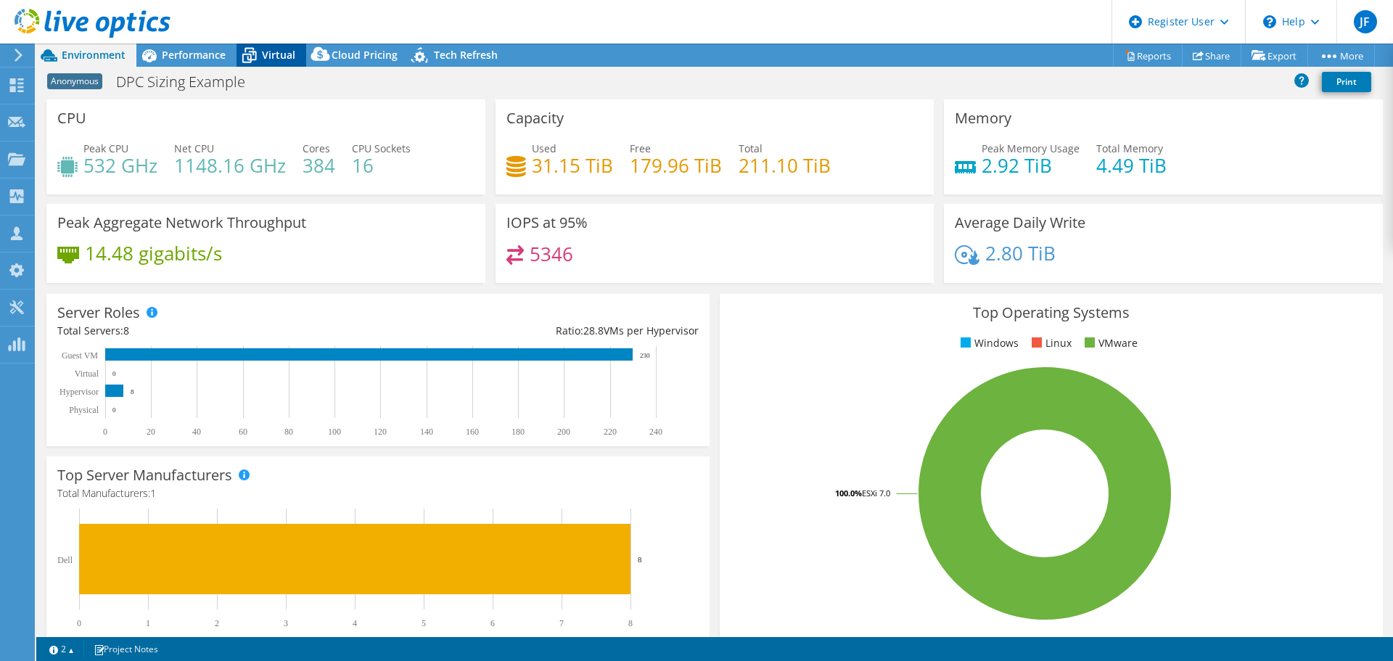
click at [268, 56] on span "Virtual" at bounding box center [278, 55] width 33 height 14
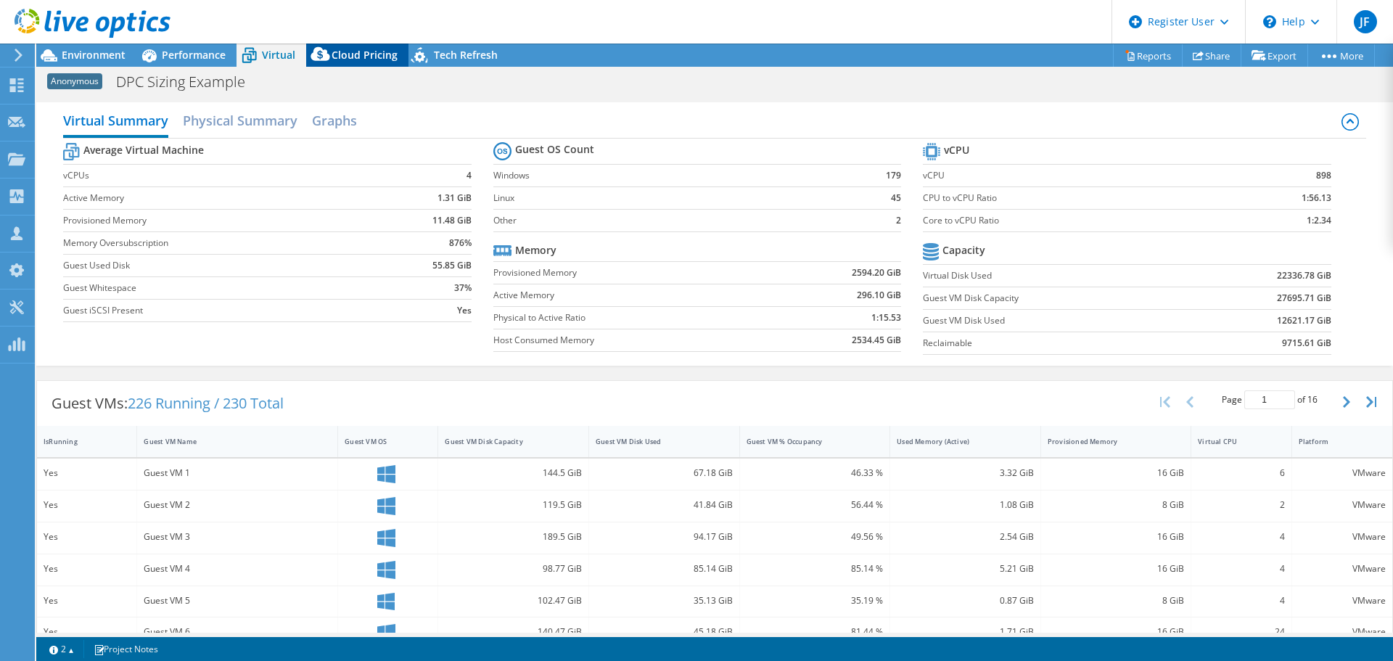
click at [327, 60] on icon at bounding box center [320, 54] width 19 height 14
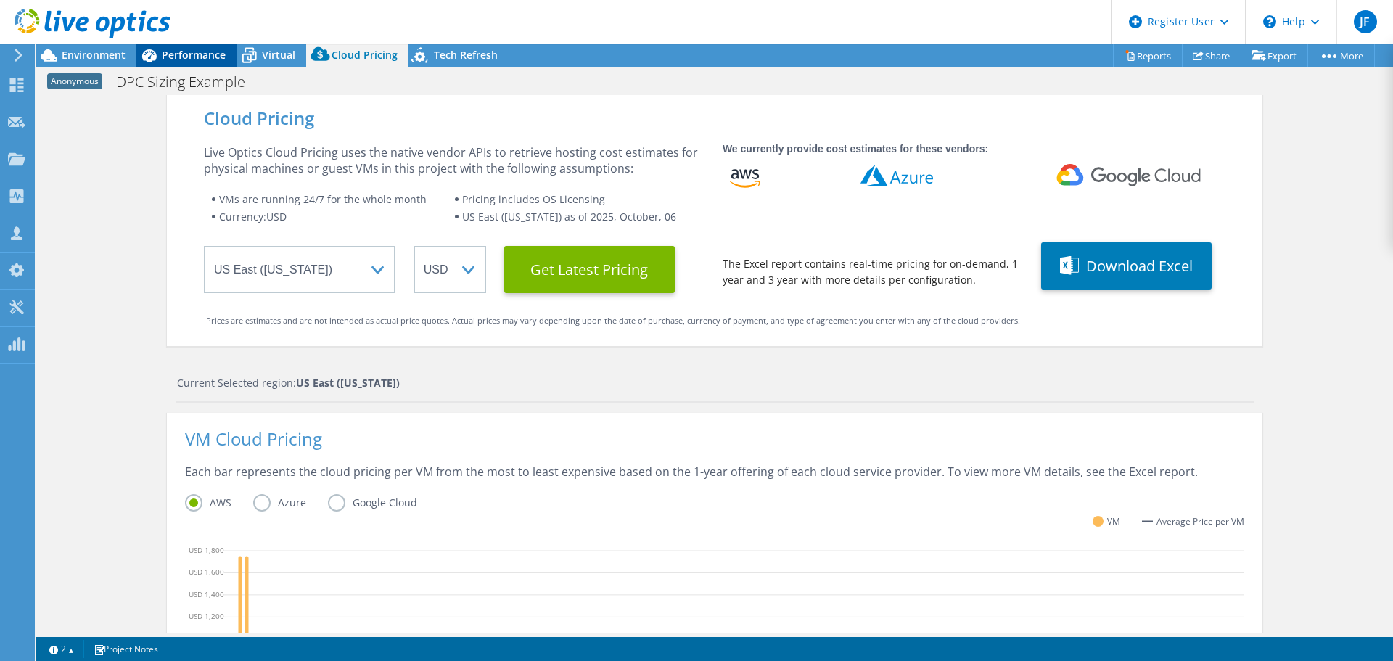
click at [193, 60] on span "Performance" at bounding box center [194, 55] width 64 height 14
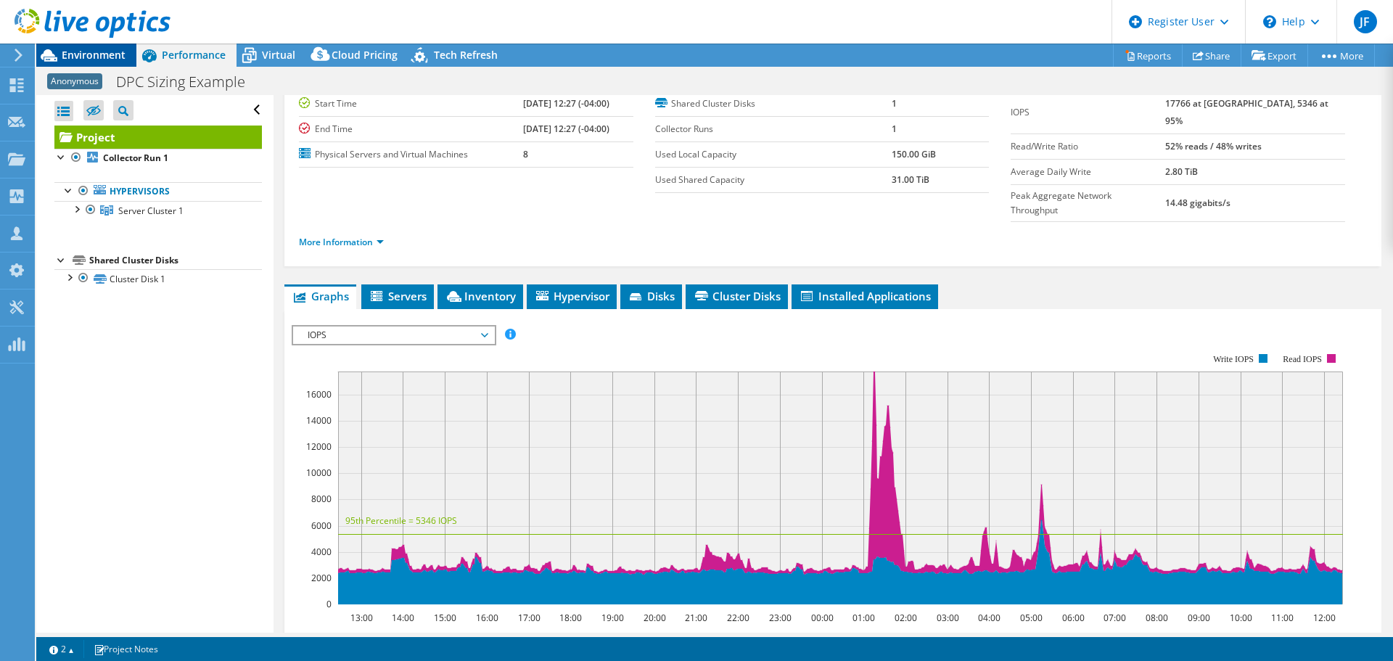
click at [103, 57] on span "Environment" at bounding box center [94, 55] width 64 height 14
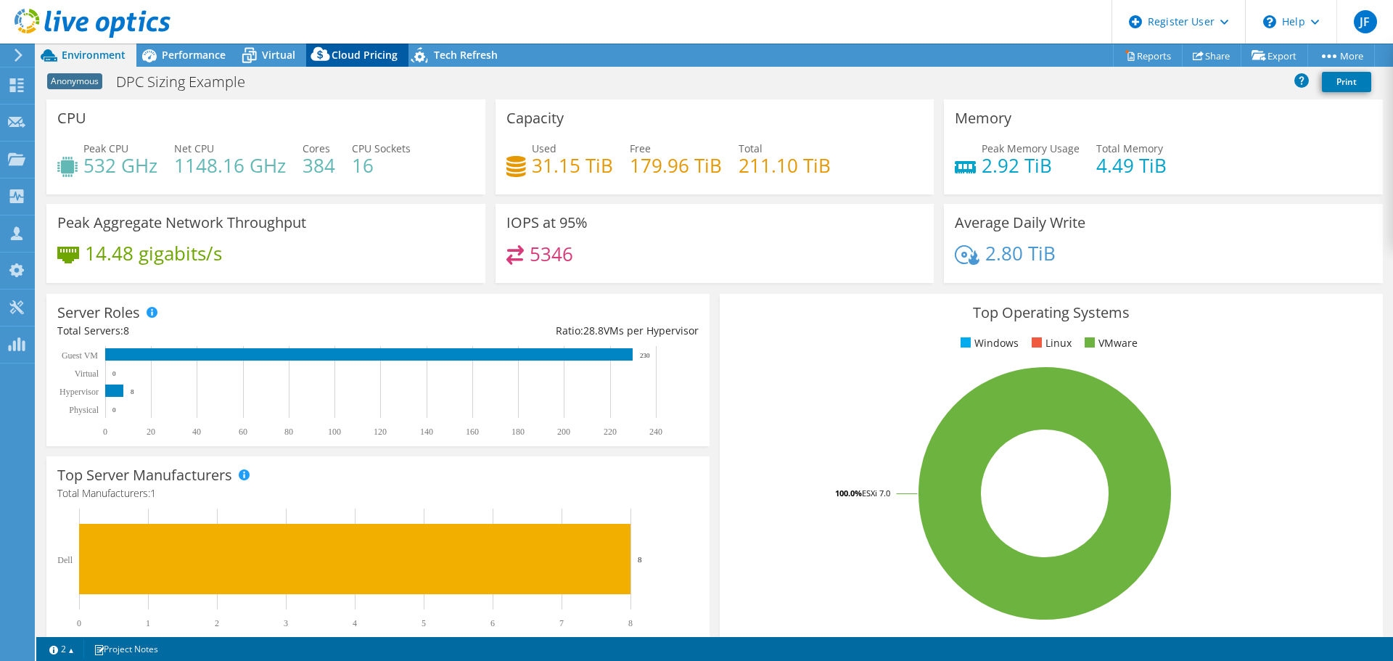
click at [357, 54] on span "Cloud Pricing" at bounding box center [365, 55] width 66 height 14
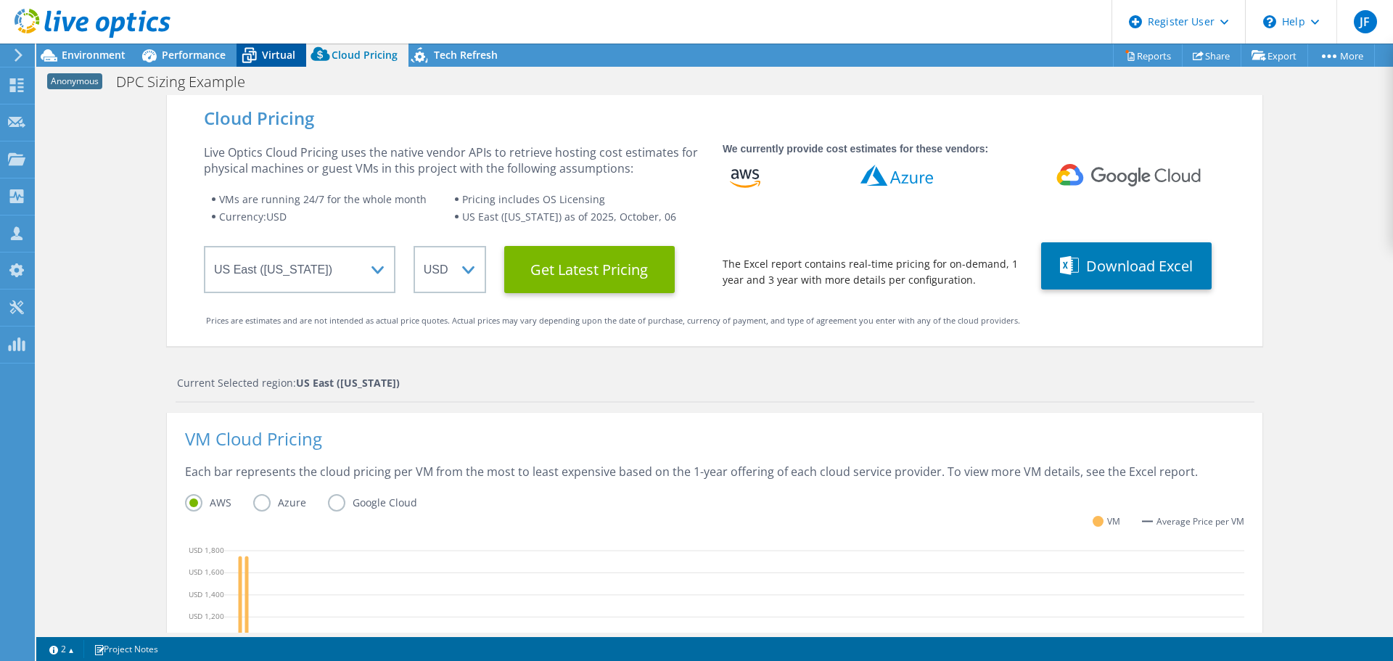
click at [262, 57] on span "Virtual" at bounding box center [278, 55] width 33 height 14
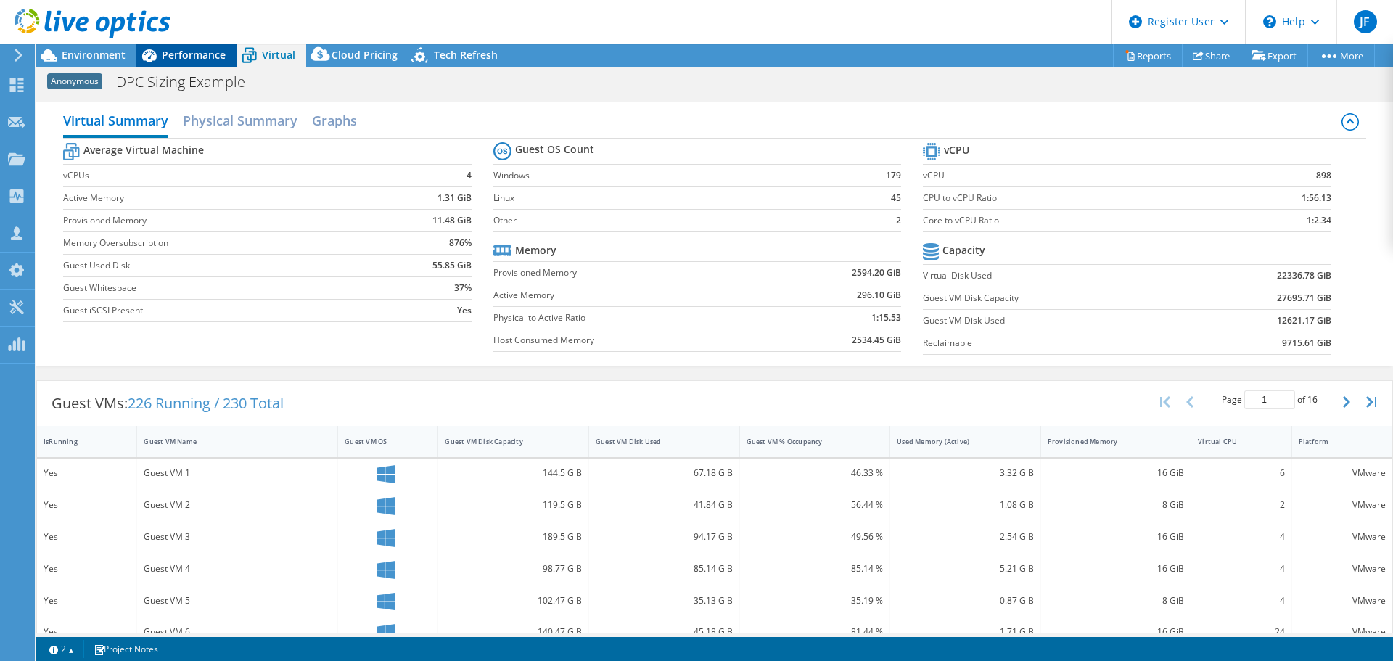
click at [182, 57] on span "Performance" at bounding box center [194, 55] width 64 height 14
